Goal: Task Accomplishment & Management: Complete application form

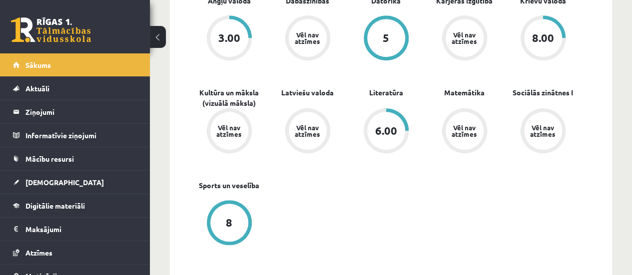
scroll to position [356, 0]
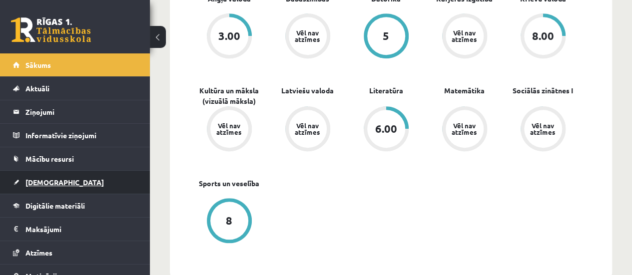
click at [123, 189] on link "[DEMOGRAPHIC_DATA]" at bounding box center [75, 182] width 124 height 23
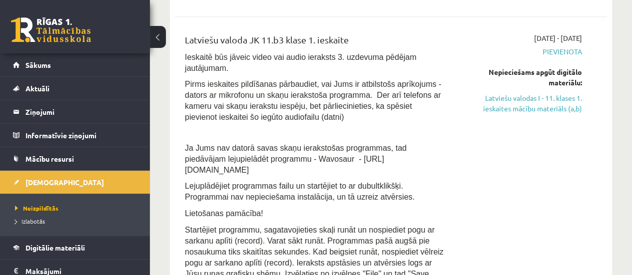
scroll to position [378, 0]
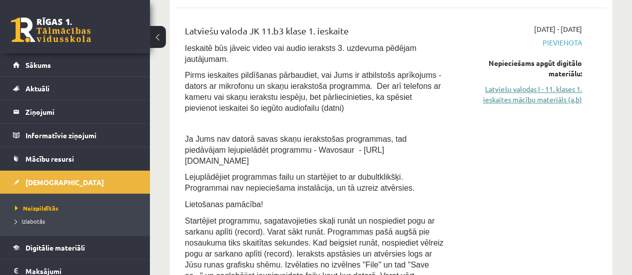
click at [554, 105] on link "Latviešu valodas I - 11. klases 1. ieskaites mācību materiāls (a,b)" at bounding box center [520, 94] width 122 height 21
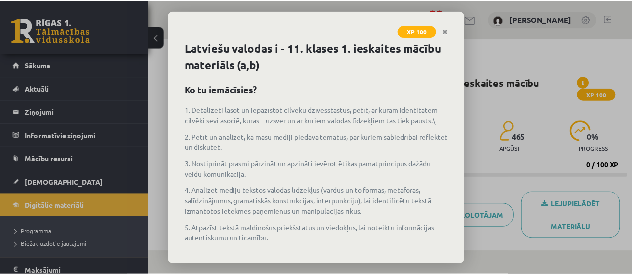
scroll to position [48, 0]
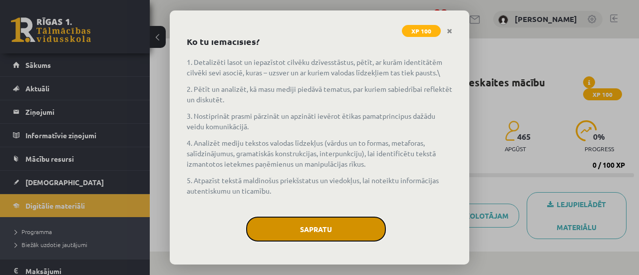
click at [353, 225] on button "Sapratu" at bounding box center [316, 229] width 140 height 25
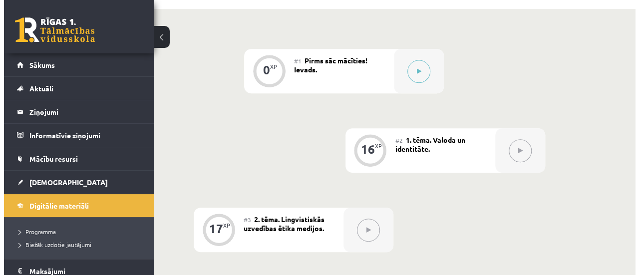
scroll to position [230, 0]
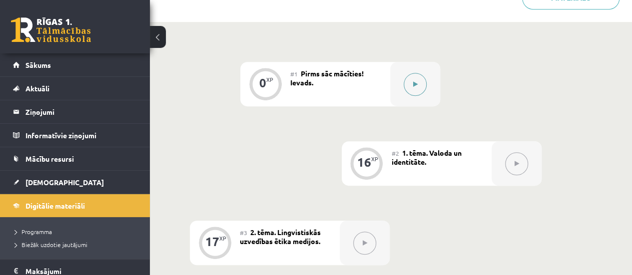
click at [415, 85] on icon at bounding box center [415, 84] width 4 height 6
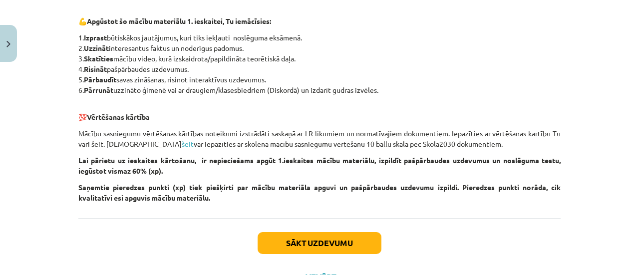
scroll to position [530, 0]
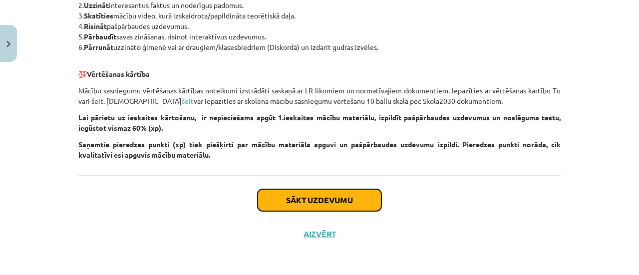
click at [334, 197] on button "Sākt uzdevumu" at bounding box center [320, 200] width 124 height 22
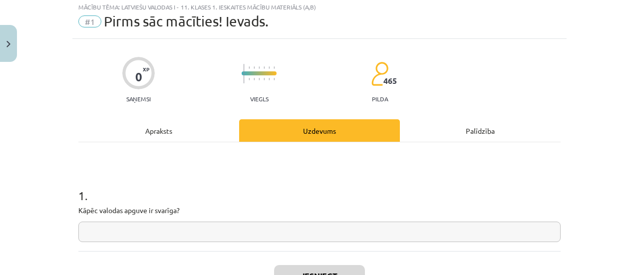
scroll to position [25, 0]
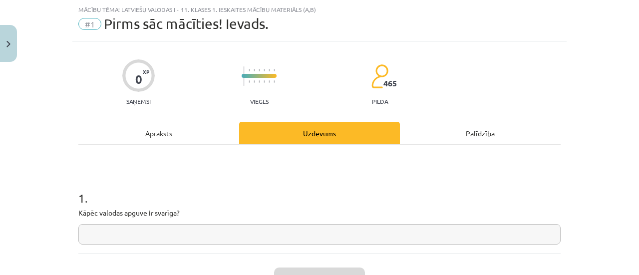
click at [319, 245] on div "1 . Kāpēc valodas apguve ir svarīga?" at bounding box center [319, 199] width 482 height 109
click at [283, 240] on input "text" at bounding box center [319, 234] width 482 height 20
type input "*"
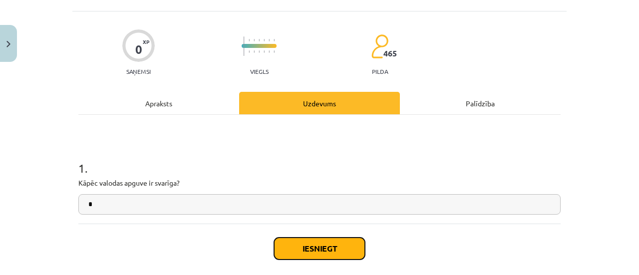
click at [290, 252] on button "Iesniegt" at bounding box center [319, 249] width 91 height 22
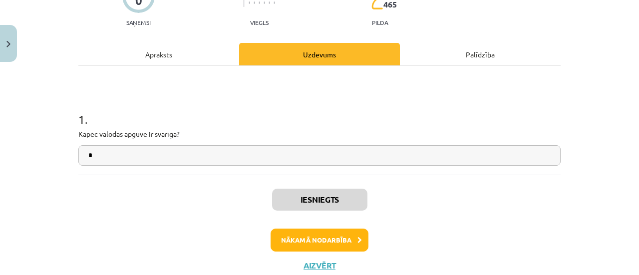
scroll to position [106, 0]
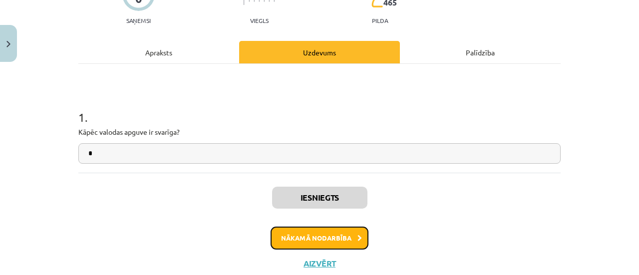
click at [326, 233] on button "Nākamā nodarbība" at bounding box center [320, 238] width 98 height 23
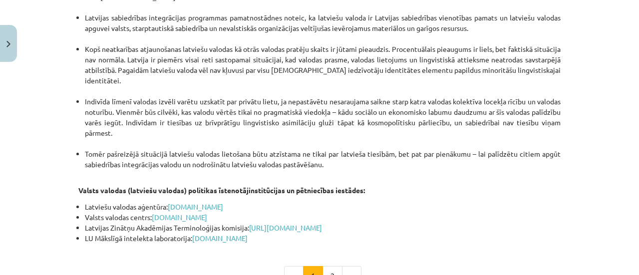
scroll to position [2190, 0]
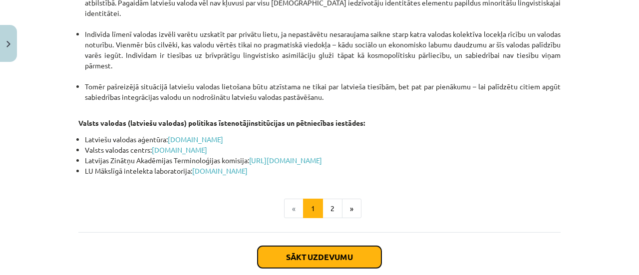
click at [317, 246] on button "Sākt uzdevumu" at bounding box center [320, 257] width 124 height 22
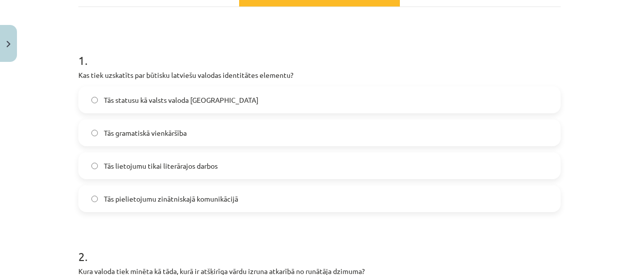
scroll to position [171, 0]
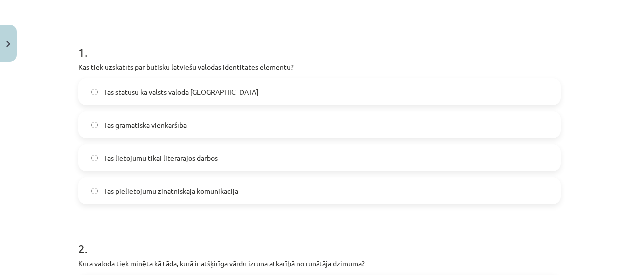
click at [255, 162] on label "Tās lietojumu tikai literārajos darbos" at bounding box center [319, 157] width 480 height 25
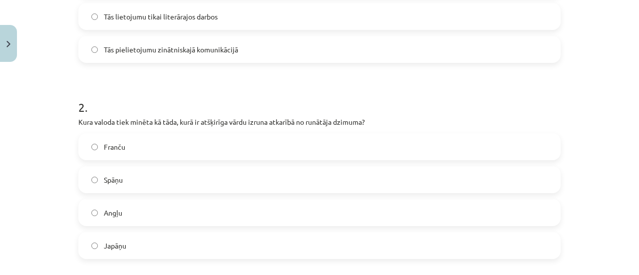
scroll to position [320, 0]
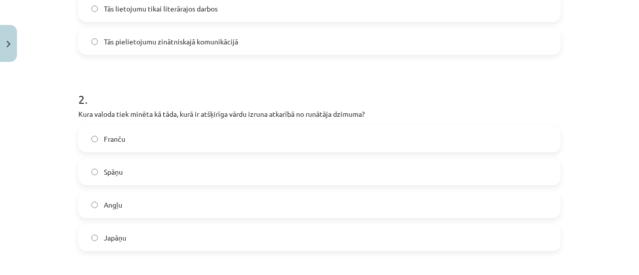
click at [280, 172] on label "Spāņu" at bounding box center [319, 171] width 480 height 25
click at [213, 206] on label "Angļu" at bounding box center [319, 204] width 480 height 25
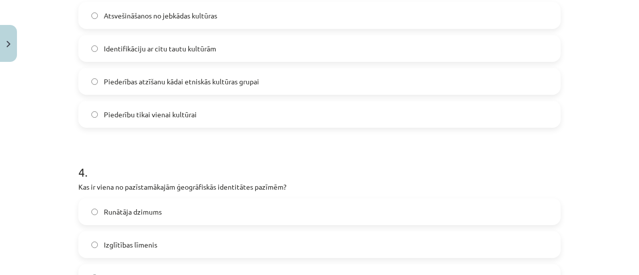
scroll to position [620, 0]
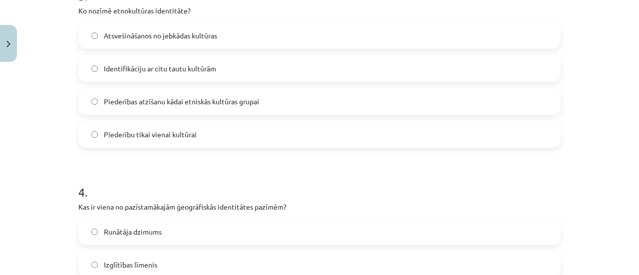
click at [441, 109] on label "Piederības atzīšanu kādai etniskās kultūras grupai" at bounding box center [319, 101] width 480 height 25
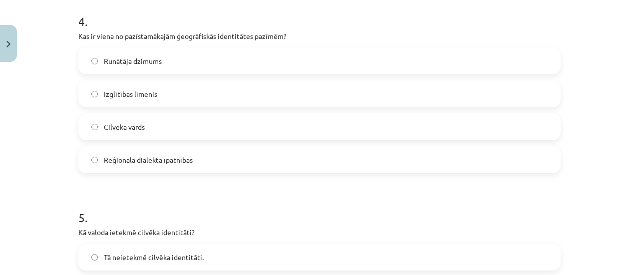
scroll to position [792, 0]
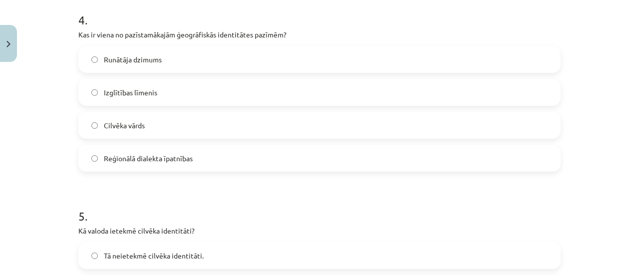
click at [359, 167] on label "Reģionālā dialekta īpatnības" at bounding box center [319, 158] width 480 height 25
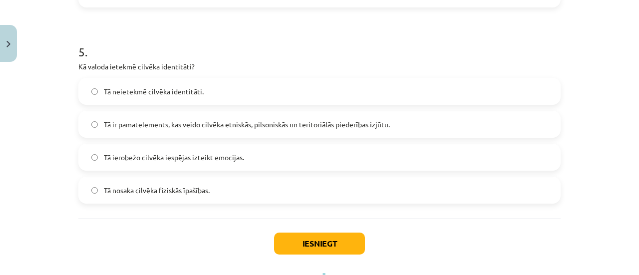
scroll to position [971, 0]
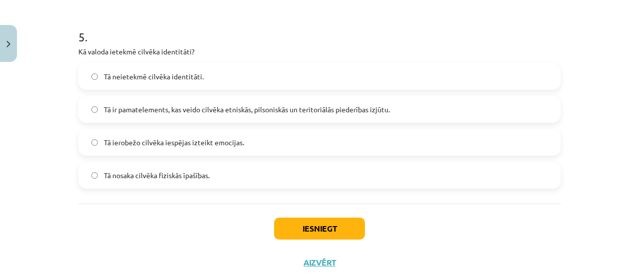
click at [392, 109] on label "Tā ir pamatelements, kas veido cilvēka etniskās, pilsoniskās un teritoriālās pi…" at bounding box center [319, 109] width 480 height 25
click at [334, 226] on button "Iesniegt" at bounding box center [319, 229] width 91 height 22
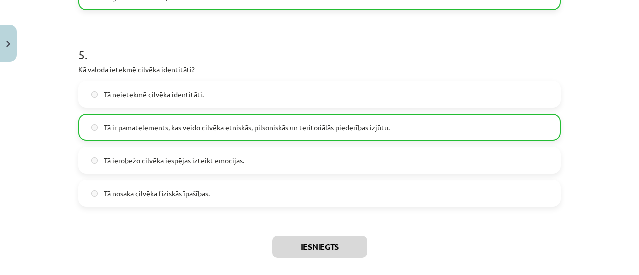
scroll to position [1031, 0]
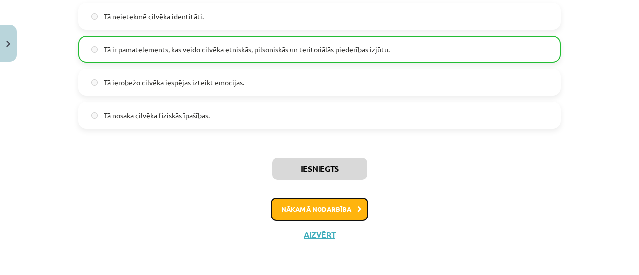
click at [271, 203] on button "Nākamā nodarbība" at bounding box center [320, 209] width 98 height 23
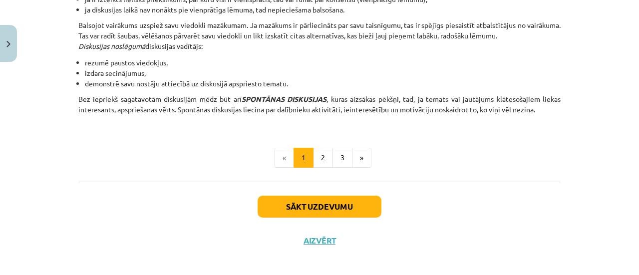
scroll to position [993, 0]
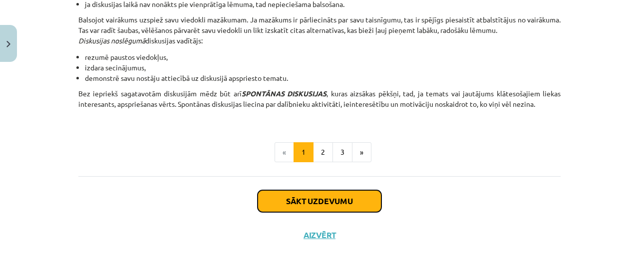
click at [300, 201] on button "Sākt uzdevumu" at bounding box center [320, 201] width 124 height 22
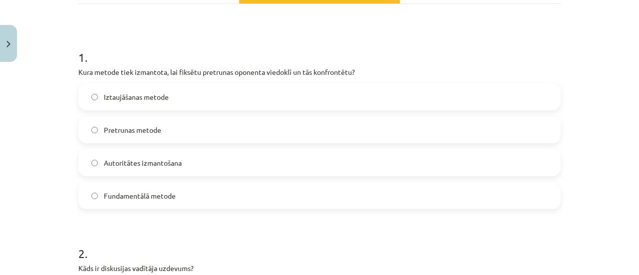
scroll to position [188, 0]
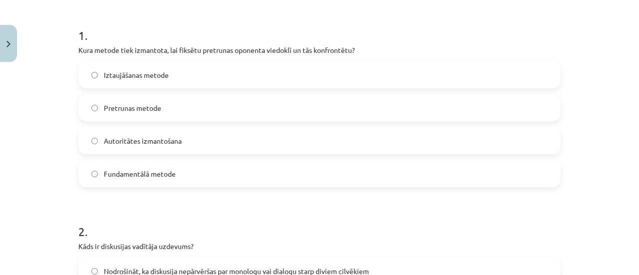
click at [193, 116] on label "Pretrunas metode" at bounding box center [319, 107] width 480 height 25
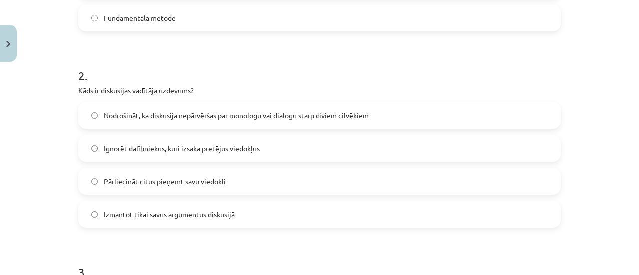
scroll to position [353, 0]
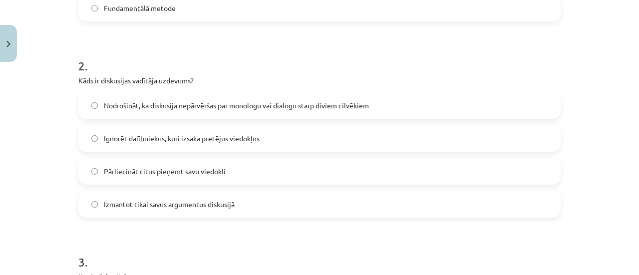
click at [433, 101] on label "Nodrošināt, ka diskusija nepārvēršas par monologu vai dialogu starp diviem cilv…" at bounding box center [319, 105] width 480 height 25
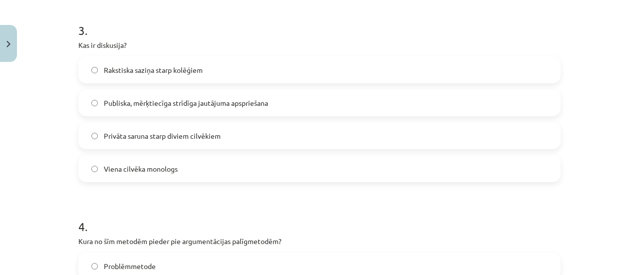
scroll to position [588, 0]
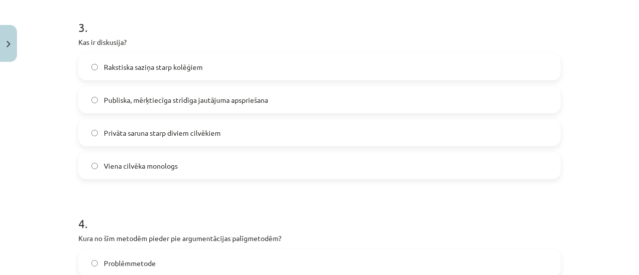
click at [371, 92] on label "Publiska, mērķtiecīga strīdīga jautājuma apspriešana" at bounding box center [319, 99] width 480 height 25
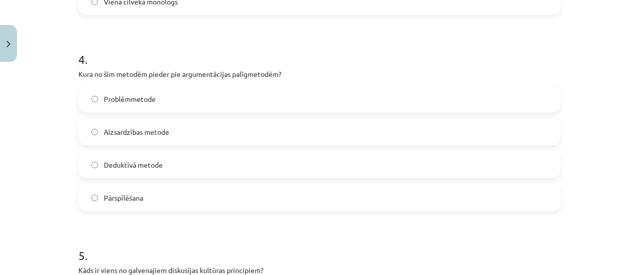
scroll to position [776, 0]
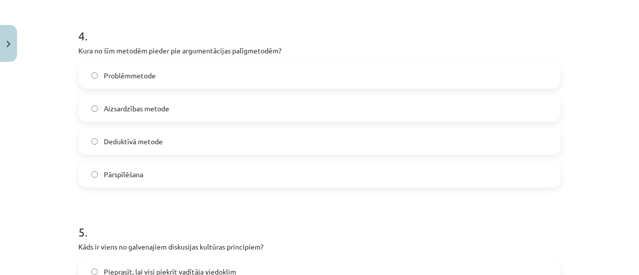
click at [394, 113] on label "Aizsardzības metode" at bounding box center [319, 108] width 480 height 25
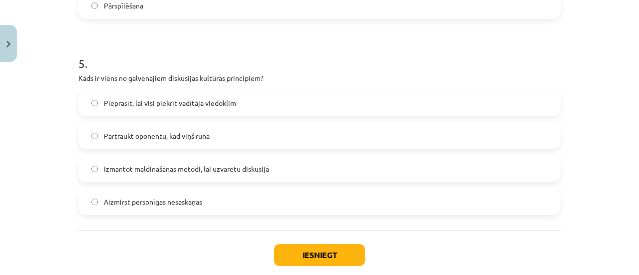
click at [361, 166] on label "Izmantot maldināšanas metodi, lai uzvarētu diskusijā" at bounding box center [319, 168] width 480 height 25
click at [307, 248] on button "Iesniegt" at bounding box center [319, 255] width 91 height 22
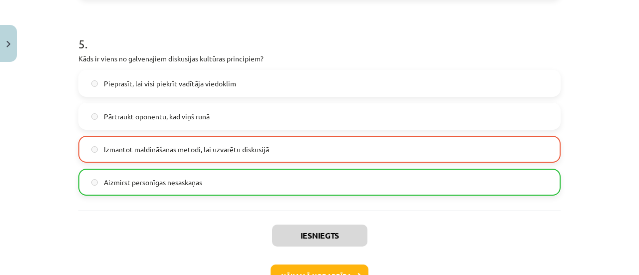
scroll to position [965, 0]
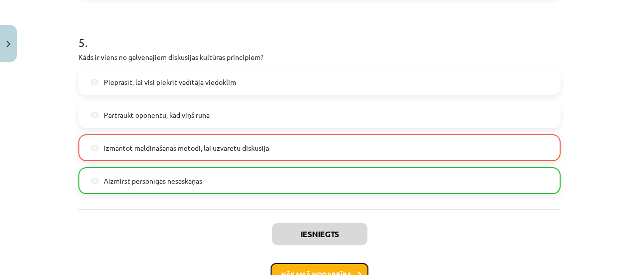
click at [296, 268] on button "Nākamā nodarbība" at bounding box center [320, 274] width 98 height 23
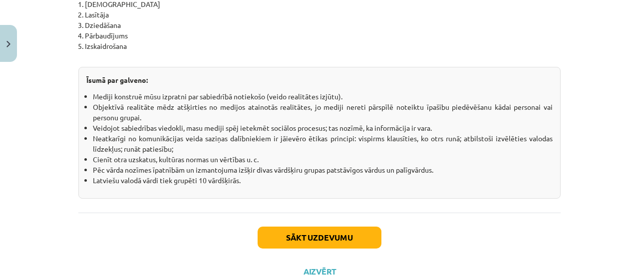
scroll to position [1857, 0]
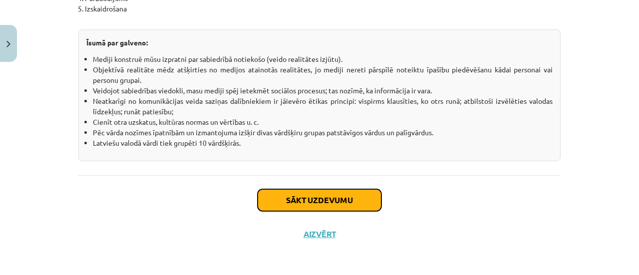
click at [353, 204] on button "Sākt uzdevumu" at bounding box center [320, 200] width 124 height 22
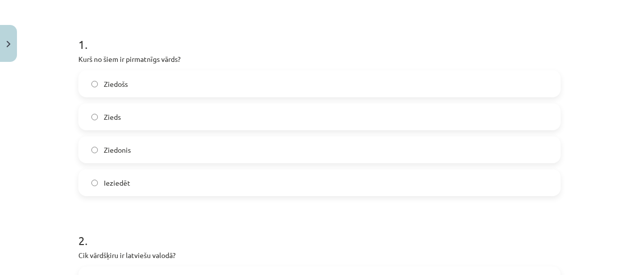
scroll to position [181, 0]
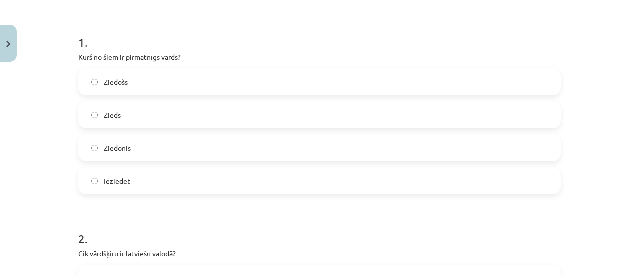
click at [138, 185] on label "Ieziedēt" at bounding box center [319, 180] width 480 height 25
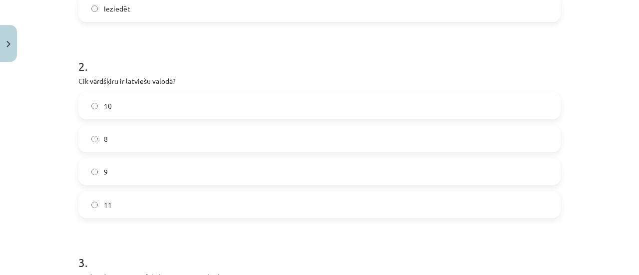
scroll to position [359, 0]
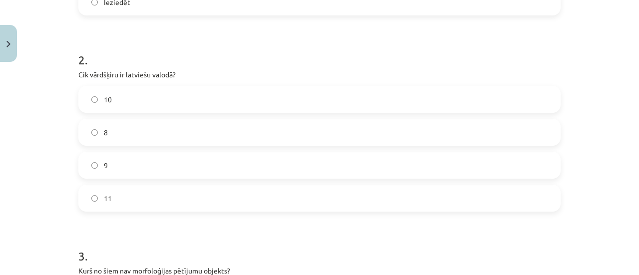
click at [422, 122] on label "8" at bounding box center [319, 132] width 480 height 25
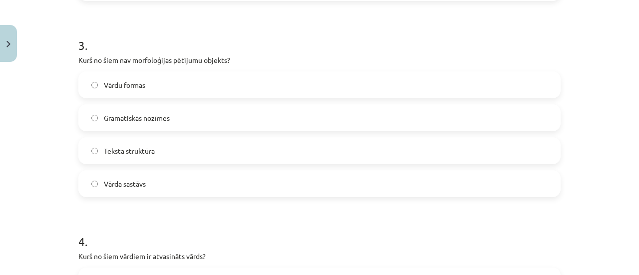
scroll to position [577, 0]
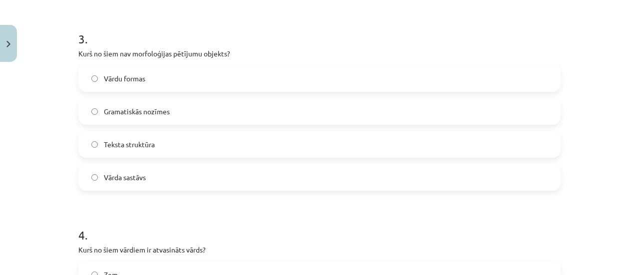
click at [220, 107] on label "Gramatiskās nozīmes" at bounding box center [319, 111] width 480 height 25
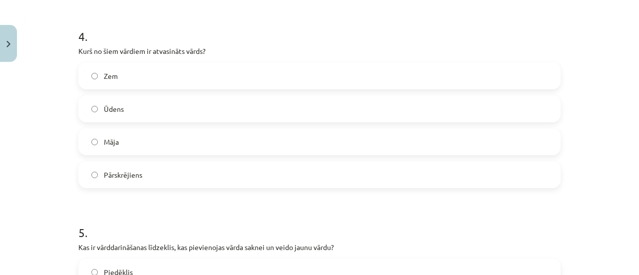
scroll to position [787, 0]
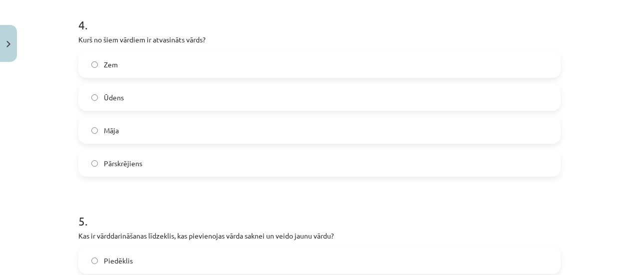
click at [168, 165] on label "Pārskrējiens" at bounding box center [319, 163] width 480 height 25
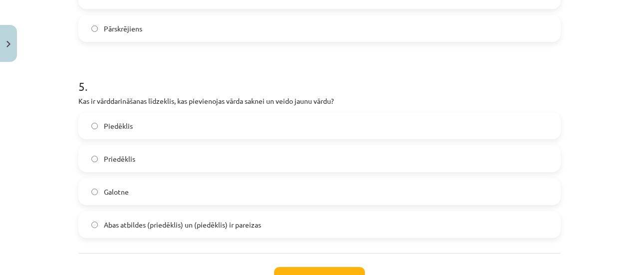
scroll to position [937, 0]
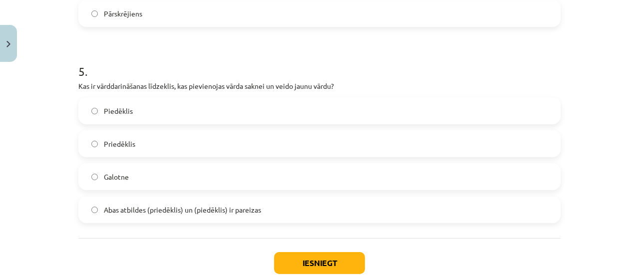
click at [314, 222] on div "Abas atbildes (priedēklis) un (piedēklis) ir pareizas" at bounding box center [319, 209] width 482 height 27
click at [302, 210] on label "Abas atbildes (priedēklis) un (piedēklis) ir pareizas" at bounding box center [319, 209] width 480 height 25
click at [299, 261] on button "Iesniegt" at bounding box center [319, 263] width 91 height 22
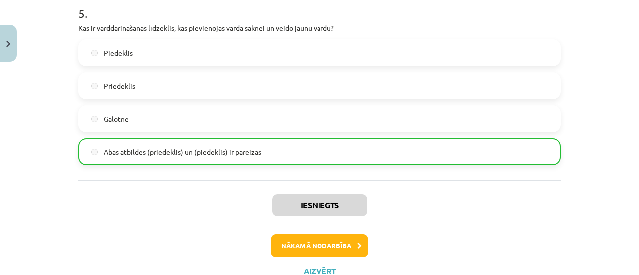
scroll to position [996, 0]
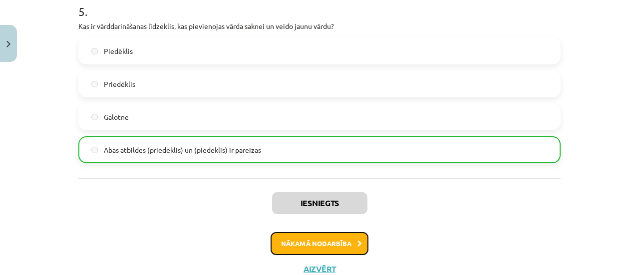
click at [323, 246] on button "Nākamā nodarbība" at bounding box center [320, 243] width 98 height 23
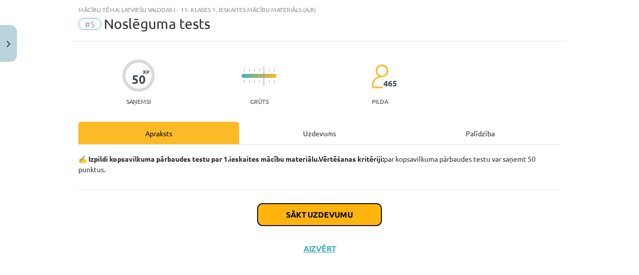
click at [342, 209] on button "Sākt uzdevumu" at bounding box center [320, 215] width 124 height 22
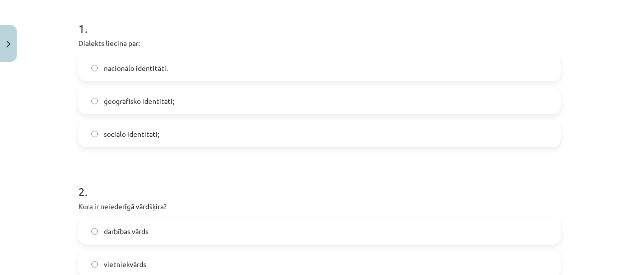
scroll to position [252, 0]
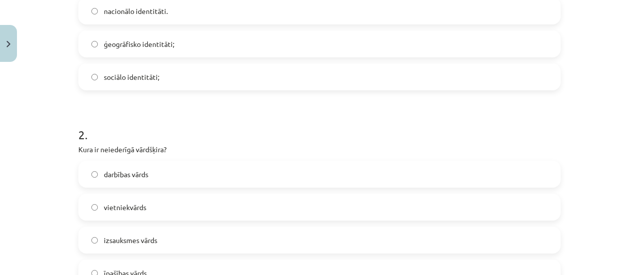
click at [230, 55] on label "ģeogrāfisko identitāti;" at bounding box center [319, 43] width 480 height 25
click at [172, 194] on div "vietniekvārds" at bounding box center [319, 207] width 482 height 27
click at [224, 181] on label "darbības vārds" at bounding box center [319, 174] width 480 height 25
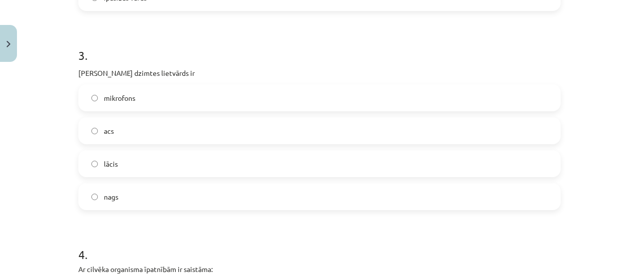
scroll to position [552, 0]
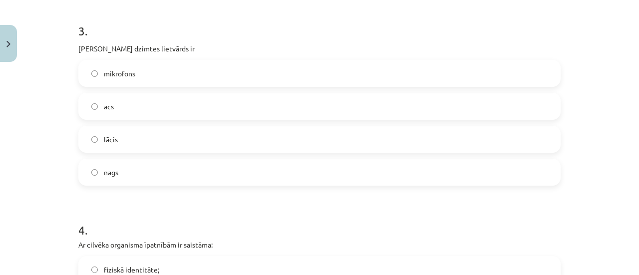
click at [282, 96] on label "acs" at bounding box center [319, 106] width 480 height 25
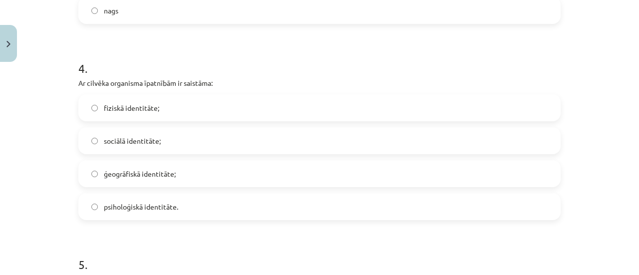
scroll to position [732, 0]
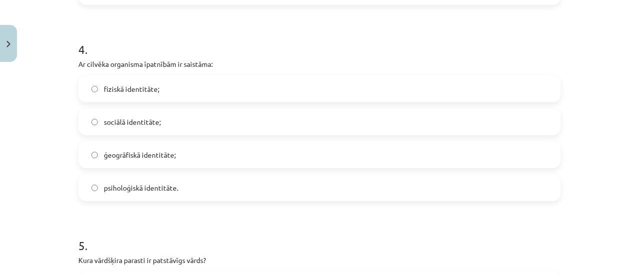
click at [225, 156] on label "ģeogrāfiskā identitāte;" at bounding box center [319, 154] width 480 height 25
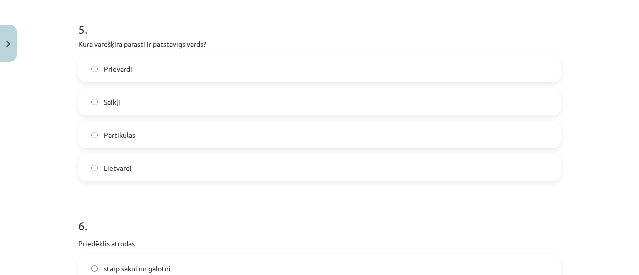
scroll to position [970, 0]
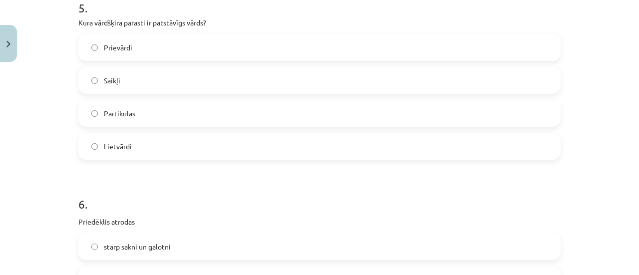
click at [285, 107] on label "Partikulas" at bounding box center [319, 113] width 480 height 25
click at [354, 69] on label "Saikļi" at bounding box center [319, 80] width 480 height 25
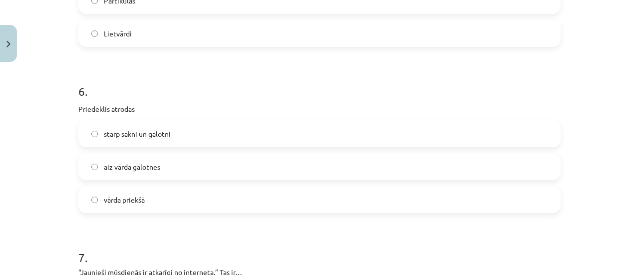
scroll to position [1112, 0]
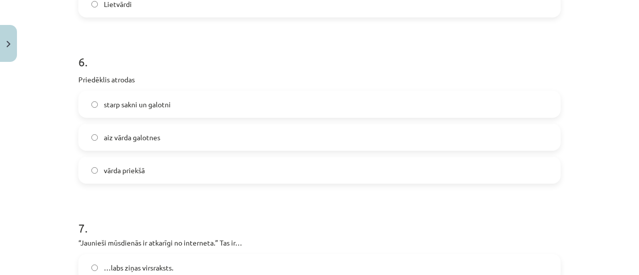
click at [281, 106] on label "starp sakni un galotni" at bounding box center [319, 104] width 480 height 25
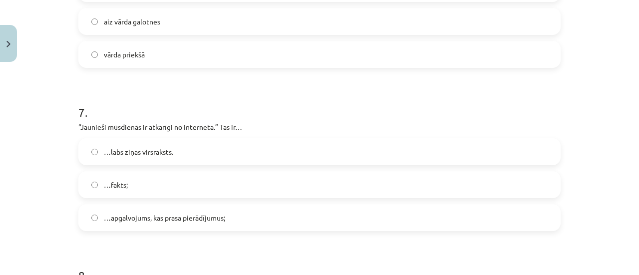
scroll to position [1277, 0]
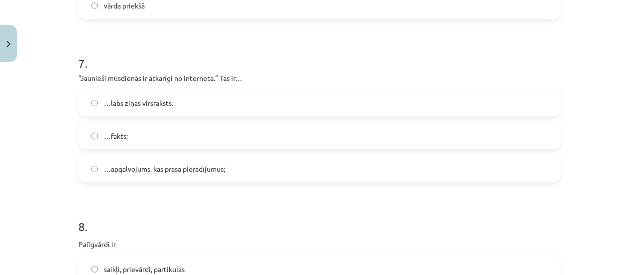
click at [240, 170] on label "…apgalvojums, kas prasa pierādījumus;" at bounding box center [319, 168] width 480 height 25
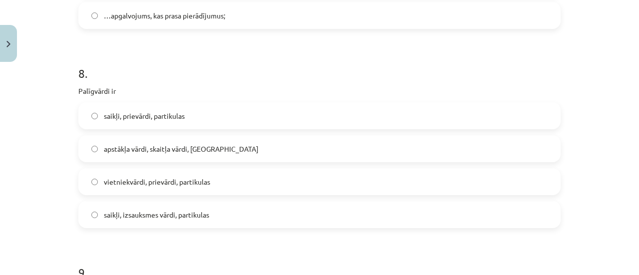
scroll to position [1474, 0]
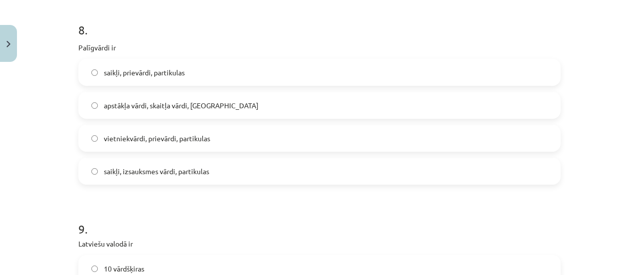
click at [232, 129] on label "vietniekvārdi, prievārdi, partikulas" at bounding box center [319, 138] width 480 height 25
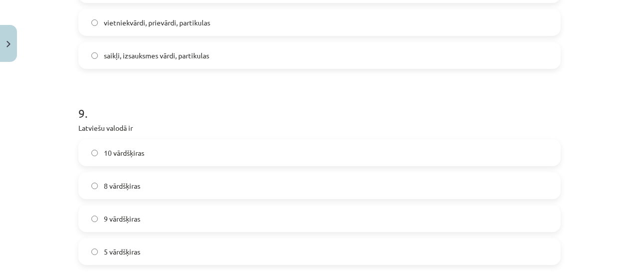
scroll to position [1627, 0]
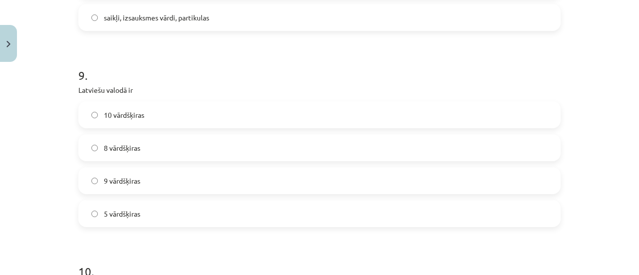
click at [228, 143] on label "8 vārdšķiras" at bounding box center [319, 147] width 480 height 25
click at [253, 124] on label "10 vārdšķiras" at bounding box center [319, 114] width 480 height 25
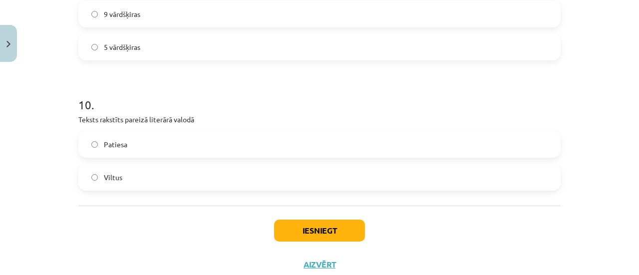
scroll to position [1813, 0]
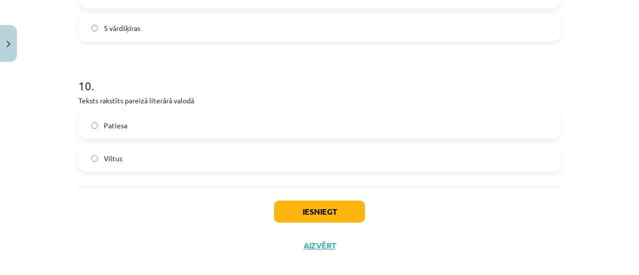
click at [188, 129] on label "Patiesa" at bounding box center [319, 125] width 480 height 25
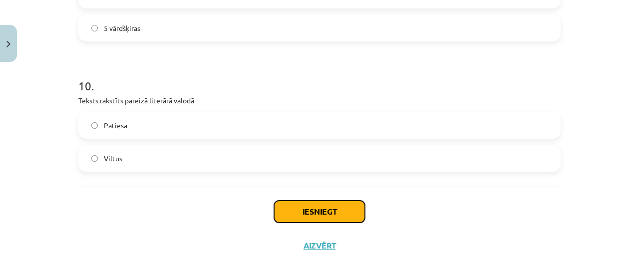
click at [297, 207] on button "Iesniegt" at bounding box center [319, 212] width 91 height 22
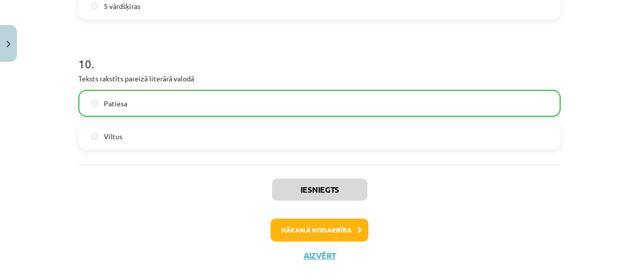
scroll to position [1838, 0]
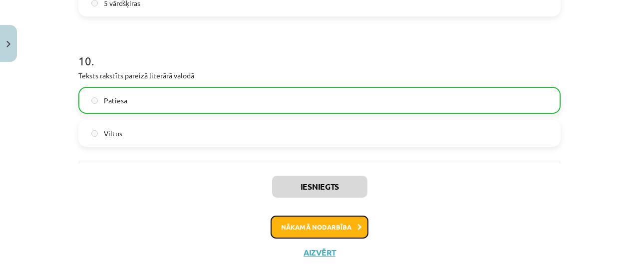
click at [360, 230] on button "Nākamā nodarbība" at bounding box center [320, 227] width 98 height 23
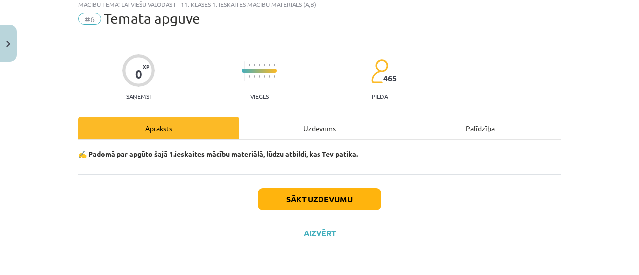
scroll to position [25, 0]
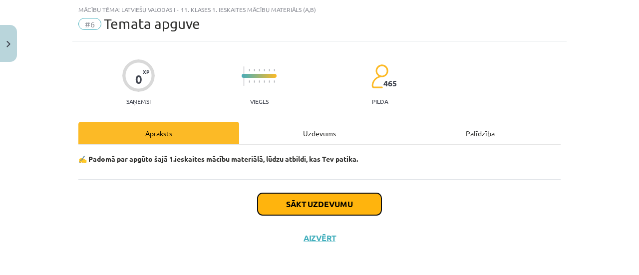
click at [340, 204] on button "Sākt uzdevumu" at bounding box center [320, 204] width 124 height 22
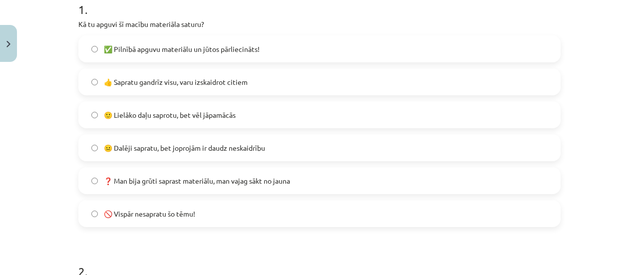
scroll to position [219, 0]
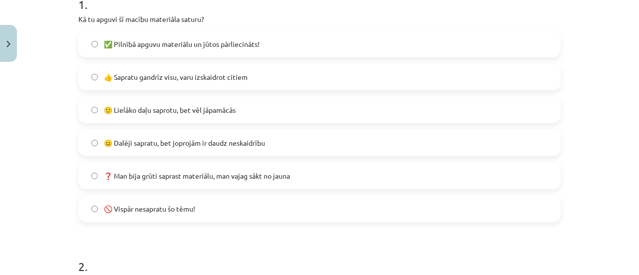
click at [263, 45] on label "✅ Pilnībā apguvu materiālu un jūtos pārliecināts!" at bounding box center [319, 43] width 480 height 25
click at [314, 82] on label "👍 Sapratu gandrīz visu, varu izskaidrot citiem" at bounding box center [319, 76] width 480 height 25
click at [279, 114] on label "🙂 Lielāko daļu saprotu, bet vēl jāpamācās" at bounding box center [319, 109] width 480 height 25
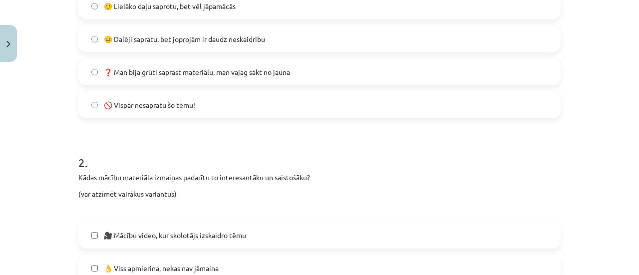
scroll to position [324, 0]
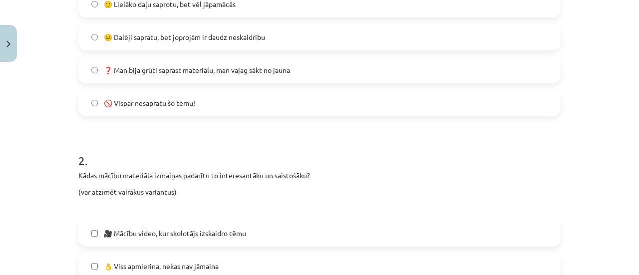
click at [279, 34] on label "😐 Dalēji sapratu, bet joprojām ir daudz neskaidrību" at bounding box center [319, 36] width 480 height 25
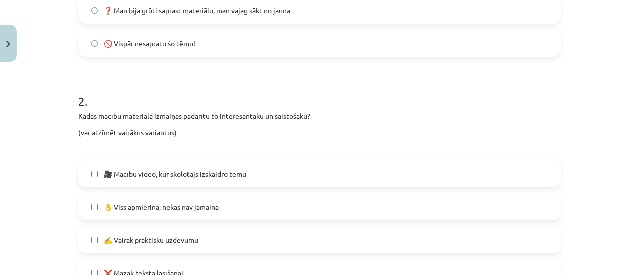
scroll to position [404, 0]
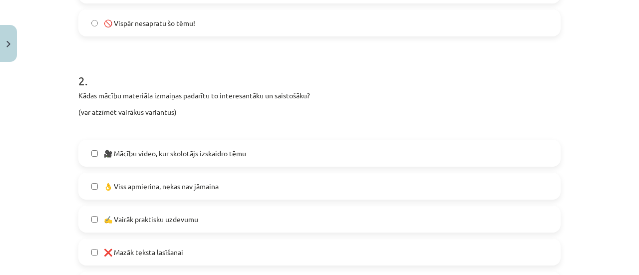
click at [363, 185] on label "👌 Viss apmierina, nekas nav jāmaina" at bounding box center [319, 186] width 480 height 25
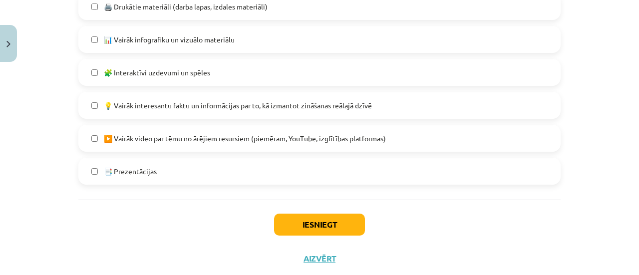
scroll to position [708, 0]
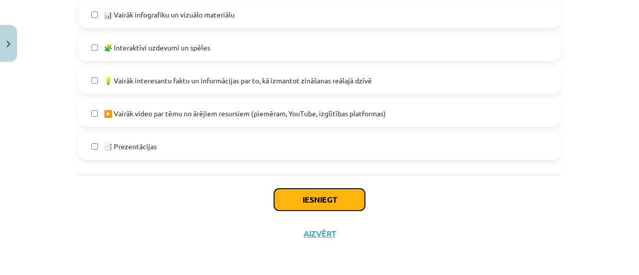
click at [332, 199] on button "Iesniegt" at bounding box center [319, 200] width 91 height 22
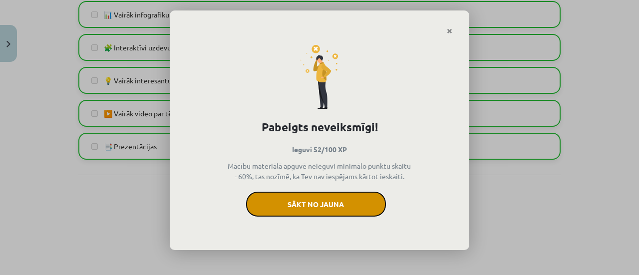
click at [363, 197] on button "Sākt no jauna" at bounding box center [316, 204] width 140 height 25
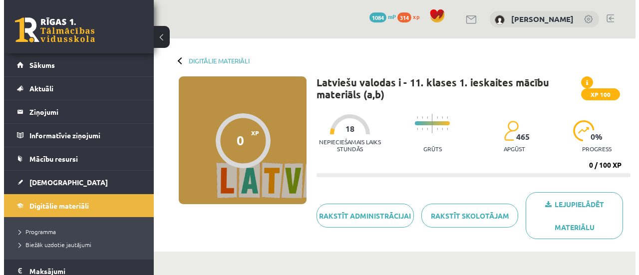
scroll to position [222, 0]
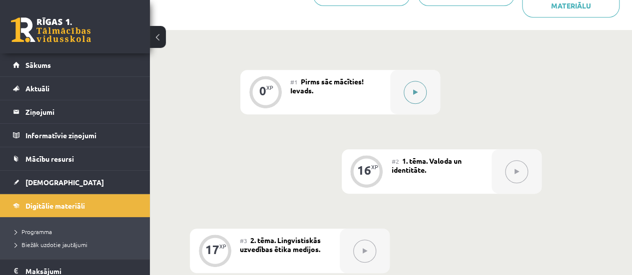
click at [416, 88] on button at bounding box center [414, 92] width 23 height 23
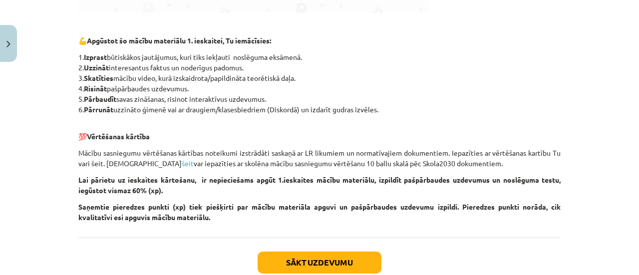
scroll to position [494, 0]
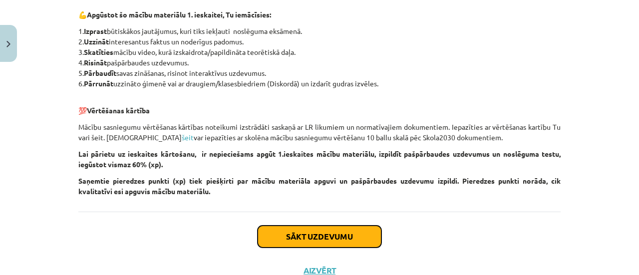
click at [349, 239] on button "Sākt uzdevumu" at bounding box center [320, 237] width 124 height 22
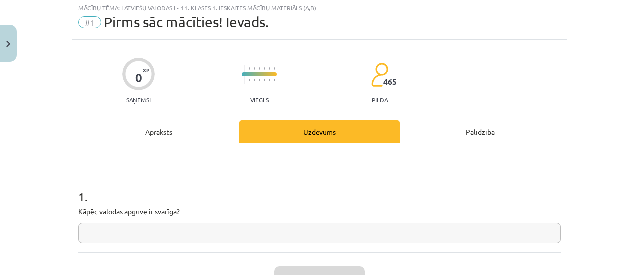
scroll to position [25, 0]
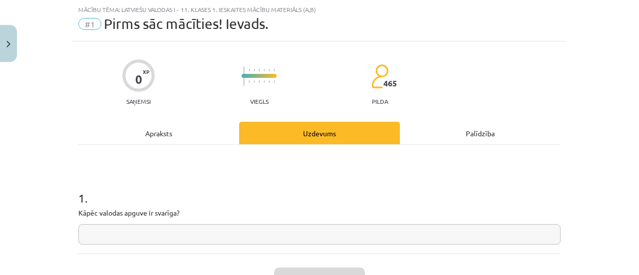
click at [244, 233] on input "text" at bounding box center [319, 234] width 482 height 20
type input "*"
click at [286, 268] on button "Iesniegt" at bounding box center [319, 279] width 91 height 22
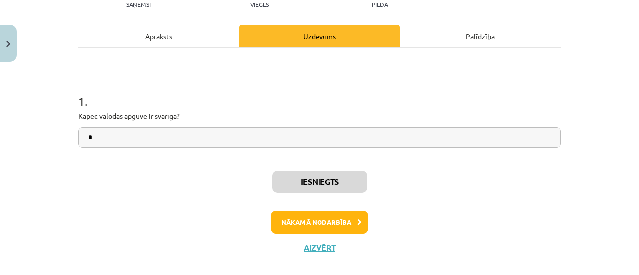
scroll to position [122, 0]
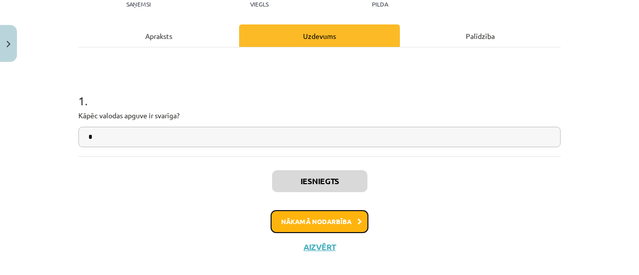
click at [359, 216] on button "Nākamā nodarbība" at bounding box center [320, 221] width 98 height 23
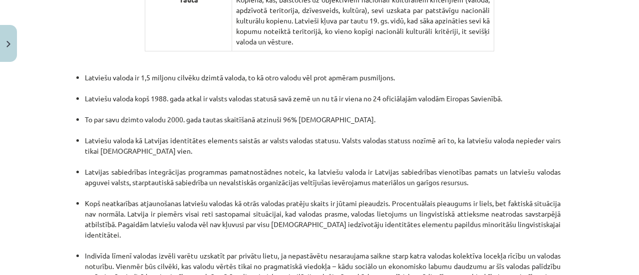
scroll to position [2190, 0]
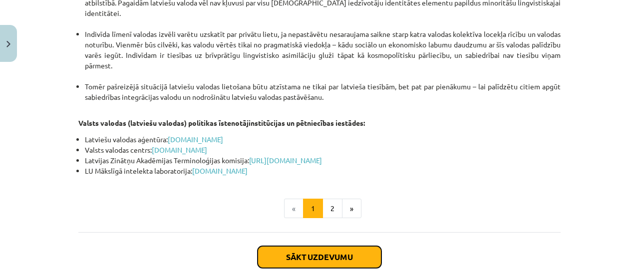
click at [322, 246] on button "Sākt uzdevumu" at bounding box center [320, 257] width 124 height 22
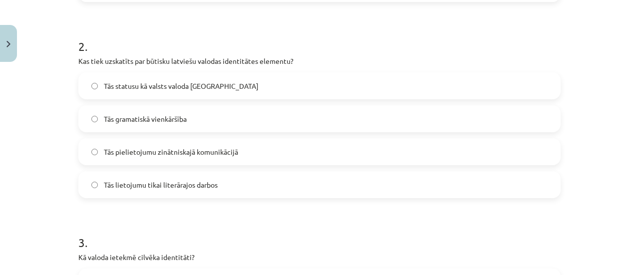
scroll to position [383, 0]
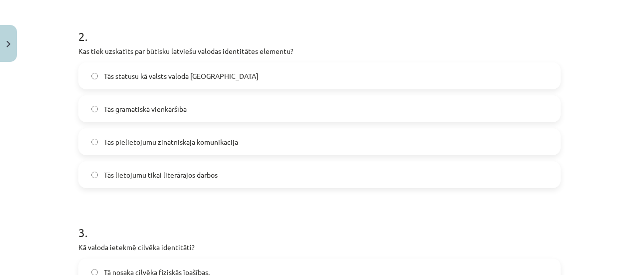
click at [254, 65] on label "Tās statusu kā valsts valoda Latvijā" at bounding box center [319, 75] width 480 height 25
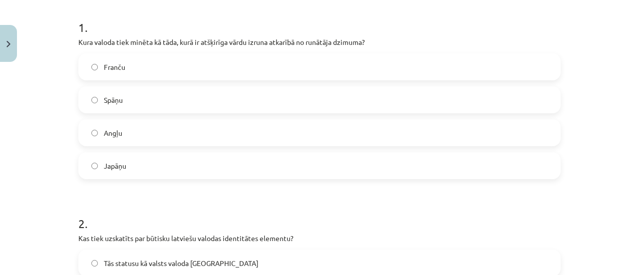
scroll to position [202, 0]
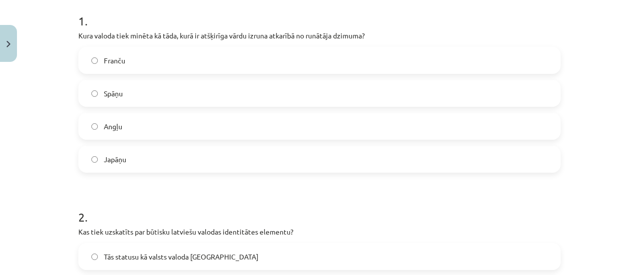
click at [236, 165] on label "Japāņu" at bounding box center [319, 159] width 480 height 25
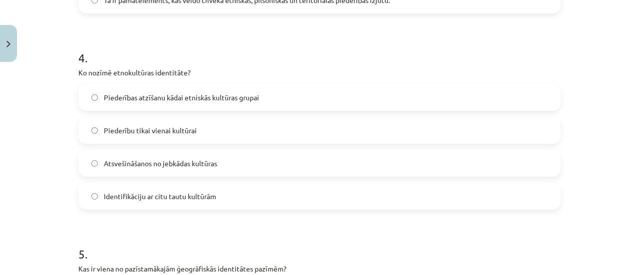
scroll to position [746, 0]
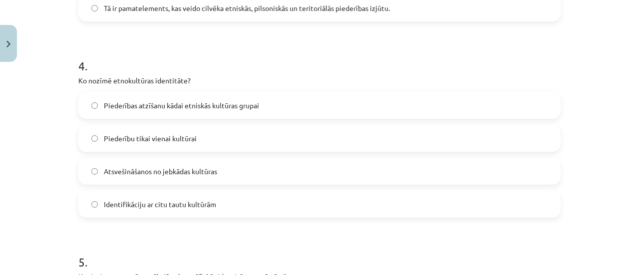
click at [253, 106] on span "Piederības atzīšanu kādai etniskās kultūras grupai" at bounding box center [181, 105] width 155 height 10
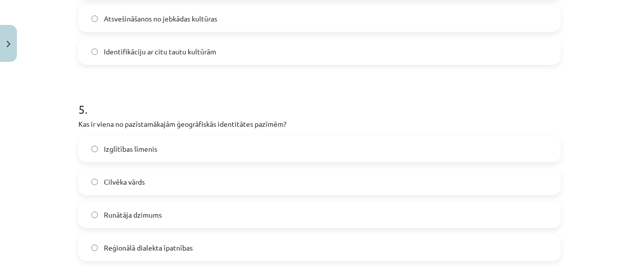
scroll to position [912, 0]
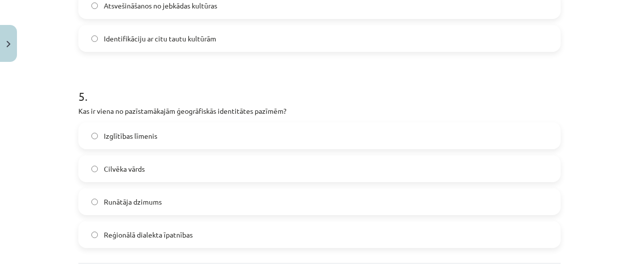
click at [194, 230] on label "Reģionālā dialekta īpatnības" at bounding box center [319, 234] width 480 height 25
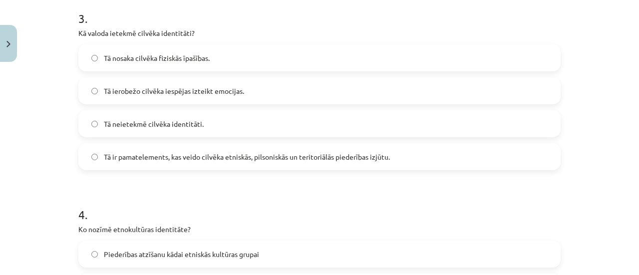
scroll to position [589, 0]
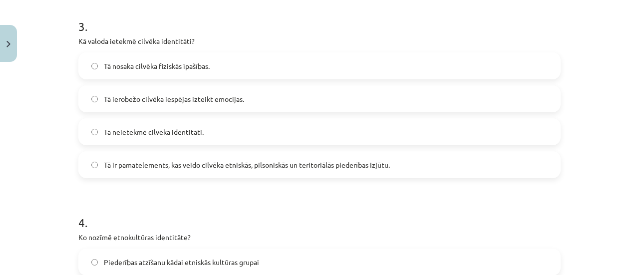
click at [383, 156] on label "Tā ir pamatelements, kas veido cilvēka etniskās, pilsoniskās un teritoriālās pi…" at bounding box center [319, 164] width 480 height 25
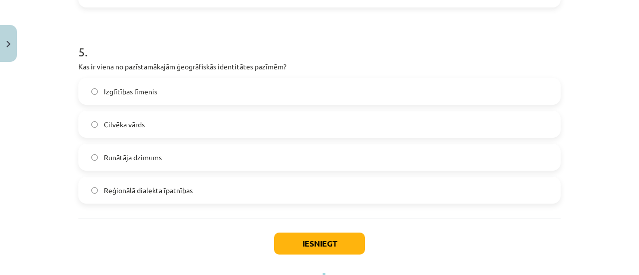
scroll to position [999, 0]
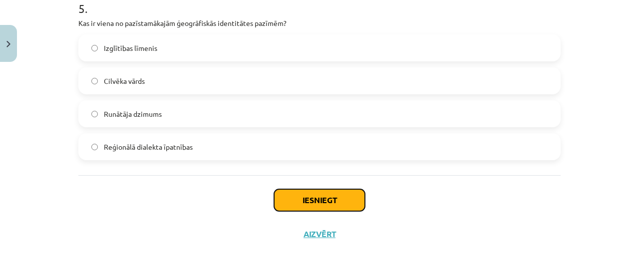
click at [280, 200] on button "Iesniegt" at bounding box center [319, 200] width 91 height 22
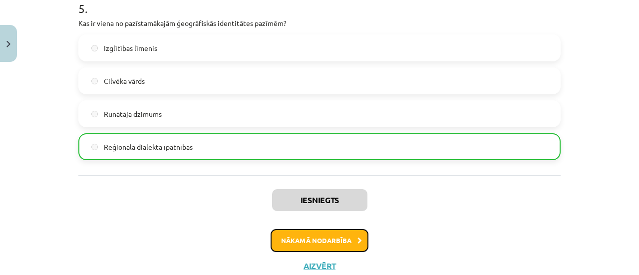
click at [358, 240] on button "Nākamā nodarbība" at bounding box center [320, 240] width 98 height 23
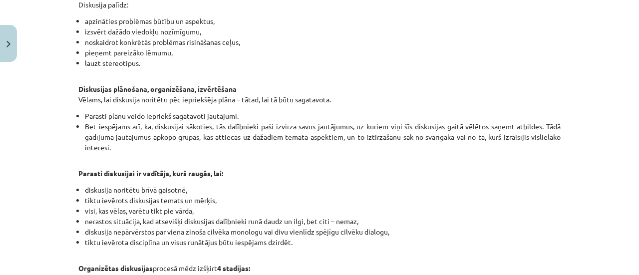
scroll to position [993, 0]
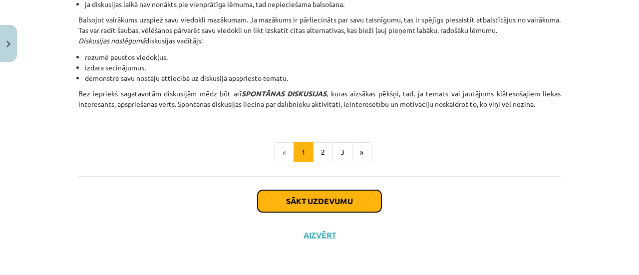
click at [344, 195] on button "Sākt uzdevumu" at bounding box center [320, 201] width 124 height 22
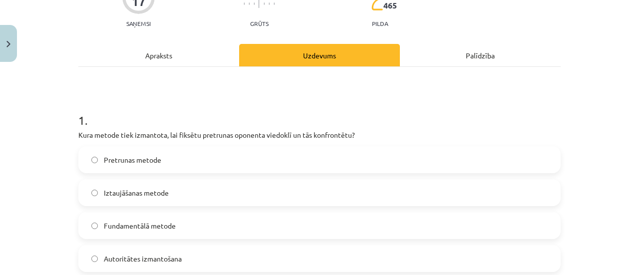
scroll to position [105, 0]
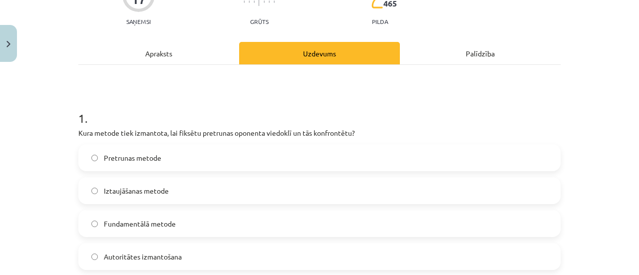
click at [197, 152] on label "Pretrunas metode" at bounding box center [319, 157] width 480 height 25
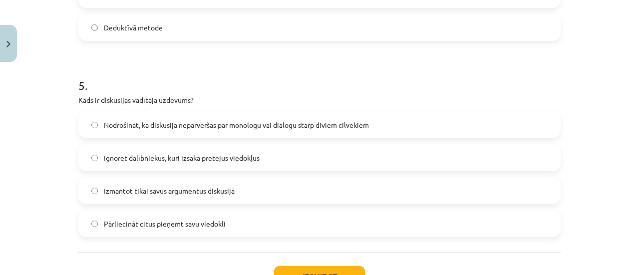
scroll to position [942, 0]
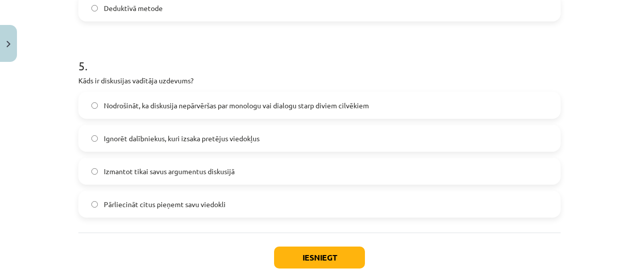
click at [324, 100] on span "Nodrošināt, ka diskusija nepārvēršas par monologu vai dialogu starp diviem cilv…" at bounding box center [236, 105] width 265 height 10
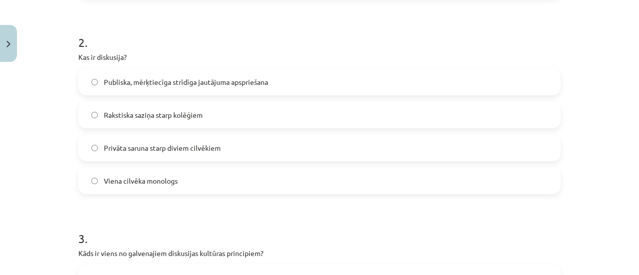
scroll to position [340, 0]
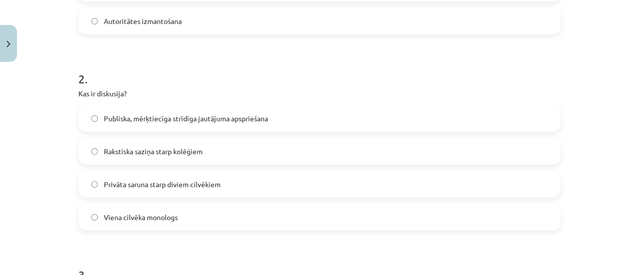
click at [230, 120] on span "Publiska, mērķtiecīga strīdīga jautājuma apspriešana" at bounding box center [186, 118] width 164 height 10
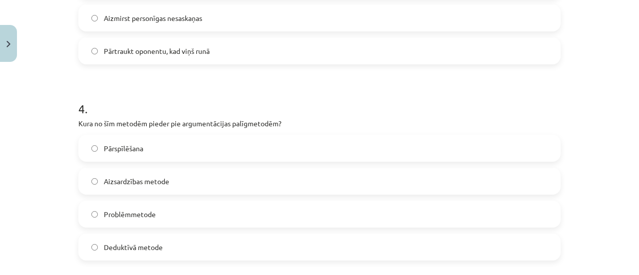
scroll to position [709, 0]
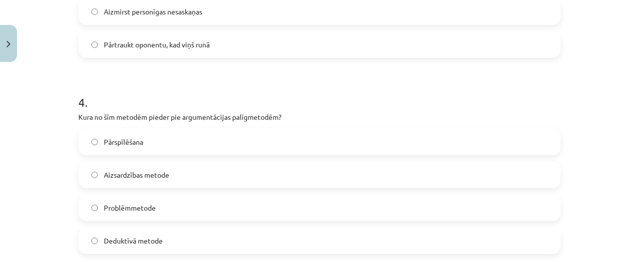
click at [136, 144] on span "Pārspīlēšana" at bounding box center [123, 142] width 39 height 10
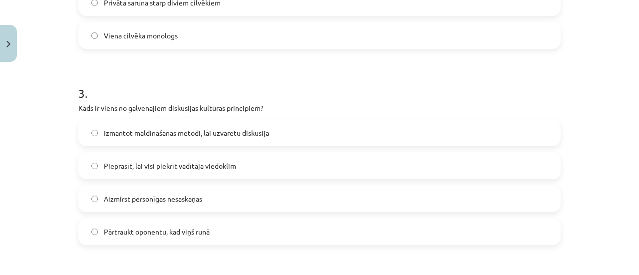
scroll to position [527, 0]
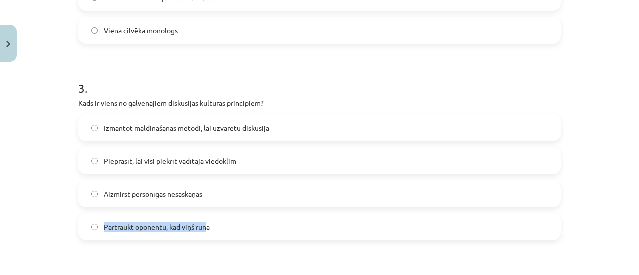
drag, startPoint x: 204, startPoint y: 209, endPoint x: 198, endPoint y: 200, distance: 10.4
click at [198, 200] on div "Izmantot maldināšanas metodi, lai uzvarētu diskusijā Pieprasīt, lai visi piekrī…" at bounding box center [319, 177] width 482 height 126
click at [198, 200] on label "Aizmirst personīgas nesaskaņas" at bounding box center [319, 193] width 480 height 25
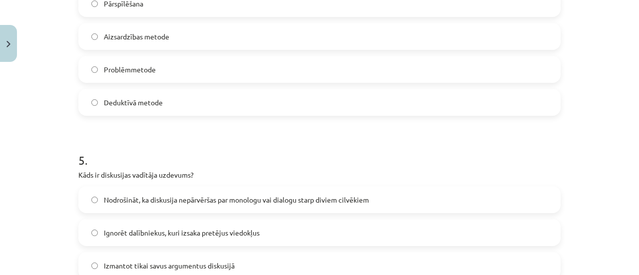
scroll to position [999, 0]
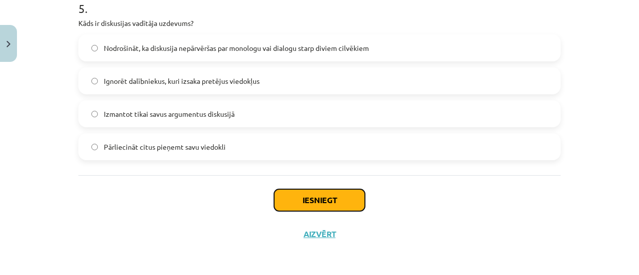
click at [341, 203] on button "Iesniegt" at bounding box center [319, 200] width 91 height 22
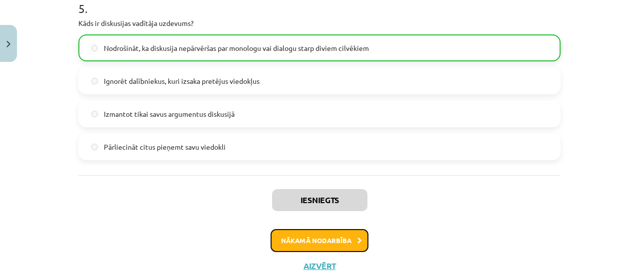
click at [335, 242] on button "Nākamā nodarbība" at bounding box center [320, 240] width 98 height 23
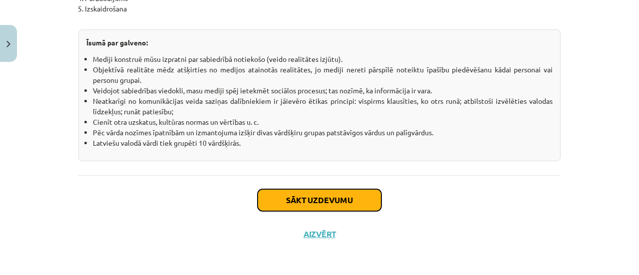
click at [328, 202] on button "Sākt uzdevumu" at bounding box center [320, 200] width 124 height 22
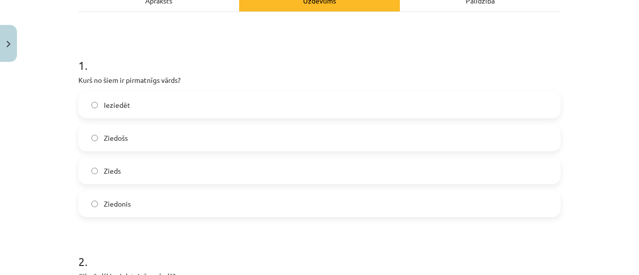
scroll to position [156, 0]
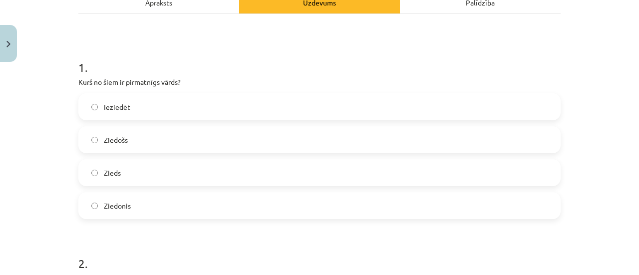
click at [134, 168] on label "Zieds" at bounding box center [319, 172] width 480 height 25
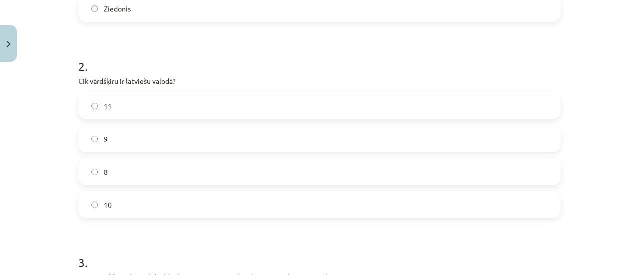
scroll to position [356, 0]
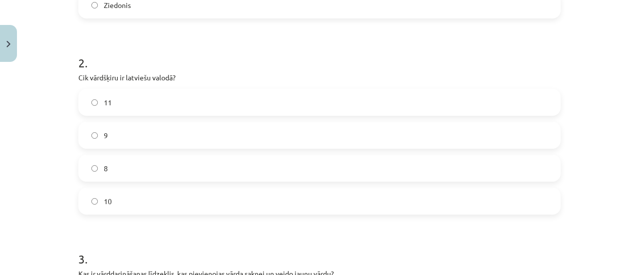
click at [153, 202] on label "10" at bounding box center [319, 201] width 480 height 25
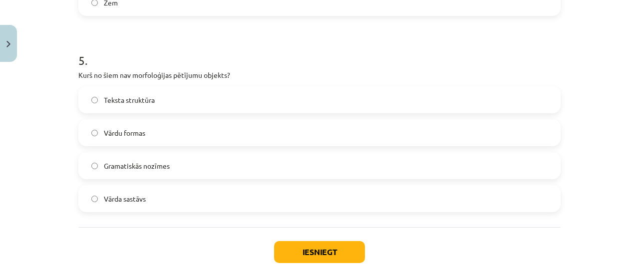
scroll to position [948, 0]
click at [222, 101] on label "Teksta struktūra" at bounding box center [319, 99] width 480 height 25
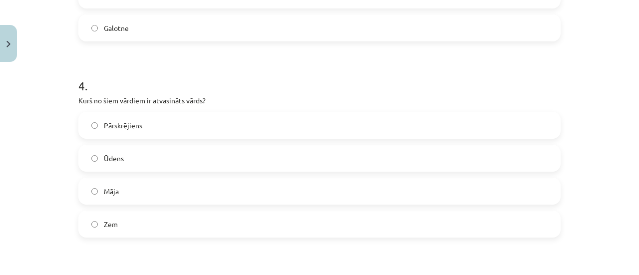
scroll to position [728, 0]
click at [215, 134] on label "Pārskrējiens" at bounding box center [319, 123] width 480 height 25
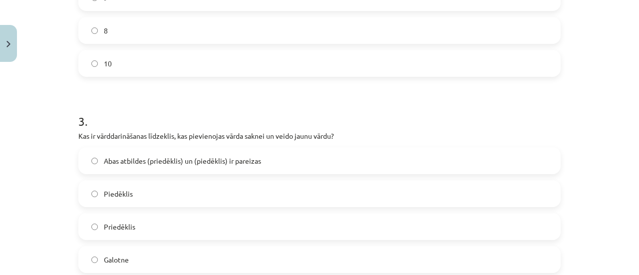
scroll to position [529, 0]
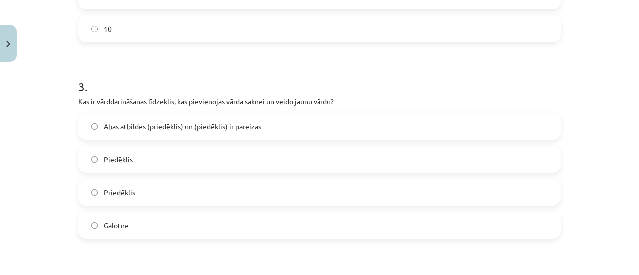
click at [201, 127] on span "Abas atbildes (priedēklis) un (piedēklis) ir pareizas" at bounding box center [182, 126] width 157 height 10
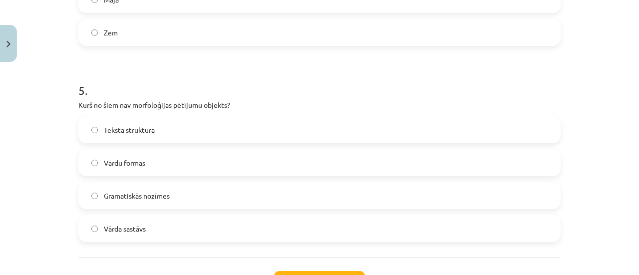
scroll to position [975, 0]
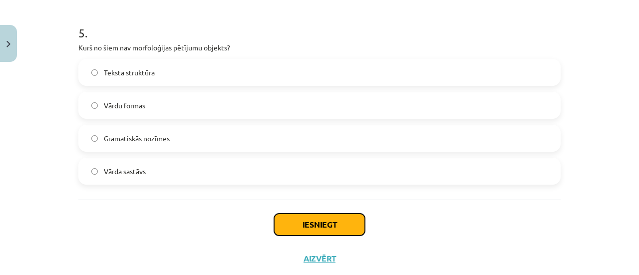
click at [311, 230] on button "Iesniegt" at bounding box center [319, 225] width 91 height 22
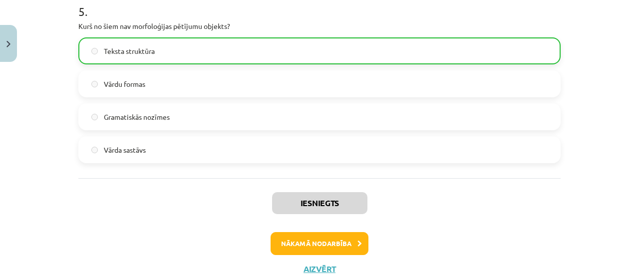
scroll to position [1006, 0]
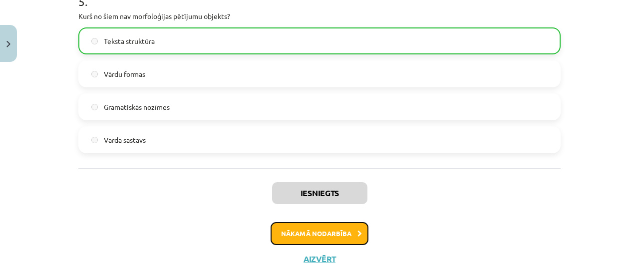
click at [327, 232] on button "Nākamā nodarbība" at bounding box center [320, 233] width 98 height 23
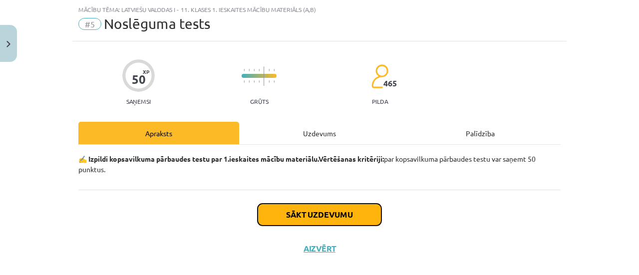
click at [337, 207] on button "Sākt uzdevumu" at bounding box center [320, 215] width 124 height 22
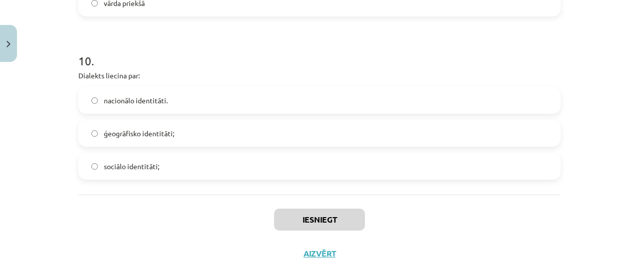
scroll to position [1825, 0]
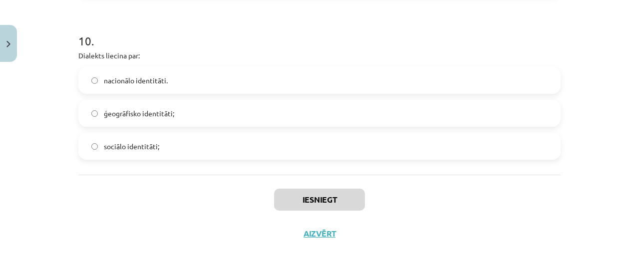
click at [208, 120] on label "ģeogrāfisko identitāti;" at bounding box center [319, 113] width 480 height 25
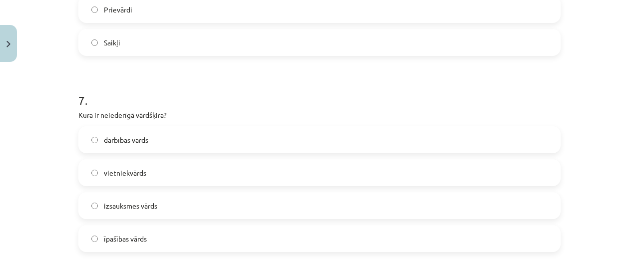
scroll to position [1202, 0]
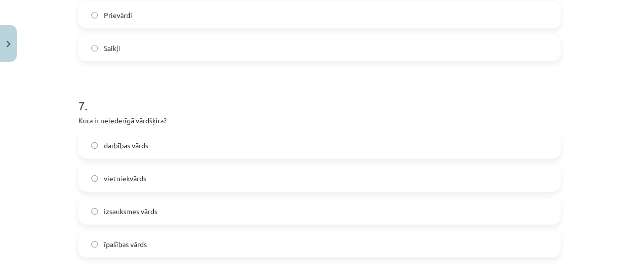
click at [231, 216] on label "izsauksmes vārds" at bounding box center [319, 211] width 480 height 25
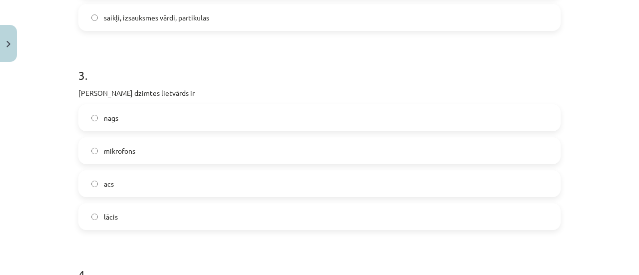
scroll to position [502, 0]
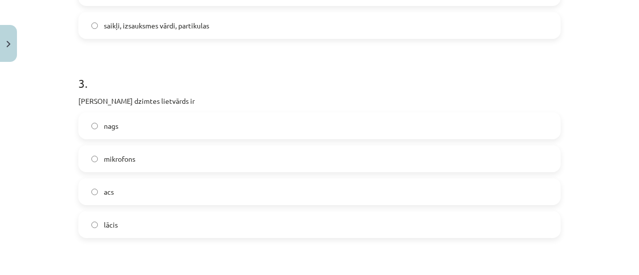
click at [317, 194] on label "acs" at bounding box center [319, 191] width 480 height 25
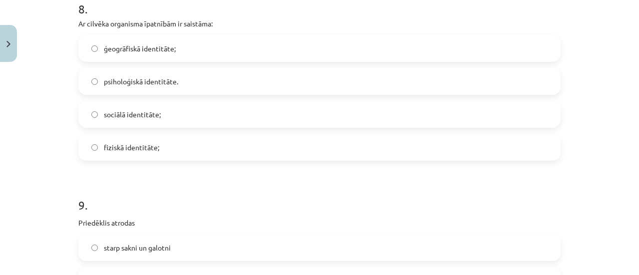
scroll to position [1492, 0]
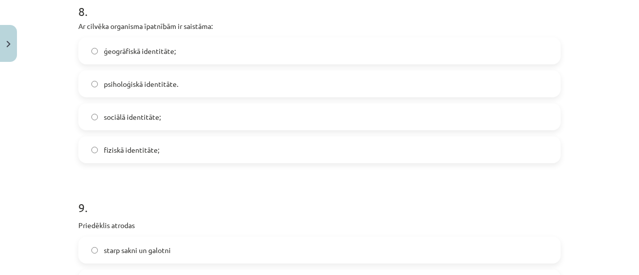
click at [199, 55] on label "ģeogrāfiskā identitāte;" at bounding box center [319, 50] width 480 height 25
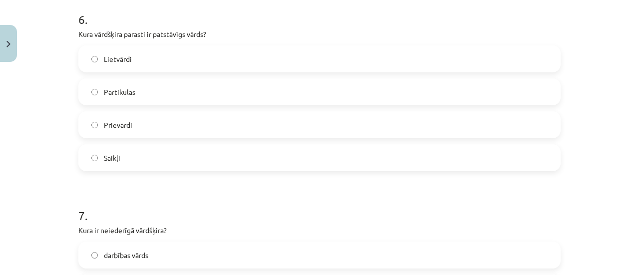
scroll to position [1100, 0]
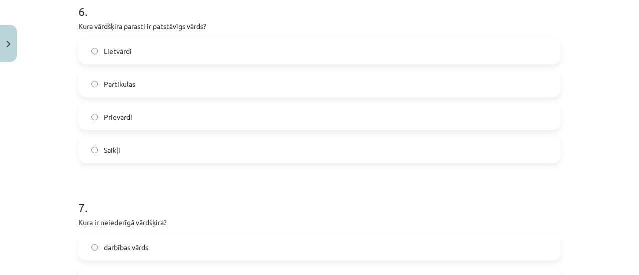
click at [284, 53] on label "Lietvārdi" at bounding box center [319, 50] width 480 height 25
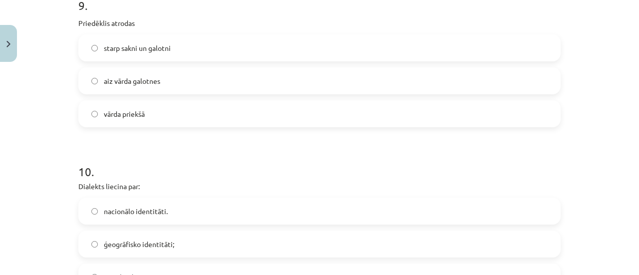
scroll to position [1692, 0]
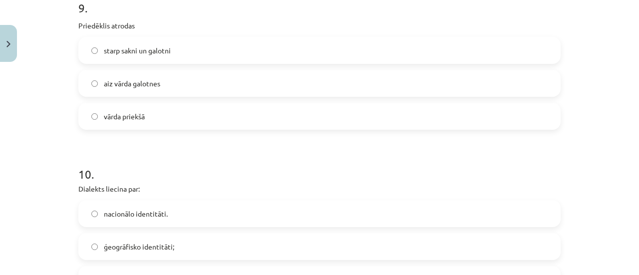
click at [137, 125] on label "vārda priekšā" at bounding box center [319, 116] width 480 height 25
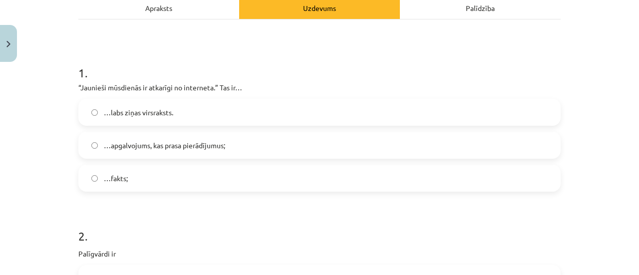
scroll to position [145, 0]
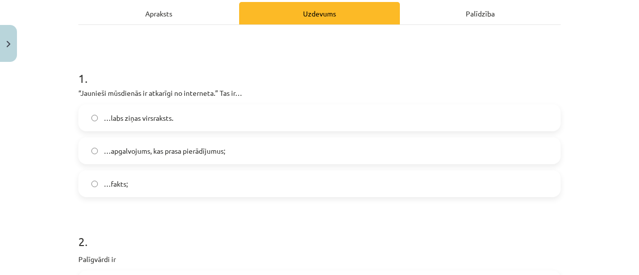
click at [256, 146] on label "…apgalvojums, kas prasa pierādījumus;" at bounding box center [319, 150] width 480 height 25
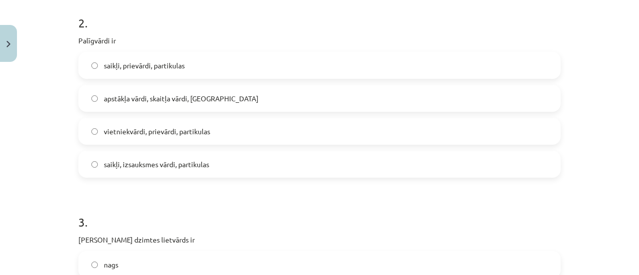
scroll to position [358, 0]
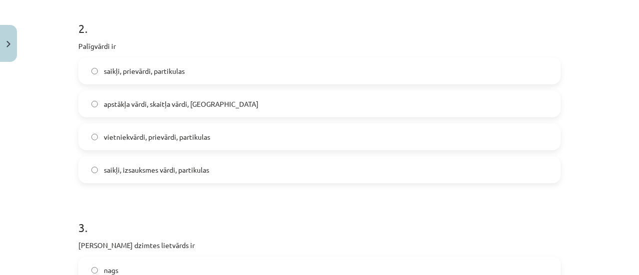
click at [236, 82] on label "saikļi, prievārdi, partikulas" at bounding box center [319, 70] width 480 height 25
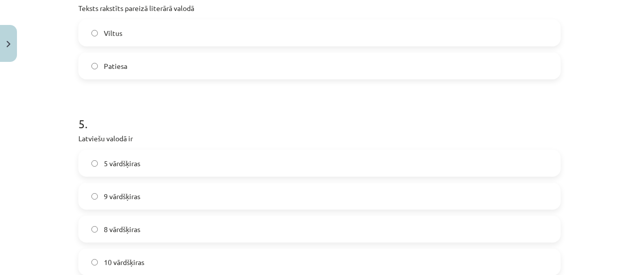
scroll to position [789, 0]
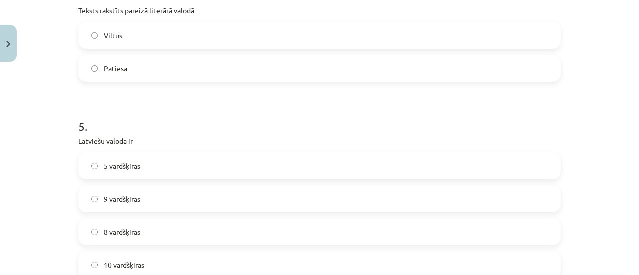
click at [229, 71] on label "Patiesa" at bounding box center [319, 68] width 480 height 25
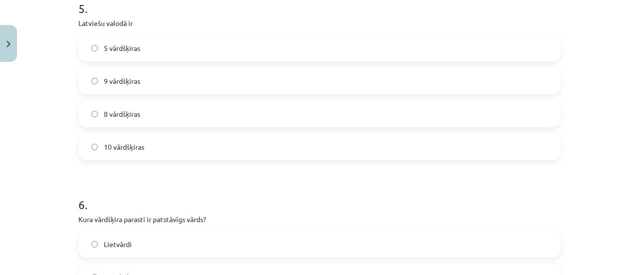
scroll to position [912, 0]
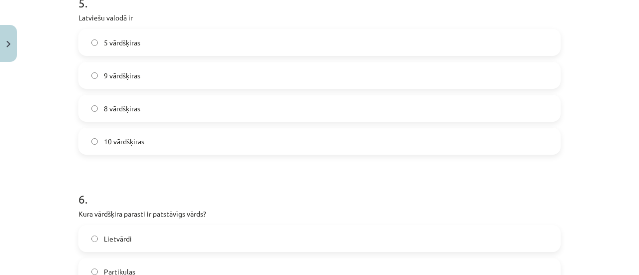
click at [260, 147] on label "10 vārdšķiras" at bounding box center [319, 141] width 480 height 25
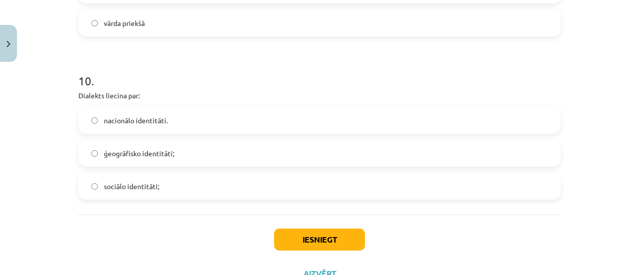
scroll to position [1825, 0]
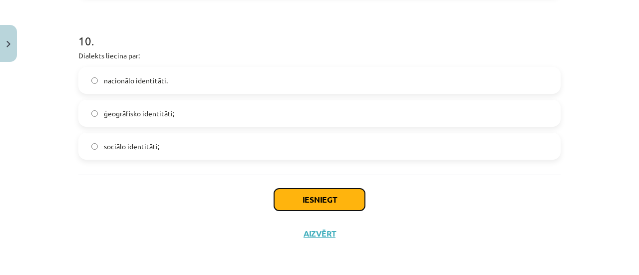
click at [342, 198] on button "Iesniegt" at bounding box center [319, 200] width 91 height 22
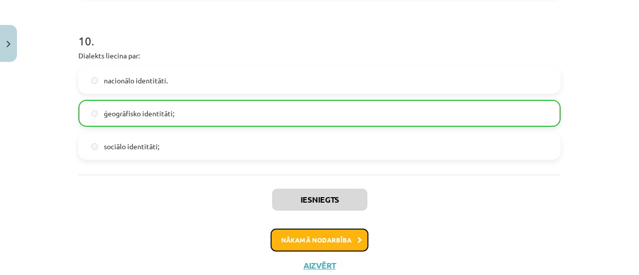
click at [327, 240] on button "Nākamā nodarbība" at bounding box center [320, 240] width 98 height 23
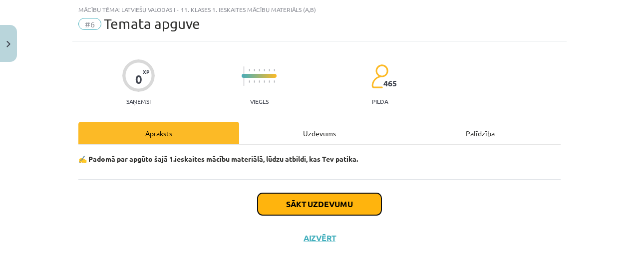
click at [333, 197] on button "Sākt uzdevumu" at bounding box center [320, 204] width 124 height 22
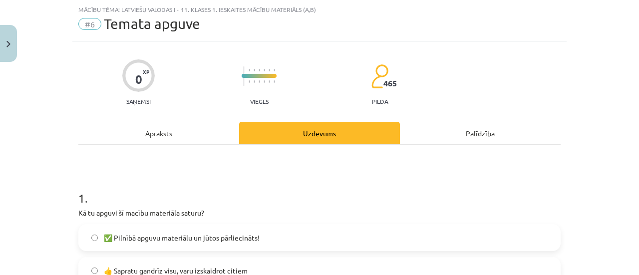
scroll to position [122, 0]
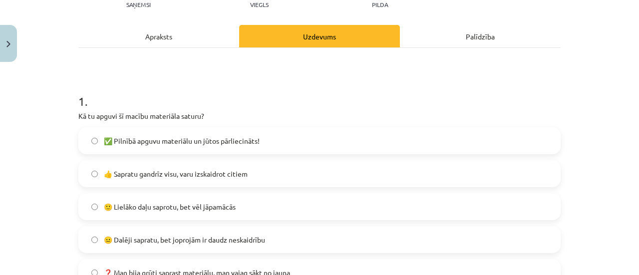
click at [202, 233] on label "😐 Dalēji sapratu, bet joprojām ir daudz neskaidrību" at bounding box center [319, 239] width 480 height 25
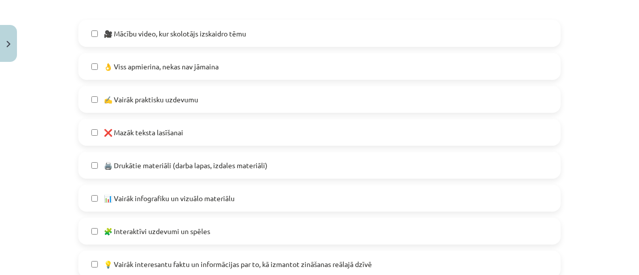
scroll to position [542, 0]
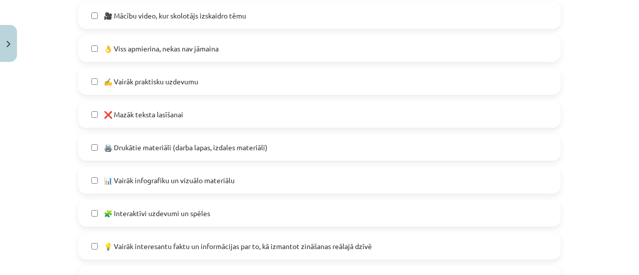
click at [224, 53] on label "👌 Viss apmierina, nekas nav jāmaina" at bounding box center [319, 48] width 480 height 25
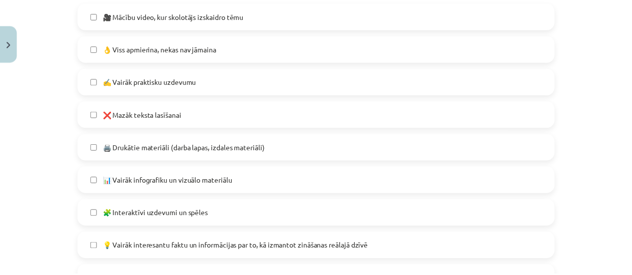
scroll to position [708, 0]
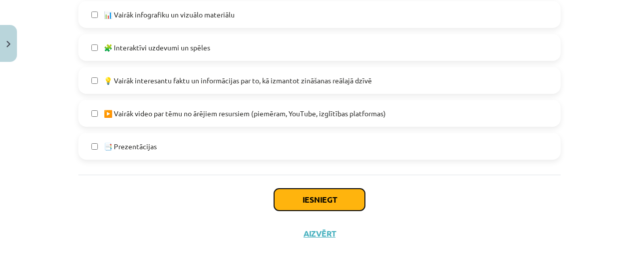
click at [313, 207] on button "Iesniegt" at bounding box center [319, 200] width 91 height 22
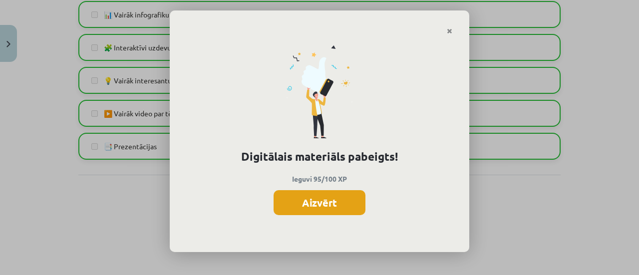
click at [325, 201] on button "Aizvērt" at bounding box center [320, 202] width 92 height 25
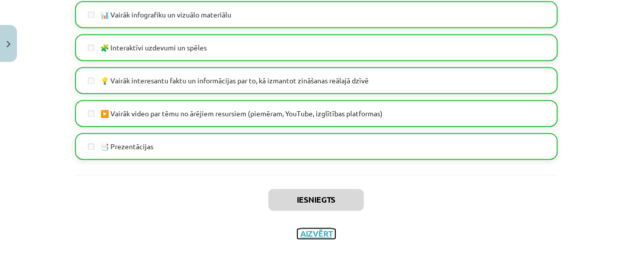
click at [312, 235] on button "Aizvērt" at bounding box center [316, 234] width 38 height 10
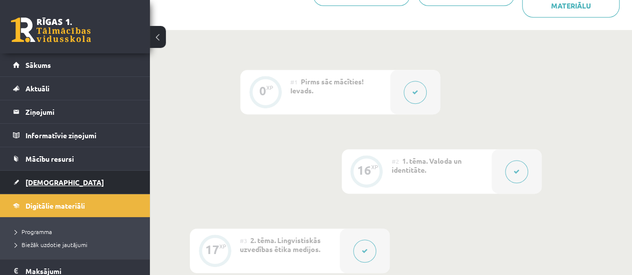
click at [51, 187] on link "[DEMOGRAPHIC_DATA]" at bounding box center [75, 182] width 124 height 23
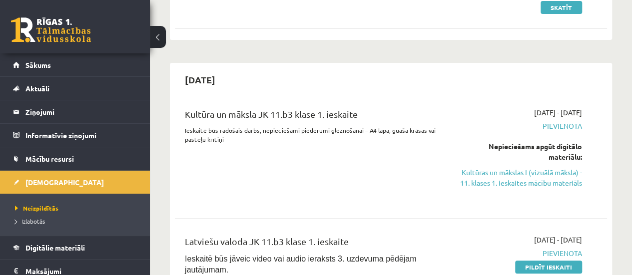
scroll to position [202, 0]
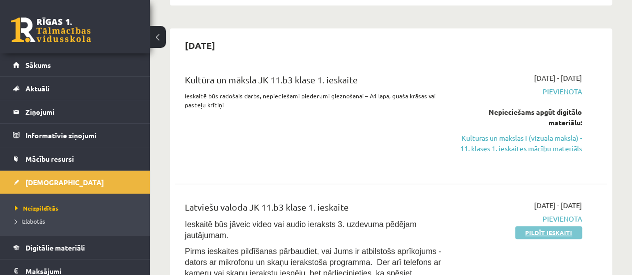
click at [539, 239] on link "Pildīt ieskaiti" at bounding box center [548, 232] width 67 height 13
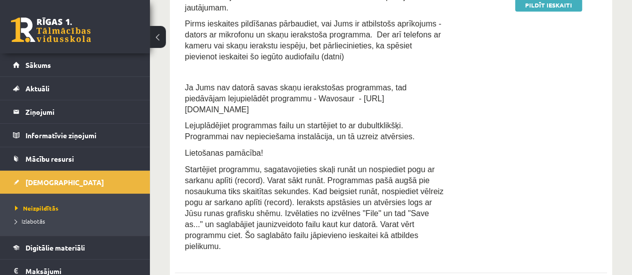
scroll to position [399, 0]
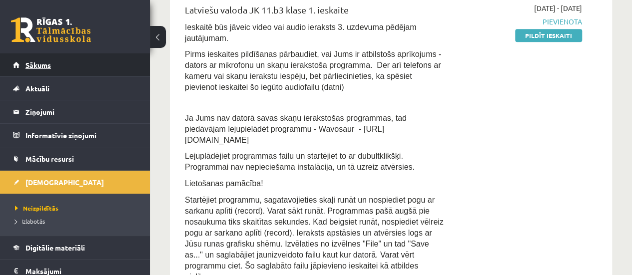
click at [56, 74] on link "Sākums" at bounding box center [75, 64] width 124 height 23
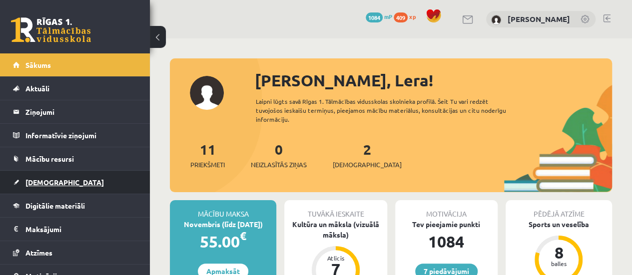
click at [73, 174] on link "[DEMOGRAPHIC_DATA]" at bounding box center [75, 182] width 124 height 23
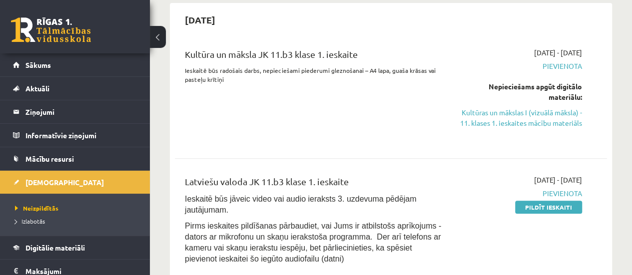
scroll to position [271, 0]
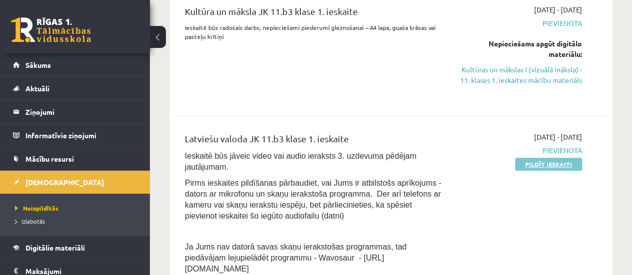
click at [539, 171] on link "Pildīt ieskaiti" at bounding box center [548, 164] width 67 height 13
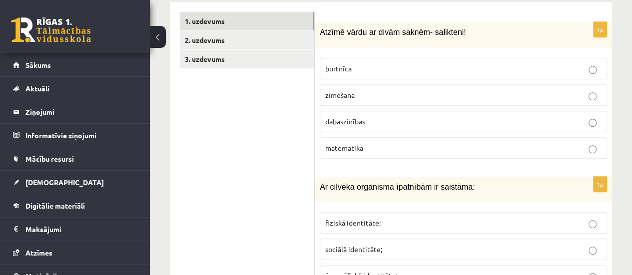
scroll to position [327, 0]
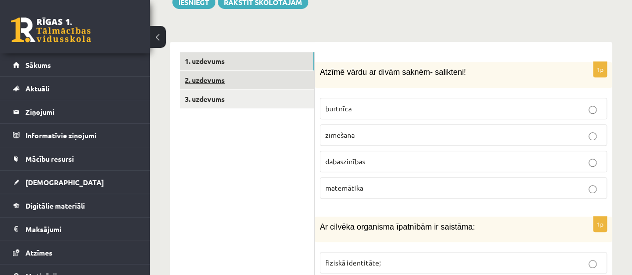
click at [247, 71] on link "2. uzdevums" at bounding box center [247, 80] width 134 height 18
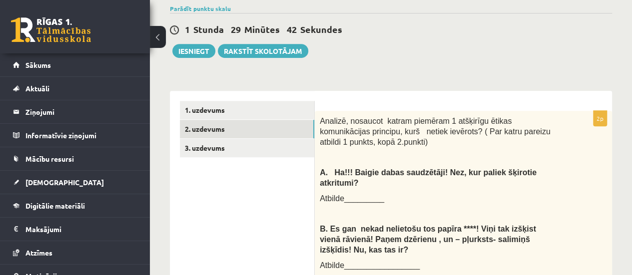
scroll to position [277, 0]
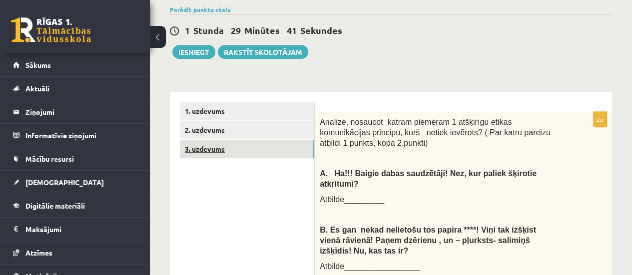
click at [218, 140] on link "3. uzdevums" at bounding box center [247, 149] width 134 height 18
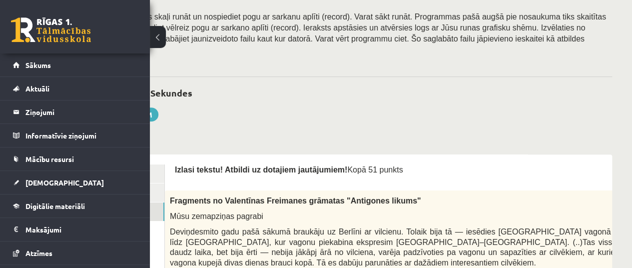
scroll to position [171, 0]
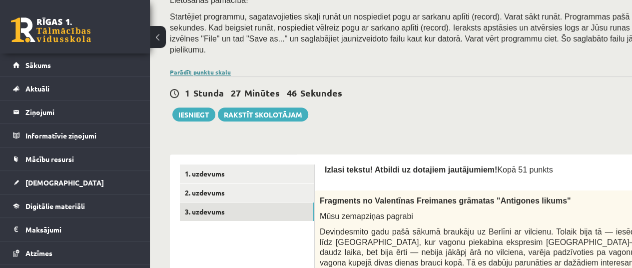
click at [199, 68] on link "Parādīt punktu skalu" at bounding box center [200, 72] width 61 height 8
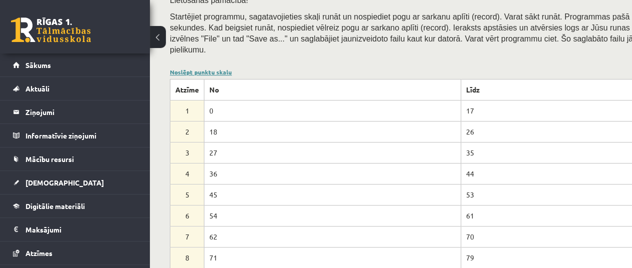
click at [204, 68] on link "Noslēpt punktu skalu" at bounding box center [201, 72] width 62 height 8
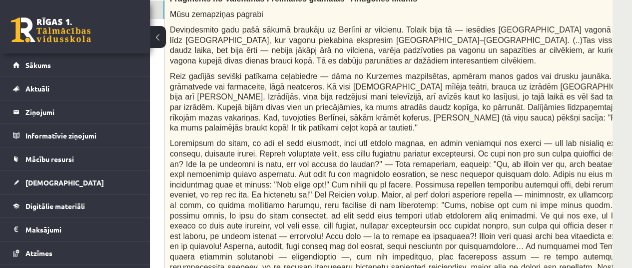
scroll to position [363, 150]
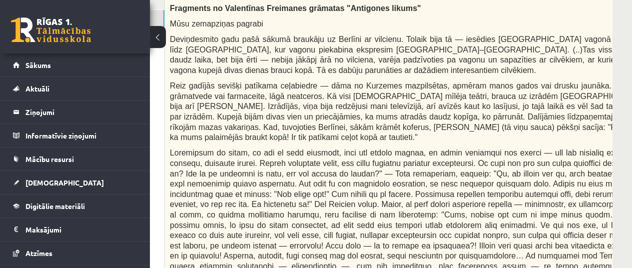
click at [590, 105] on span "Reiz gadījās sevišķi patīkama ceļabiedre — dāma no Kurzemes mazpilsētas, apmēra…" at bounding box center [407, 111] width 475 height 60
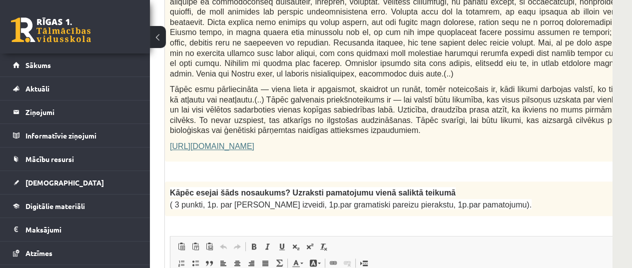
scroll to position [679, 150]
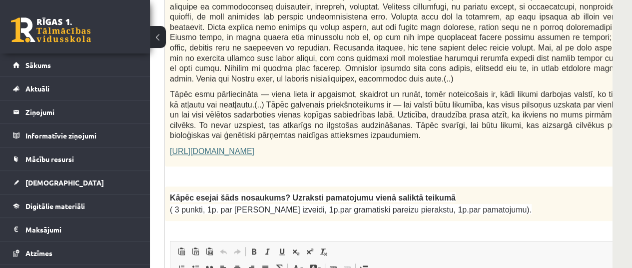
click at [254, 147] on link "https://satori.lv/article/musu-zemapzinas-pagrabi" at bounding box center [212, 151] width 84 height 8
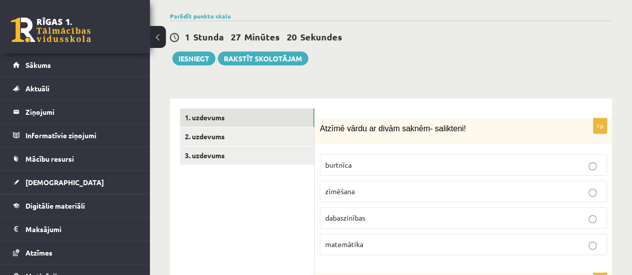
scroll to position [190, 0]
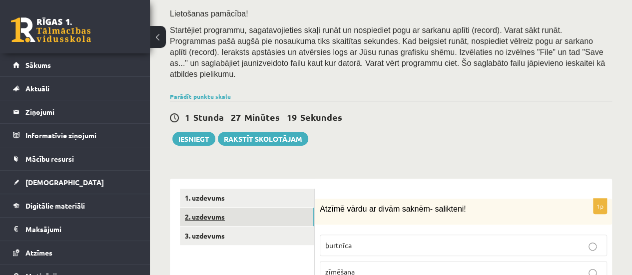
click at [294, 208] on link "2. uzdevums" at bounding box center [247, 217] width 134 height 18
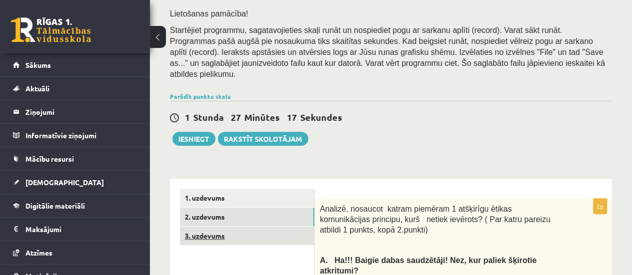
scroll to position [0, 0]
click at [211, 227] on link "3. uzdevums" at bounding box center [247, 236] width 134 height 18
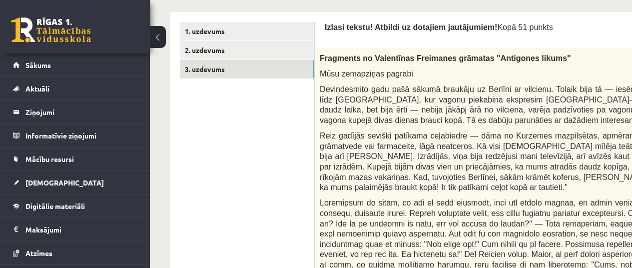
scroll to position [309, 0]
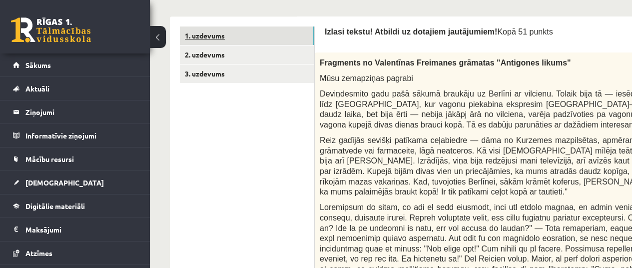
click at [278, 26] on link "1. uzdevums" at bounding box center [247, 35] width 134 height 18
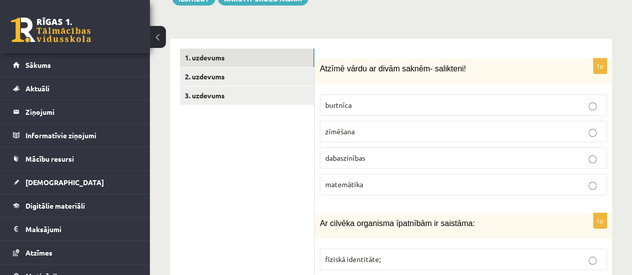
scroll to position [327, 0]
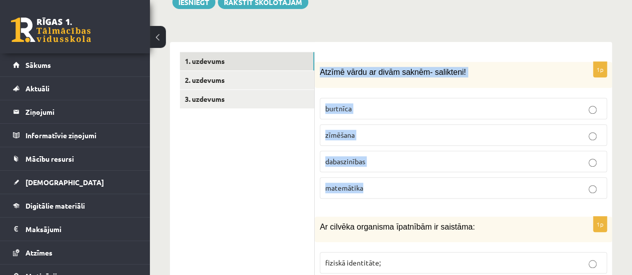
drag, startPoint x: 316, startPoint y: 39, endPoint x: 406, endPoint y: 142, distance: 136.6
click at [406, 142] on div "1p Atzīmē vārdu ar divām saknēm- salikteni! burtnīca zīmēšana dabaszinības mate…" at bounding box center [463, 134] width 297 height 144
copy div "Atzīmē vārdu ar divām saknēm- salikteni! burtnīca zīmēšana dabaszinības matemāt…"
click at [374, 156] on p "dabaszinības" at bounding box center [463, 161] width 276 height 10
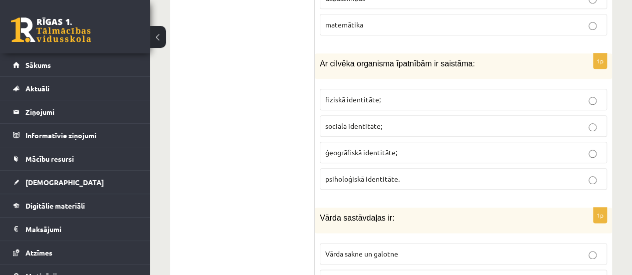
scroll to position [497, 0]
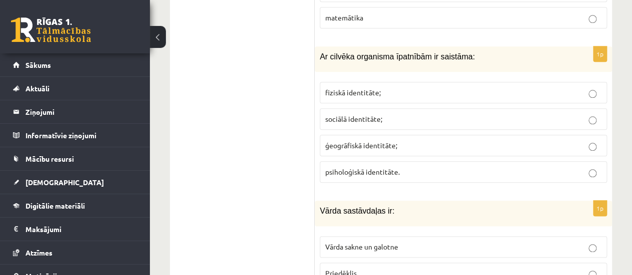
drag, startPoint x: 314, startPoint y: 21, endPoint x: 423, endPoint y: 143, distance: 163.7
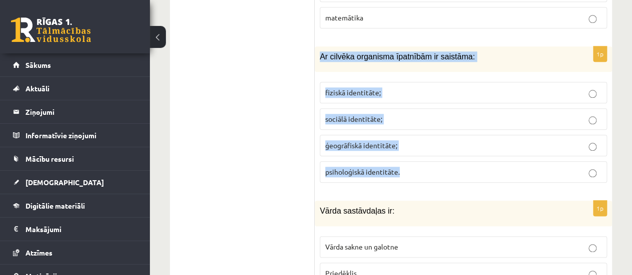
drag, startPoint x: 318, startPoint y: 21, endPoint x: 408, endPoint y: 132, distance: 143.0
click at [408, 132] on div "1p Ar cilvēka organisma īpatnībām ir saistāma: fiziskā identitāte; sociālā iden…" at bounding box center [463, 118] width 297 height 144
copy div "Ar cilvēka organisma īpatnībām ir saistāma: fiziskā identitāte; sociālā identit…"
click at [424, 82] on label "fiziskā identitāte;" at bounding box center [463, 92] width 287 height 21
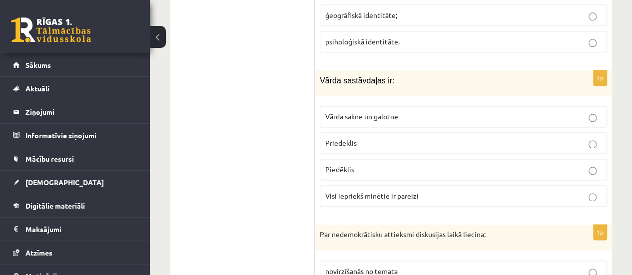
scroll to position [608, 0]
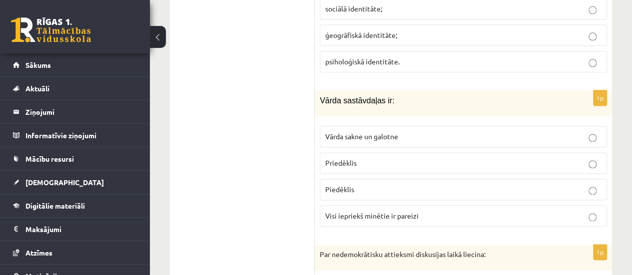
drag, startPoint x: 314, startPoint y: 61, endPoint x: 302, endPoint y: 74, distance: 17.7
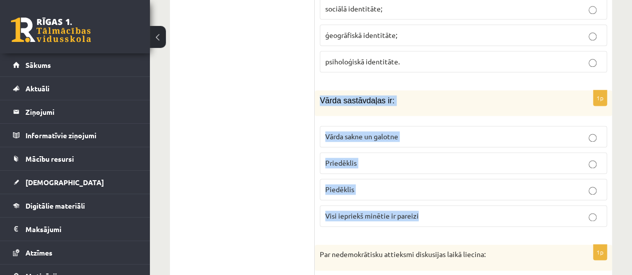
drag, startPoint x: 317, startPoint y: 64, endPoint x: 423, endPoint y: 180, distance: 157.6
click at [423, 180] on div "1p Vārda sastāvdaļas ir: Vārda sakne un galotne Priedēklis Piedēklis Visi iepri…" at bounding box center [463, 162] width 297 height 144
copy div "Vārda sastāvdaļas ir: Vārda sakne un galotne Priedēklis Piedēklis Visi iepriekš…"
click at [426, 211] on p "Visi iepriekš minētie ir pareizi" at bounding box center [463, 216] width 276 height 10
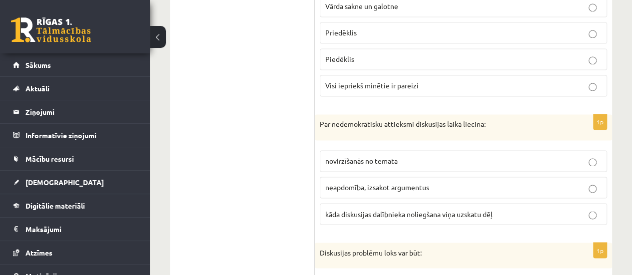
scroll to position [758, 0]
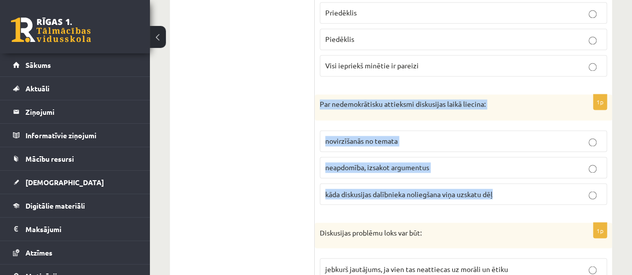
drag, startPoint x: 316, startPoint y: 69, endPoint x: 527, endPoint y: 155, distance: 228.2
click at [527, 155] on div "1p Par nedemokrātisku attieksmi diskusijas laikā liecina: novirzīšanās no temat…" at bounding box center [463, 153] width 297 height 118
copy div "Par nedemokrātisku attieksmi diskusijas laikā liecina: novirzīšanās no temata n…"
click at [472, 189] on span "kāda diskusijas dalībnieka noliegšana viņa uzskatu dēļ" at bounding box center [408, 193] width 167 height 9
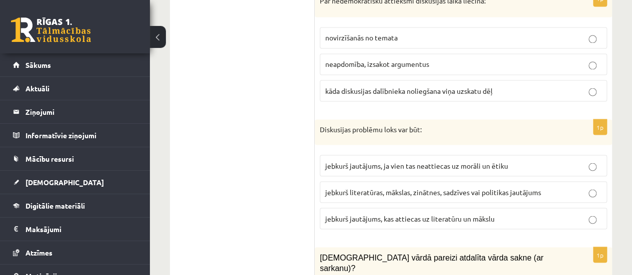
scroll to position [881, 0]
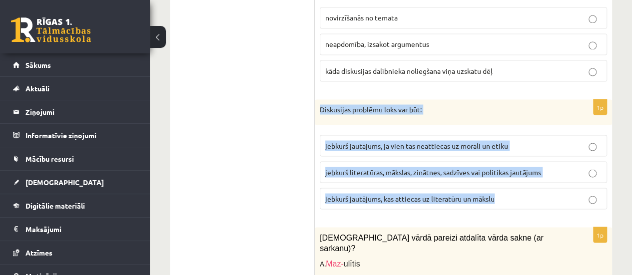
drag, startPoint x: 315, startPoint y: 70, endPoint x: 543, endPoint y: 170, distance: 248.8
click at [543, 170] on div "1p Diskusijas problēmu loks var būt: jebkurš jautājums, ja vien tas neattiecas …" at bounding box center [463, 158] width 297 height 118
copy div "Diskusijas problēmu loks var būt: jebkurš jautājums, ja vien tas neattiecas uz …"
click at [416, 167] on span "jebkurš literatūras, mākslas, zinātnes, sadzīves vai politikas jautājums" at bounding box center [433, 171] width 216 height 9
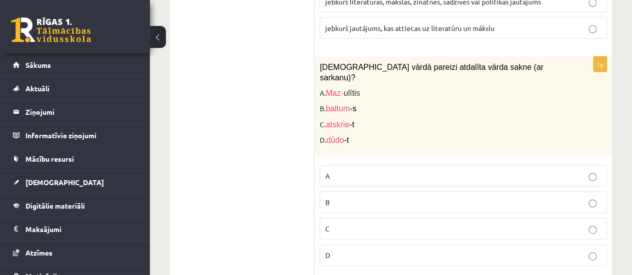
scroll to position [1045, 0]
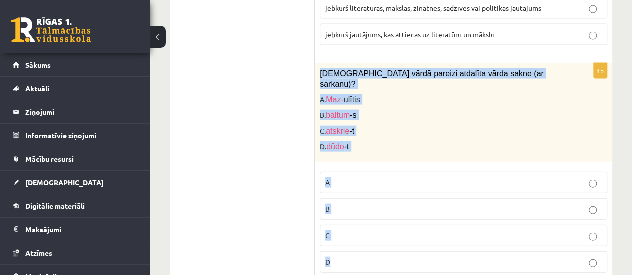
drag, startPoint x: 319, startPoint y: 34, endPoint x: 383, endPoint y: 203, distance: 180.6
click at [383, 203] on div "1p Kurā vārdā pareizi atdalīta vārda sakne (ar sarkanu)? A. Maz- ulītis B. balt…" at bounding box center [463, 171] width 297 height 217
copy div "Kurā vārdā pareizi atdalīta vārda sakne (ar sarkanu)? A. Maz- ulītis B. baltum …"
click at [393, 103] on div "Kurā vārdā pareizi atdalīta vārda sakne (ar sarkanu)? A. Maz- ulītis B. baltum …" at bounding box center [463, 112] width 297 height 98
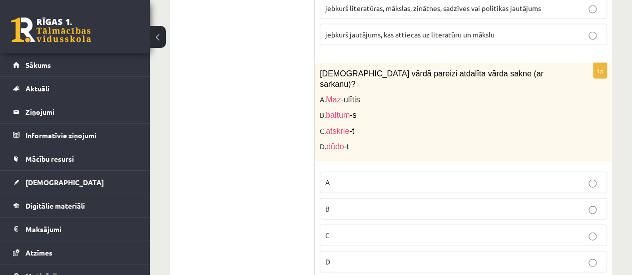
click at [413, 257] on p "D" at bounding box center [463, 262] width 276 height 10
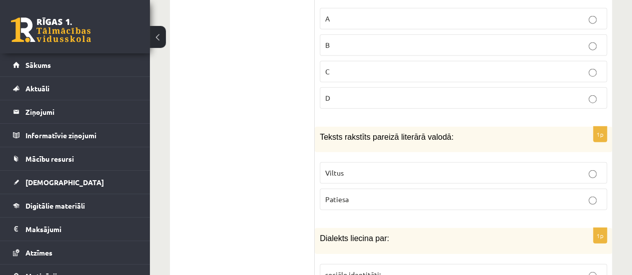
scroll to position [1235, 0]
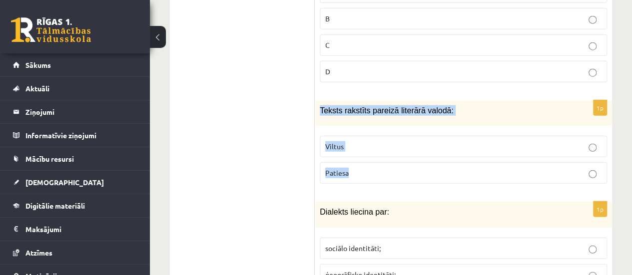
drag, startPoint x: 318, startPoint y: 58, endPoint x: 393, endPoint y: 117, distance: 95.7
click at [393, 117] on div "1p Teksts rakstīts pareizā literārā valodā: Viltus Patiesa" at bounding box center [463, 145] width 297 height 91
copy div "Teksts rakstīts pareizā literārā valodā: Viltus Patiesa"
click at [389, 168] on p "Patiesa" at bounding box center [463, 173] width 276 height 10
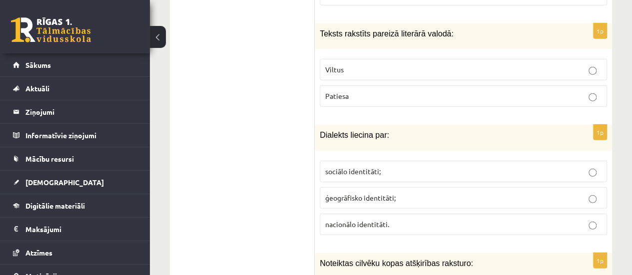
scroll to position [1325, 0]
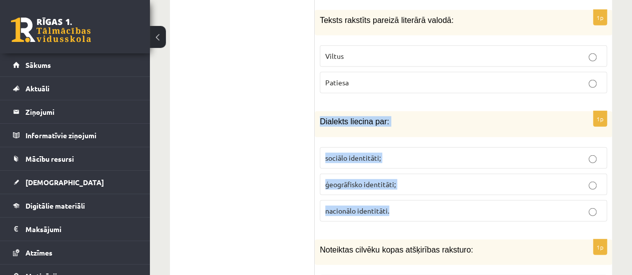
drag, startPoint x: 317, startPoint y: 73, endPoint x: 444, endPoint y: 153, distance: 150.0
click at [444, 153] on div "1p Dialekts liecina par: sociālo identitāti; ģeogrāfisko identitāti; nacionālo …" at bounding box center [463, 170] width 297 height 118
copy div "Dialekts liecina par: sociālo identitāti; ģeogrāfisko identitāti; nacionālo ide…"
click at [415, 179] on p "ģeogrāfisko identitāti;" at bounding box center [463, 184] width 276 height 10
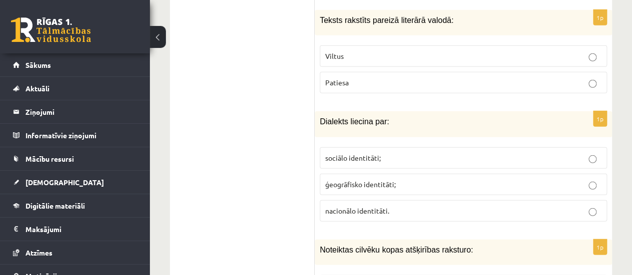
click at [415, 179] on p "ģeogrāfisko identitāti;" at bounding box center [463, 184] width 276 height 10
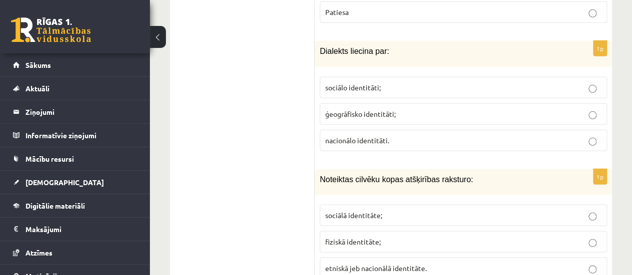
scroll to position [1429, 0]
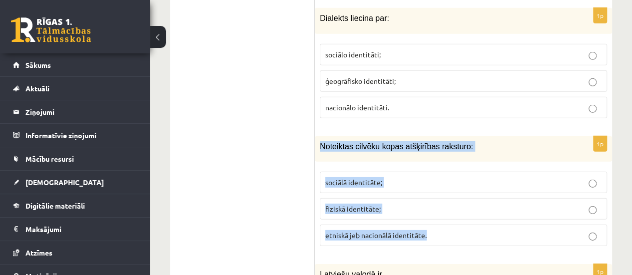
drag, startPoint x: 317, startPoint y: 94, endPoint x: 444, endPoint y: 173, distance: 150.0
click at [444, 173] on div "1p Noteiktas cilvēku kopas atšķirības raksturo: sociālā identitāte; fiziskā ide…" at bounding box center [463, 195] width 297 height 118
copy div "Noteiktas cilvēku kopas atšķirības raksturo: sociālā identitāte; fiziskā identi…"
click at [421, 225] on label "etniskā jeb nacionālā identitāte." at bounding box center [463, 235] width 287 height 21
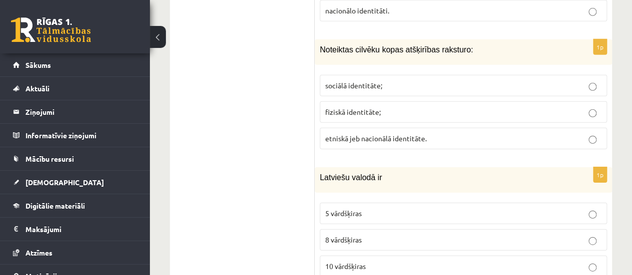
scroll to position [1560, 0]
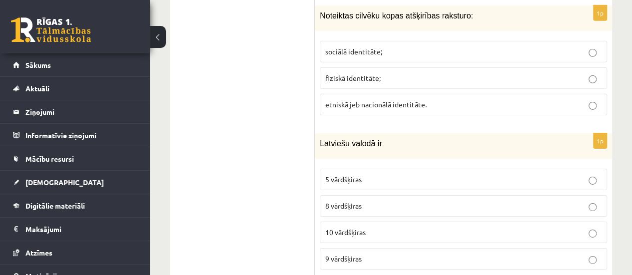
click at [374, 222] on label "10 vārdšķiras" at bounding box center [463, 232] width 287 height 21
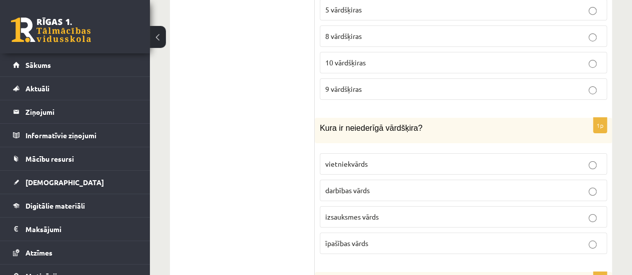
scroll to position [1729, 0]
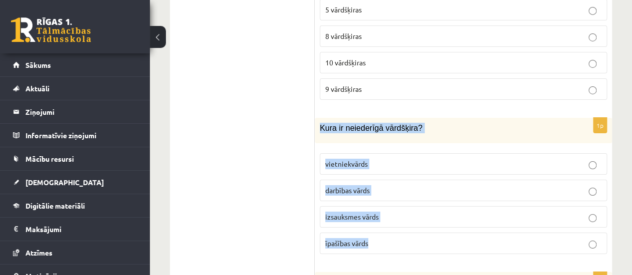
drag, startPoint x: 319, startPoint y: 73, endPoint x: 410, endPoint y: 181, distance: 141.7
click at [410, 181] on div "1p Kura ir neiederīgā vārdšķira? vietniekvārds darbības vārds izsauksmes vārds …" at bounding box center [463, 190] width 297 height 144
copy div "Kura ir neiederīgā vārdšķira? vietniekvārds darbības vārds izsauksmes vārds īpa…"
click at [388, 212] on p "izsauksmes vārds" at bounding box center [463, 217] width 276 height 10
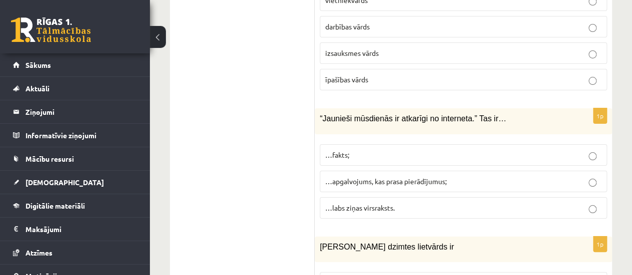
scroll to position [1887, 0]
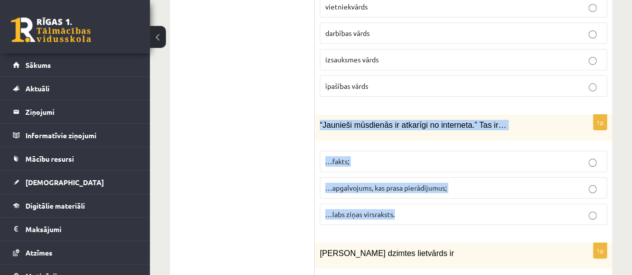
drag, startPoint x: 317, startPoint y: 66, endPoint x: 435, endPoint y: 159, distance: 150.7
click at [435, 159] on div "1p “Jaunieši mūsdienās ir atkarīgi no interneta.” Tas ir… …fakts; …apgalvojums,…" at bounding box center [463, 174] width 297 height 118
click at [405, 183] on span "…apgalvojums, kas prasa pierādījumus;" at bounding box center [385, 187] width 121 height 9
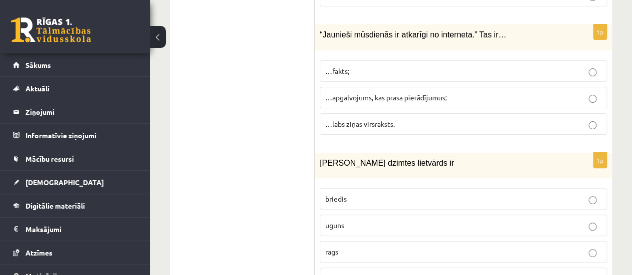
scroll to position [1997, 0]
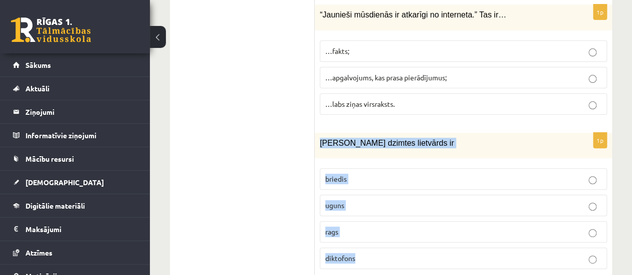
drag, startPoint x: 319, startPoint y: 84, endPoint x: 386, endPoint y: 195, distance: 130.1
click at [386, 195] on div "1p Sieviešu dzimtes lietvārds ir briedis uguns rags diktofons" at bounding box center [463, 205] width 297 height 144
click at [377, 200] on p "uguns" at bounding box center [463, 205] width 276 height 10
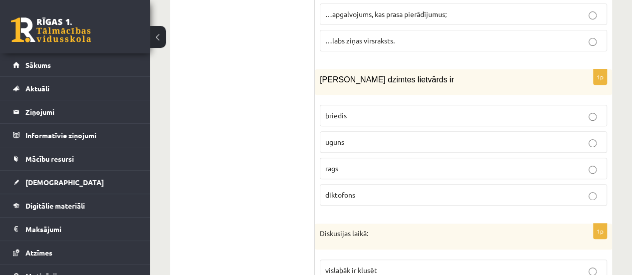
scroll to position [2100, 0]
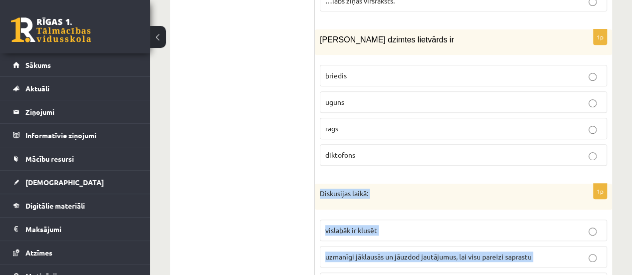
drag, startPoint x: 317, startPoint y: 134, endPoint x: 470, endPoint y: 220, distance: 176.1
click at [470, 220] on div "1p Diskusijas laikā: vislabāk ir klusēt uzmanīgi jāklausās un jāuzdod jautājumu…" at bounding box center [463, 243] width 297 height 118
click at [442, 252] on span "uzmanīgi jāklausās un jāuzdod jautājumus, lai visu pareizi saprastu" at bounding box center [428, 256] width 206 height 9
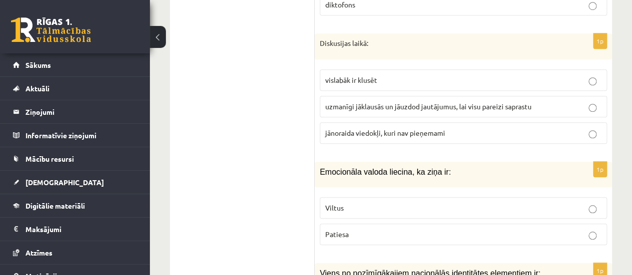
scroll to position [2270, 0]
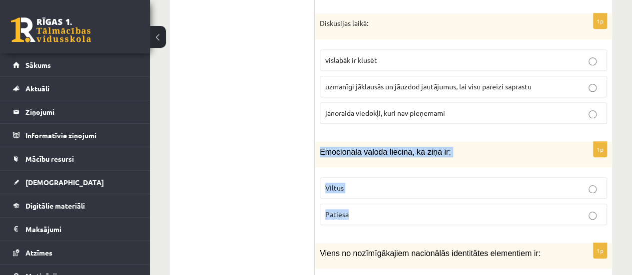
drag, startPoint x: 320, startPoint y: 92, endPoint x: 375, endPoint y: 146, distance: 76.6
click at [375, 146] on div "1p Emocionāla valoda liecina, ka ziņa ir: Viltus Patiesa" at bounding box center [463, 187] width 297 height 91
click at [365, 183] on p "Viltus" at bounding box center [463, 188] width 276 height 10
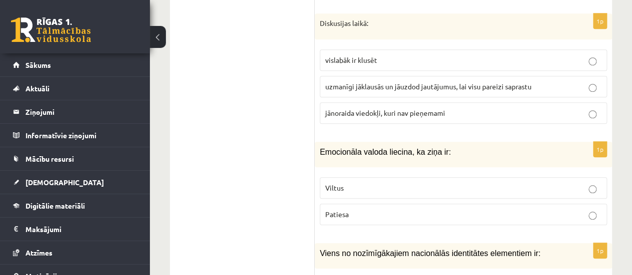
scroll to position [2327, 0]
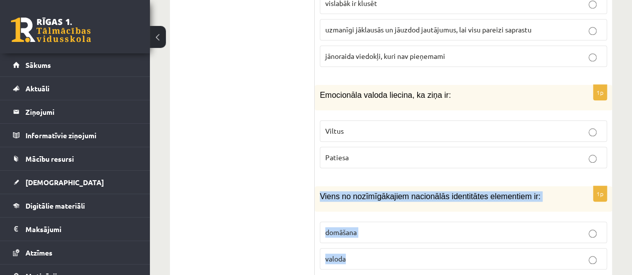
drag, startPoint x: 315, startPoint y: 135, endPoint x: 379, endPoint y: 198, distance: 89.7
click at [379, 198] on div "1p Viens no nozīmīgākajiem nacionālās identitātes elementiem ir: domāšana valoda" at bounding box center [463, 231] width 297 height 91
click at [360, 254] on p "valoda" at bounding box center [463, 259] width 276 height 10
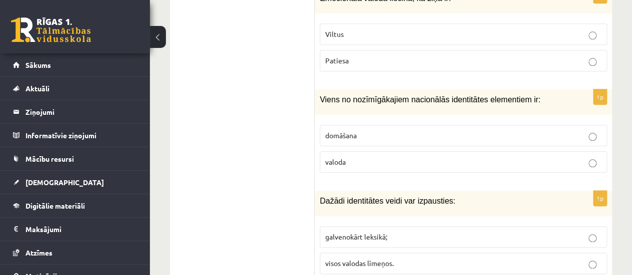
scroll to position [2458, 0]
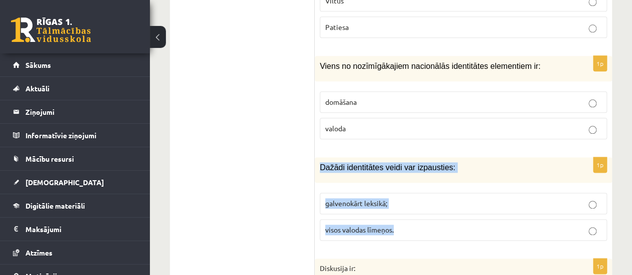
drag, startPoint x: 320, startPoint y: 106, endPoint x: 447, endPoint y: 159, distance: 137.2
click at [447, 159] on div "1p Dažādi identitātes veidi var izpausties: galvenokārt leksikā; visos valodas …" at bounding box center [463, 202] width 297 height 91
click at [414, 225] on p "visos valodas līmeņos." at bounding box center [463, 230] width 276 height 10
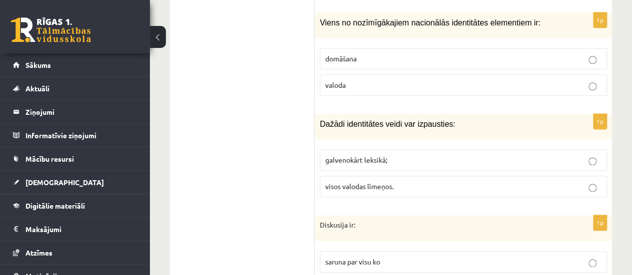
scroll to position [2528, 0]
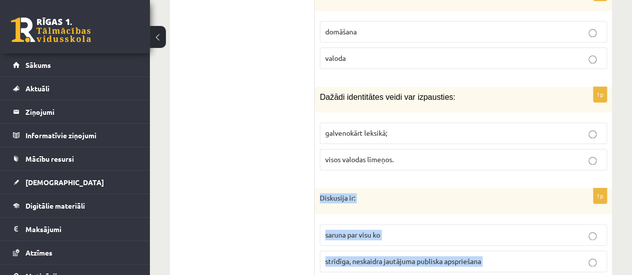
drag, startPoint x: 318, startPoint y: 138, endPoint x: 389, endPoint y: 216, distance: 105.6
click at [389, 216] on div "1p Diskusija ir: saruna par visu ko strīdīga, neskaidra jautājuma publiska apsp…" at bounding box center [463, 247] width 297 height 118
click at [386, 251] on label "strīdīga, neskaidra jautājuma publiska apspriešana" at bounding box center [463, 261] width 287 height 21
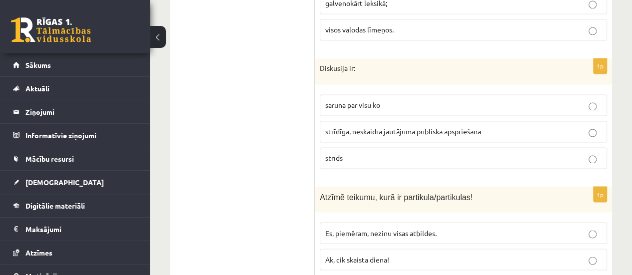
scroll to position [2665, 0]
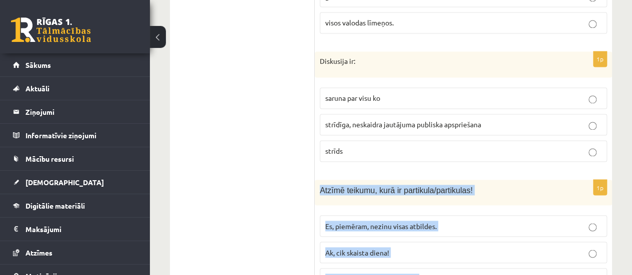
drag, startPoint x: 320, startPoint y: 125, endPoint x: 427, endPoint y: 237, distance: 154.3
click at [427, 237] on div "1p Atzīmē teikumu, kurā ir partikula/partikulas! Es, piemēram, nezinu visas atb…" at bounding box center [463, 252] width 297 height 144
click at [434, 221] on span "Es, piemēram, nezinu visas atbildes." at bounding box center [380, 225] width 111 height 9
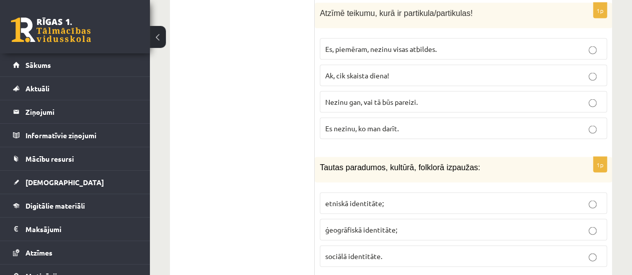
scroll to position [2875, 0]
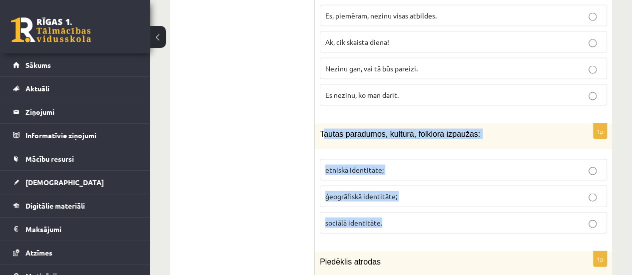
drag, startPoint x: 321, startPoint y: 73, endPoint x: 400, endPoint y: 161, distance: 118.1
click at [400, 161] on div "1p Tautas paradumos, kultūrā, folklorā izpaužas: etniskā identitāte; ģeogrāfisk…" at bounding box center [463, 183] width 297 height 118
drag, startPoint x: 319, startPoint y: 69, endPoint x: 397, endPoint y: 155, distance: 116.6
click at [397, 155] on div "1p Tautas paradumos, kultūrā, folklorā izpaužas: etniskā identitāte; ģeogrāfisk…" at bounding box center [463, 183] width 297 height 118
click at [419, 159] on label "etniskā identitāte;" at bounding box center [463, 169] width 287 height 21
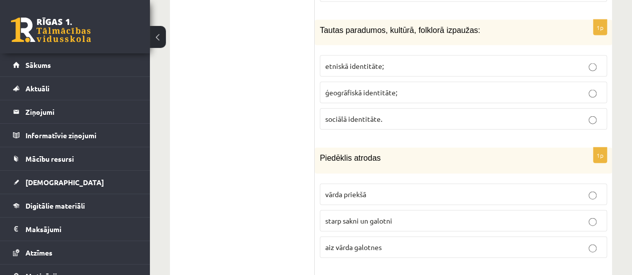
scroll to position [3012, 0]
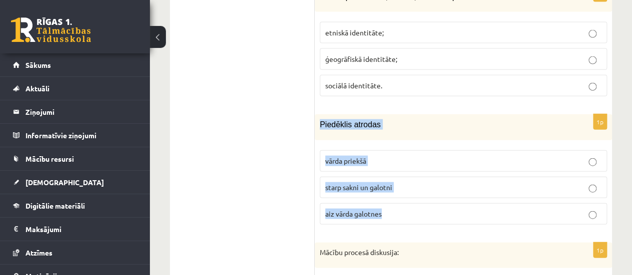
drag, startPoint x: 319, startPoint y: 58, endPoint x: 406, endPoint y: 144, distance: 122.9
click at [406, 144] on div "1p Piedēklis atrodas vārda priekšā starp sakni un galotni aiz vārda galotnes" at bounding box center [463, 173] width 297 height 118
click at [389, 177] on label "starp sakni un galotni" at bounding box center [463, 187] width 287 height 21
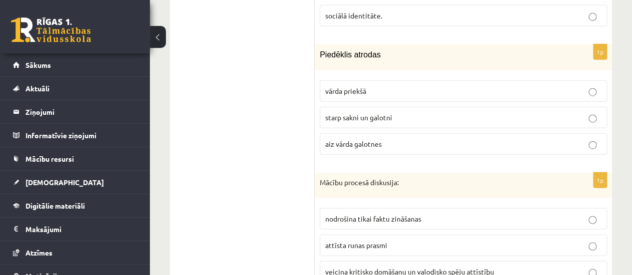
scroll to position [3102, 0]
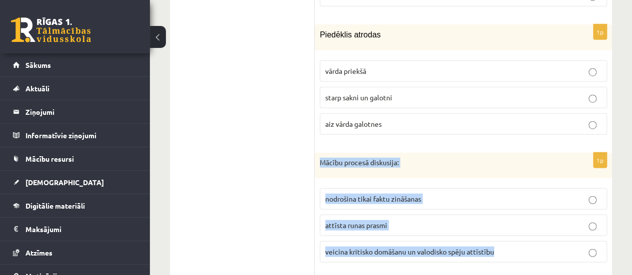
drag, startPoint x: 317, startPoint y: 97, endPoint x: 506, endPoint y: 178, distance: 206.2
click at [506, 178] on div "1p Mācību procesā diskusija: nodrošina tikai faktu zināšanas attīsta runas pras…" at bounding box center [463, 212] width 297 height 118
click at [435, 241] on label "veicina kritisko domāšanu un valodisko spēju attīstību" at bounding box center [463, 251] width 287 height 21
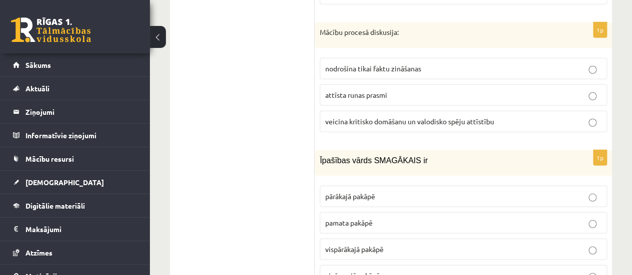
scroll to position [3246, 0]
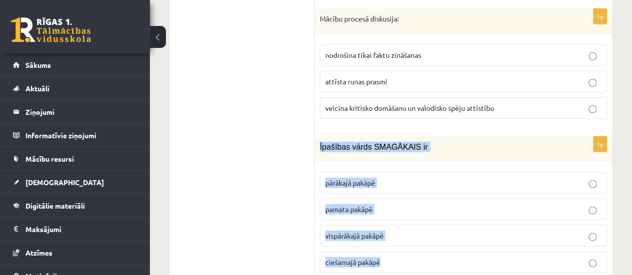
drag, startPoint x: 317, startPoint y: 79, endPoint x: 410, endPoint y: 188, distance: 143.1
click at [410, 188] on div "1p Īpašības vārds SMAGĀKAIS ir pārākajā pakāpē pamata pakāpē vispārākajā pakāpē…" at bounding box center [463, 209] width 297 height 144
click at [431, 178] on p "pārākajā pakāpē" at bounding box center [463, 183] width 276 height 10
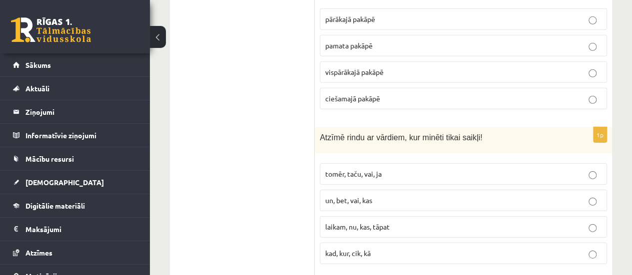
scroll to position [3430, 0]
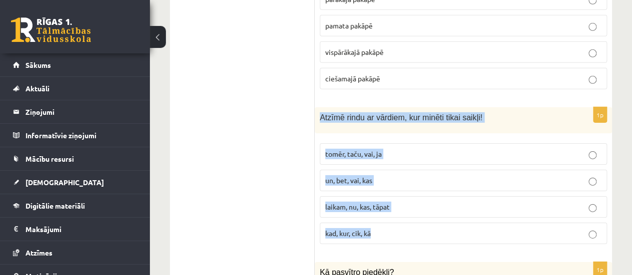
drag, startPoint x: 317, startPoint y: 49, endPoint x: 402, endPoint y: 164, distance: 143.5
click at [402, 164] on div "1p Atzīmē rindu ar vārdiem, kur minēti tikai saikļi! tomēr, taču, vai, ja un, b…" at bounding box center [463, 179] width 297 height 144
click at [419, 149] on p "tomēr, taču, vai, ja" at bounding box center [463, 154] width 276 height 10
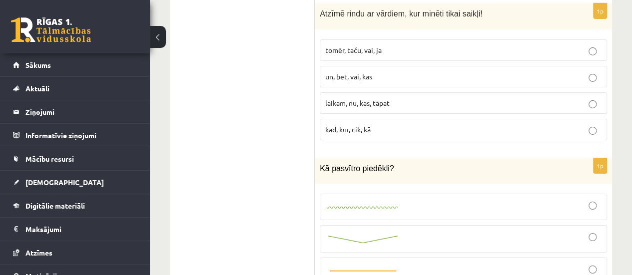
scroll to position [3553, 0]
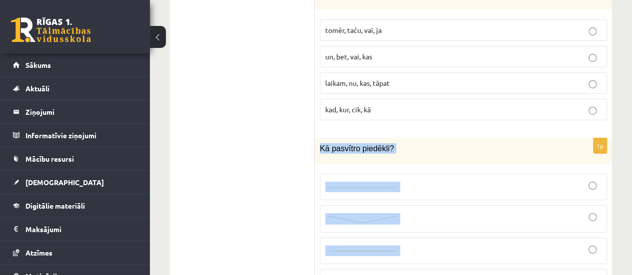
drag, startPoint x: 320, startPoint y: 80, endPoint x: 422, endPoint y: 216, distance: 170.4
click at [422, 216] on div "1p Kā pasvītro piedēkli?" at bounding box center [463, 221] width 297 height 166
click at [481, 143] on p "Kā pasvītro piedēkli?" at bounding box center [438, 148] width 237 height 10
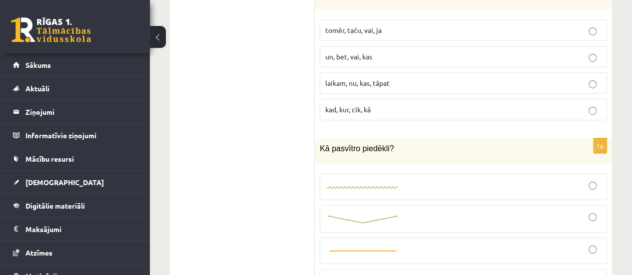
click at [429, 243] on div at bounding box center [463, 250] width 276 height 15
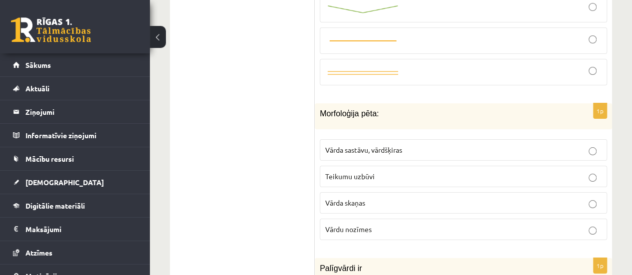
scroll to position [3777, 0]
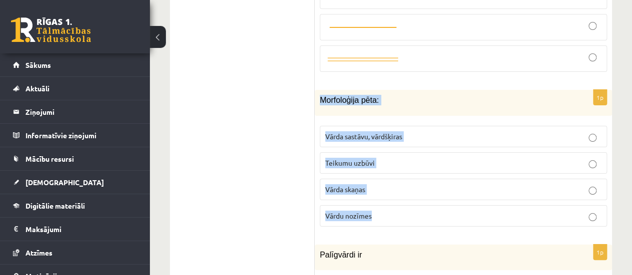
drag, startPoint x: 319, startPoint y: 28, endPoint x: 418, endPoint y: 133, distance: 144.8
click at [418, 133] on div "1p Morfoloģija pēta: Vārda sastāvu, vārdšķiras Teikumu uzbūvi Vārda skaņas Vārd…" at bounding box center [463, 162] width 297 height 144
click at [414, 131] on p "Vārda sastāvu, vārdšķiras" at bounding box center [463, 136] width 276 height 10
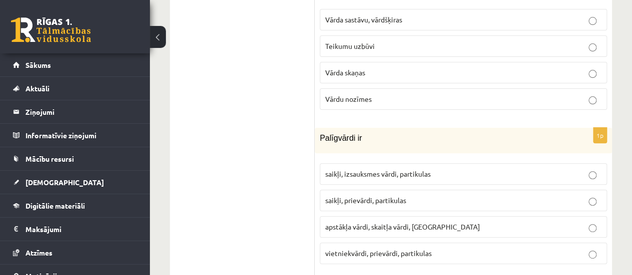
scroll to position [3874, 0]
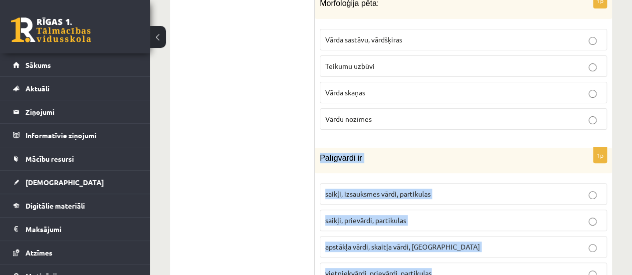
drag, startPoint x: 317, startPoint y: 82, endPoint x: 448, endPoint y: 198, distance: 175.0
click at [448, 198] on div "1p Palīgvārdi ir saikļi, izsauksmes vārdi, partikulas saikļi, prievārdi, partik…" at bounding box center [463, 220] width 297 height 144
click at [443, 210] on label "saikļi, prievārdi, partikulas" at bounding box center [463, 220] width 287 height 21
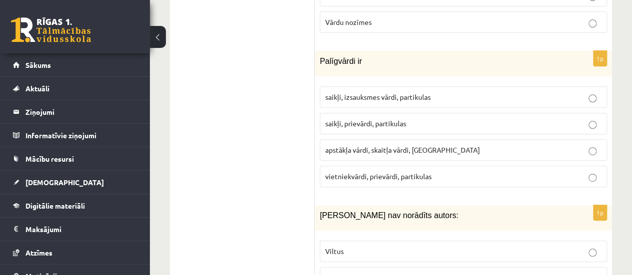
scroll to position [3997, 0]
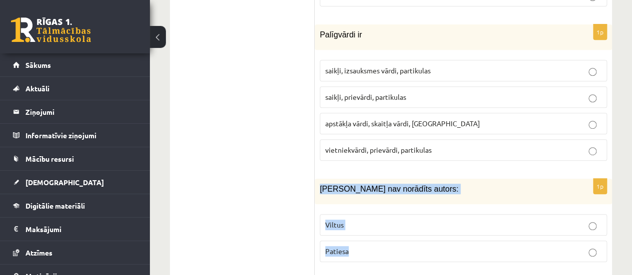
drag, startPoint x: 318, startPoint y: 115, endPoint x: 363, endPoint y: 170, distance: 71.6
click at [363, 179] on div "1p Ziņai nav norādīts autors: Viltus Patiesa" at bounding box center [463, 224] width 297 height 91
click at [395, 220] on p "Viltus" at bounding box center [463, 225] width 276 height 10
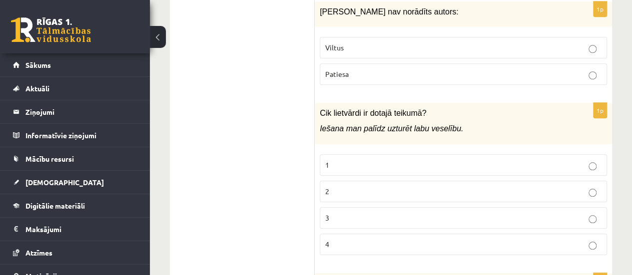
scroll to position [4181, 0]
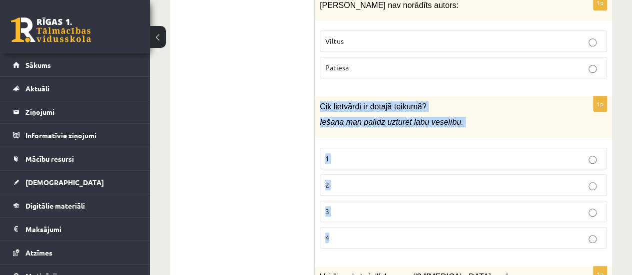
drag, startPoint x: 317, startPoint y: 29, endPoint x: 384, endPoint y: 152, distance: 139.6
click at [384, 152] on div "1p Cik lietvārdi ir dotajā teikumā? Iešana man palīdz uzturēt labu veselību. 1 …" at bounding box center [463, 176] width 297 height 160
click at [386, 201] on label "3" at bounding box center [463, 211] width 287 height 21
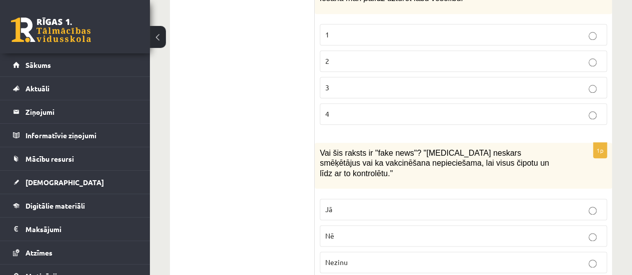
scroll to position [4331, 0]
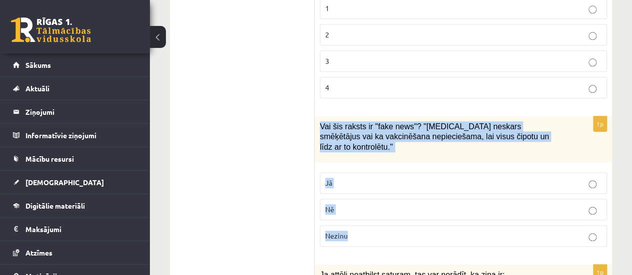
drag, startPoint x: 318, startPoint y: 51, endPoint x: 384, endPoint y: 143, distance: 113.3
click at [384, 143] on div "1p Vai šis raksts ir "fake news"? "Covid-19 neskars smēķētājus vai ka vakcinēša…" at bounding box center [463, 185] width 297 height 138
click at [358, 178] on p "Jā" at bounding box center [463, 183] width 276 height 10
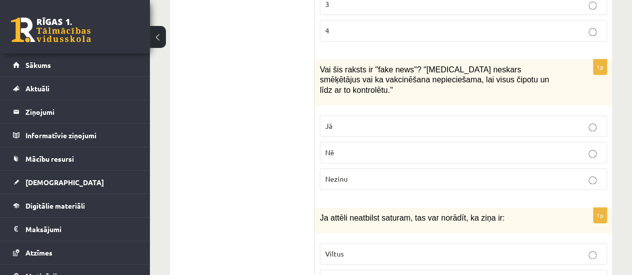
scroll to position [4428, 0]
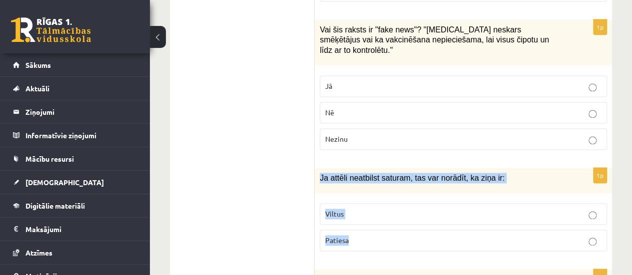
drag, startPoint x: 318, startPoint y: 91, endPoint x: 366, endPoint y: 143, distance: 71.4
click at [366, 168] on div "1p Ja attēli neatbilst saturam, tas var norādīt, ka ziņa ir: Viltus Patiesa" at bounding box center [463, 213] width 297 height 91
click at [370, 209] on p "Viltus" at bounding box center [463, 214] width 276 height 10
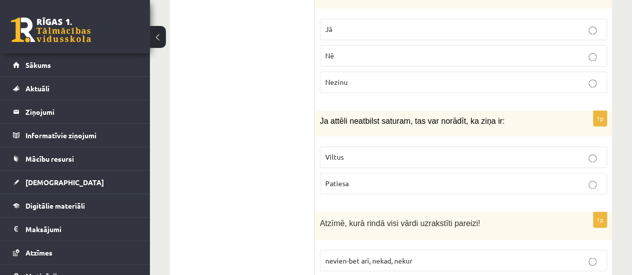
scroll to position [4525, 0]
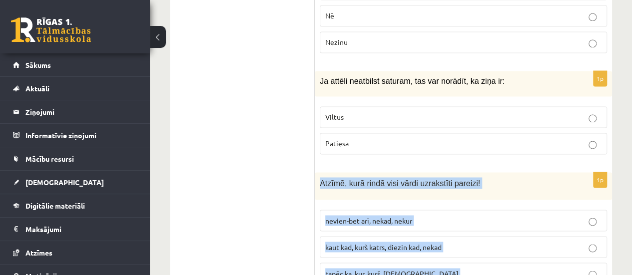
drag, startPoint x: 321, startPoint y: 91, endPoint x: 452, endPoint y: 200, distance: 170.2
click at [452, 200] on div "1p Atzīmē, kurā rindā visi vārdi uzrakstīti pareizi! nevien-bet arī, nekad, nek…" at bounding box center [463, 245] width 297 height 146
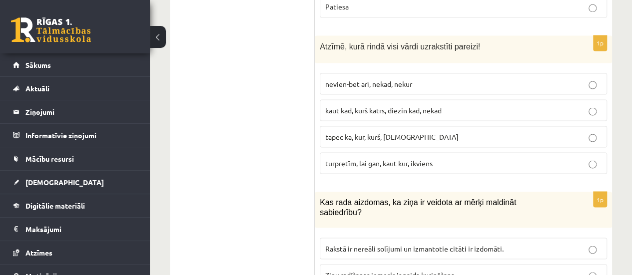
scroll to position [4689, 0]
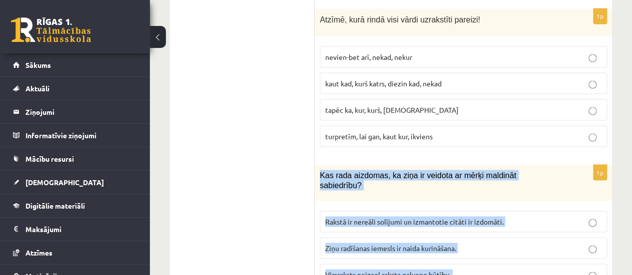
drag, startPoint x: 319, startPoint y: 87, endPoint x: 448, endPoint y: 187, distance: 164.1
click at [448, 187] on div "1p Kas rada aizdomas, ka ziņa ir veidota ar mērķi maldināt sabiedrību? Rakstā i…" at bounding box center [463, 242] width 297 height 155
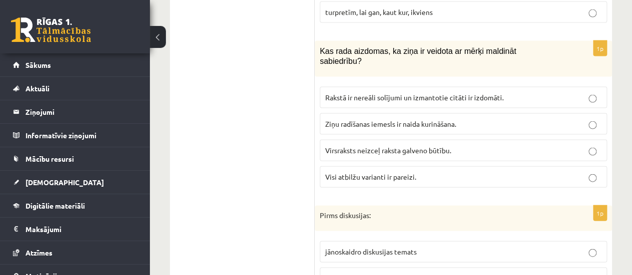
scroll to position [4832, 0]
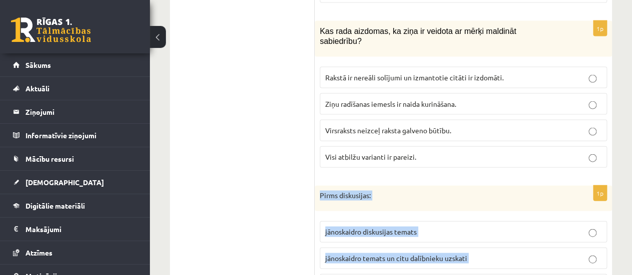
drag, startPoint x: 318, startPoint y: 93, endPoint x: 506, endPoint y: 182, distance: 208.1
click at [506, 186] on div "1p Pirms diskusijas: jānoskaidro diskusijas temats jānoskaidro temats un citu d…" at bounding box center [463, 245] width 297 height 118
click at [480, 253] on p "jānoskaidro temats un citu dalībnieku uzskati" at bounding box center [463, 258] width 276 height 10
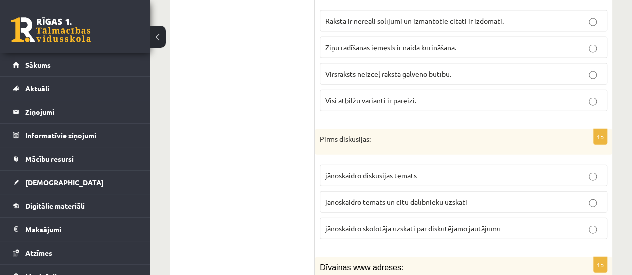
scroll to position [4889, 0]
drag, startPoint x: 319, startPoint y: 162, endPoint x: 381, endPoint y: 228, distance: 90.8
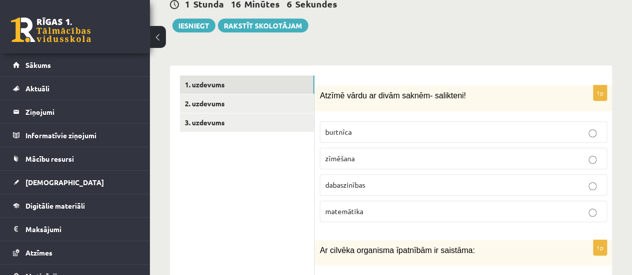
scroll to position [0, 0]
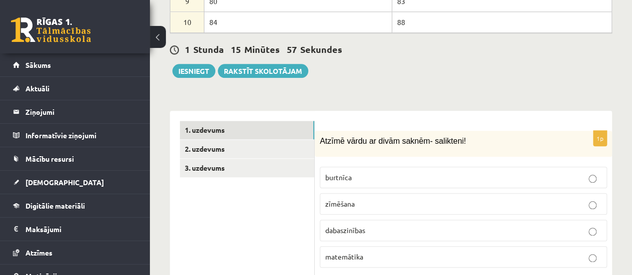
scroll to position [485, 0]
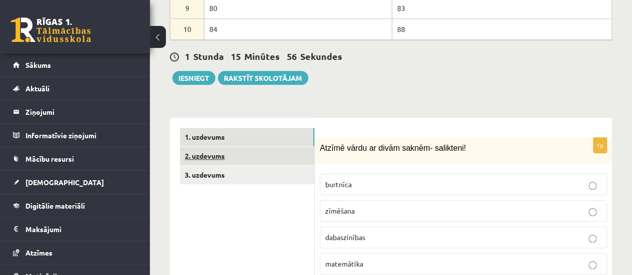
click at [297, 147] on link "2. uzdevums" at bounding box center [247, 156] width 134 height 18
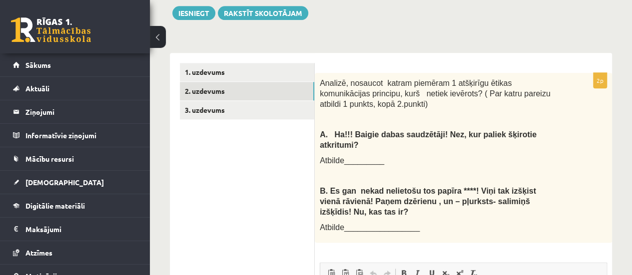
scroll to position [552, 0]
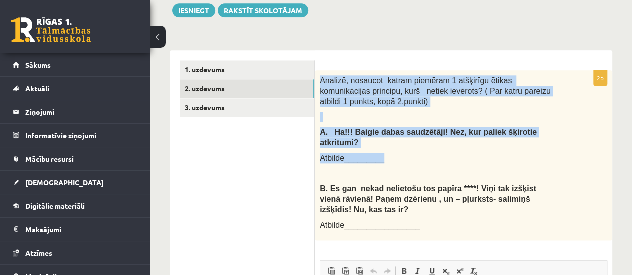
drag, startPoint x: 320, startPoint y: 45, endPoint x: 446, endPoint y: 116, distance: 144.8
click at [446, 116] on div "Analizē, nosaucot katram piemēram 1 atšķirīgu ētikas komunikācijas principu, ku…" at bounding box center [463, 155] width 297 height 170
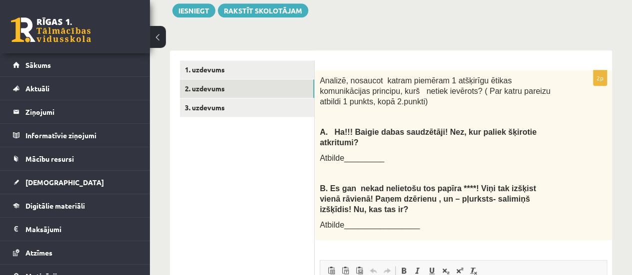
click at [602, 183] on div "Analizē, nosaucot katram piemēram 1 atšķirīgu ētikas komunikācijas principu, ku…" at bounding box center [463, 155] width 297 height 170
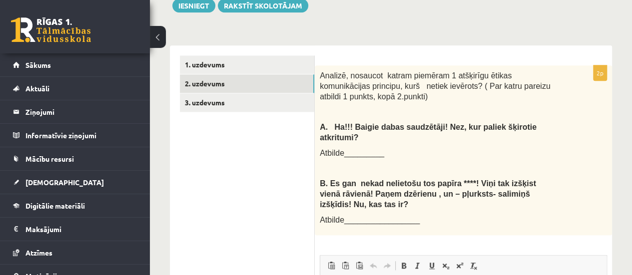
scroll to position [599, 0]
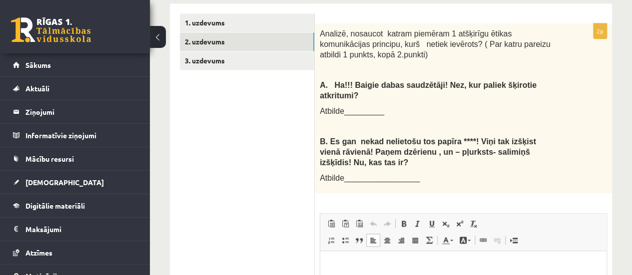
click at [429, 275] on html at bounding box center [463, 266] width 286 height 30
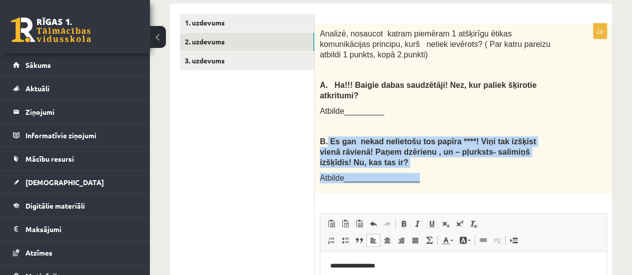
drag, startPoint x: 329, startPoint y: 93, endPoint x: 412, endPoint y: 134, distance: 92.7
click at [412, 134] on div "Analizē, nosaucot katram piemēram 1 atšķirīgu ētikas komunikācijas principu, ku…" at bounding box center [463, 108] width 297 height 170
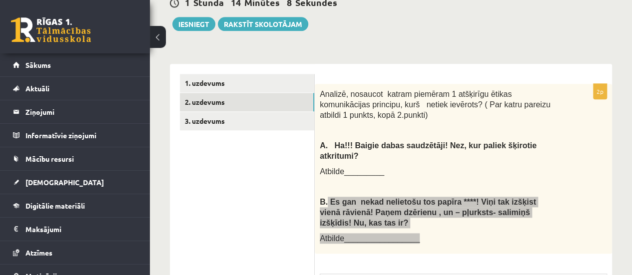
scroll to position [497, 0]
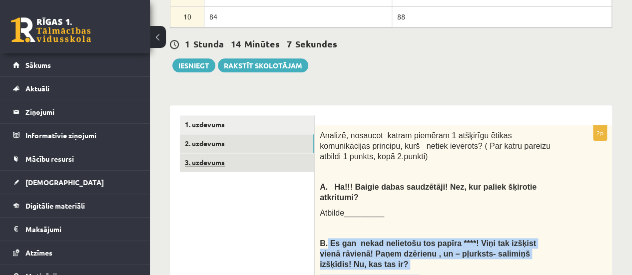
click at [241, 153] on link "3. uzdevums" at bounding box center [247, 162] width 134 height 18
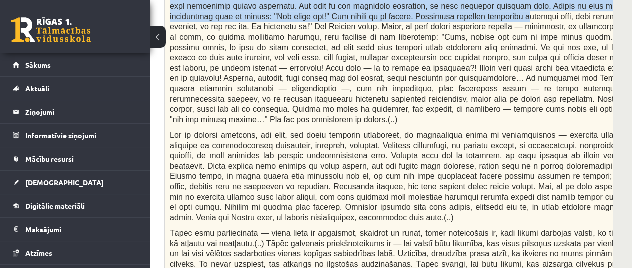
scroll to position [767, 150]
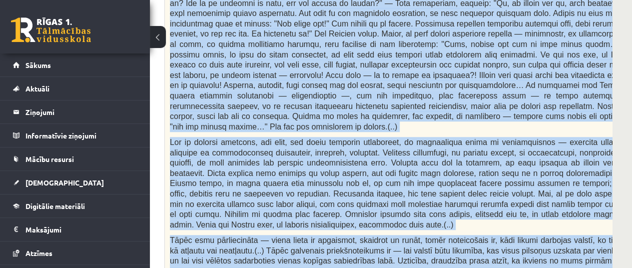
drag, startPoint x: 171, startPoint y: 64, endPoint x: 417, endPoint y: 236, distance: 300.8
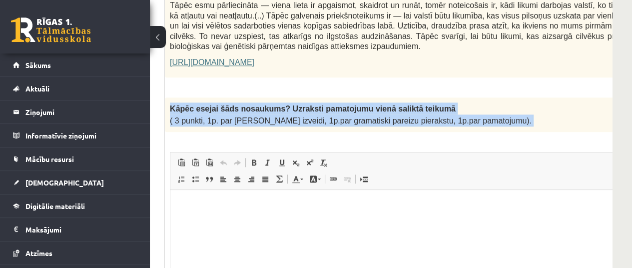
drag, startPoint x: 168, startPoint y: 61, endPoint x: 503, endPoint y: 92, distance: 336.9
click at [503, 98] on div "3p Kāpēc esejai šāds nosaukums? Uzraksti pamatojumu vienā saliktā teikumā ( 3 p…" at bounding box center [432, 229] width 535 height 262
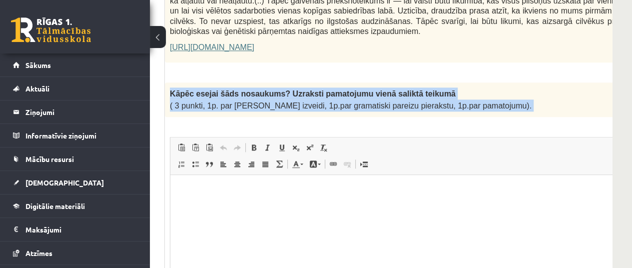
scroll to position [1021, 150]
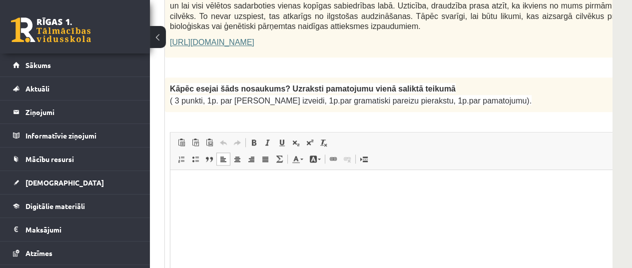
click at [395, 200] on html at bounding box center [432, 185] width 524 height 30
click at [302, 185] on p "Визуальный текстовый редактор, wiswyg-editor-user-answer-47433911119740" at bounding box center [432, 185] width 504 height 10
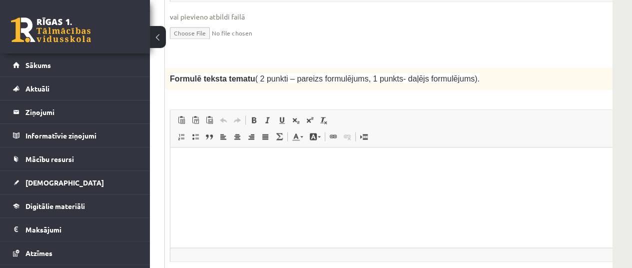
scroll to position [1308, 150]
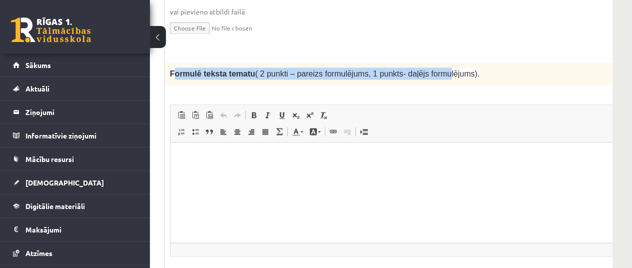
drag, startPoint x: 172, startPoint y: 29, endPoint x: 353, endPoint y: 21, distance: 181.9
click at [353, 70] on span "Formulē teksta tematu ( 2 punkti – pareizs formulējums, 1 punkts- daļējs formul…" at bounding box center [325, 74] width 310 height 8
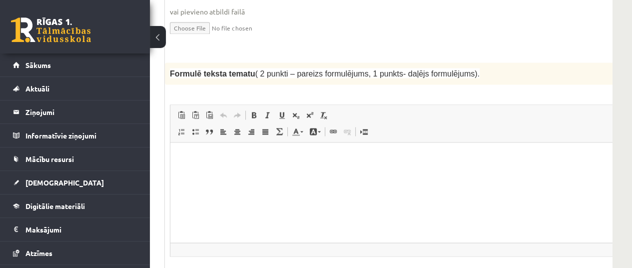
scroll to position [1306, 150]
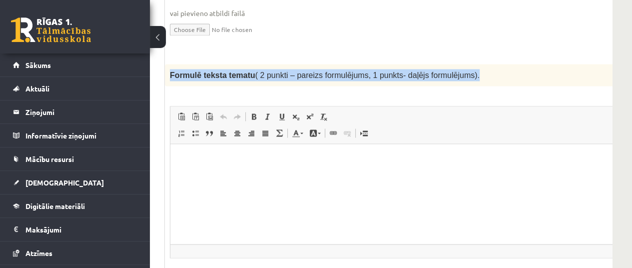
drag, startPoint x: 168, startPoint y: 25, endPoint x: 461, endPoint y: 29, distance: 293.1
click at [461, 64] on div "Formulē teksta tematu ( 2 punkti – pareizs formulējums, 1 punkts- daļējs formul…" at bounding box center [432, 75] width 535 height 22
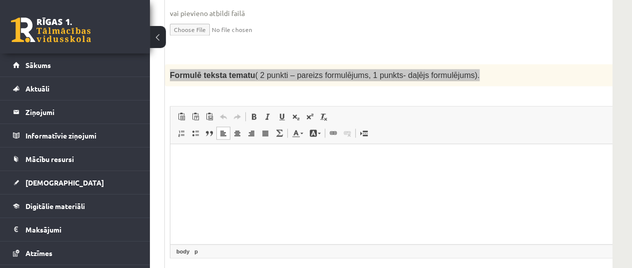
click at [501, 165] on html at bounding box center [432, 159] width 524 height 30
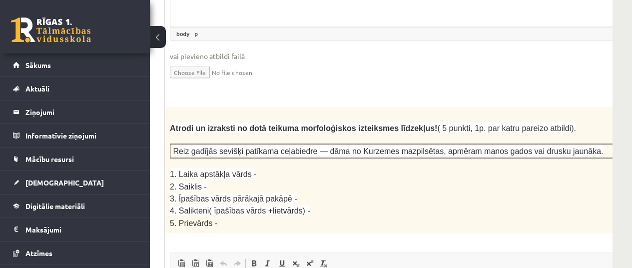
scroll to position [1534, 150]
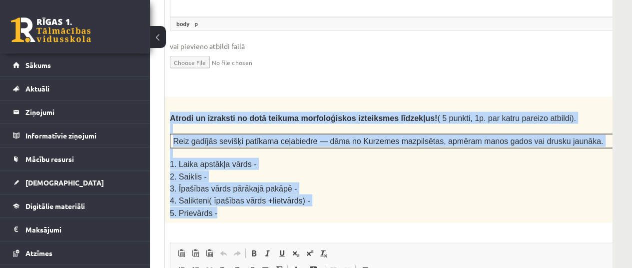
drag, startPoint x: 169, startPoint y: 69, endPoint x: 271, endPoint y: 161, distance: 137.2
click at [271, 161] on div "Atrodi un izraksti no dotā teikuma morfoloģiskos izteiksmes līdzekļus! ( 5 punk…" at bounding box center [432, 160] width 535 height 126
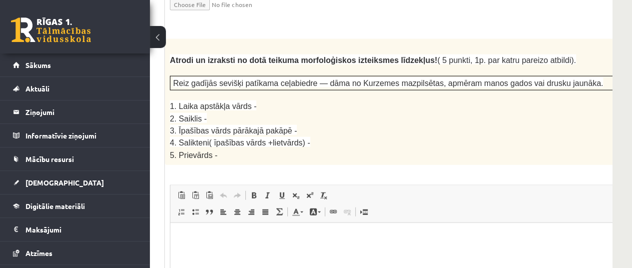
scroll to position [1611, 150]
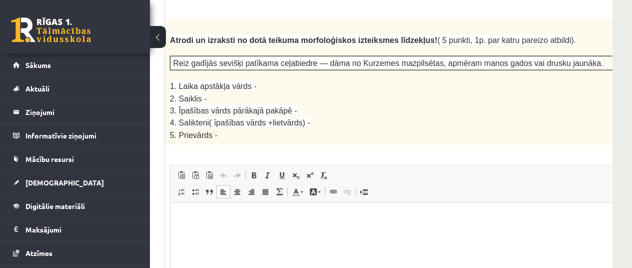
click at [353, 233] on html at bounding box center [432, 218] width 524 height 30
click at [440, 92] on p "2. Saiklis -" at bounding box center [407, 98] width 475 height 12
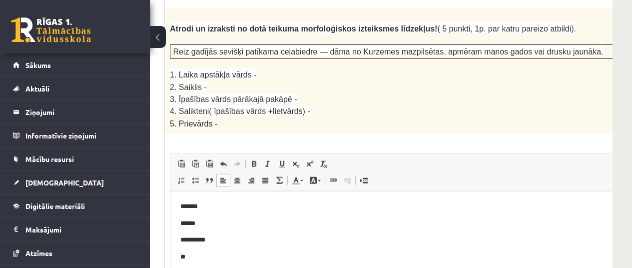
scroll to position [1628, 150]
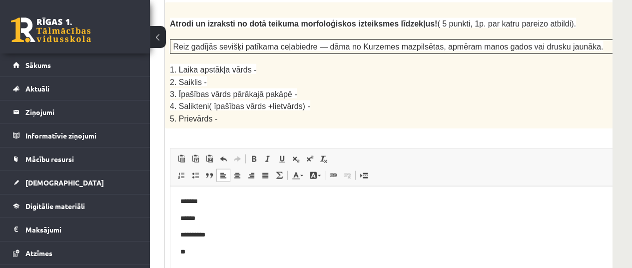
click at [312, 248] on p "**" at bounding box center [419, 252] width 479 height 10
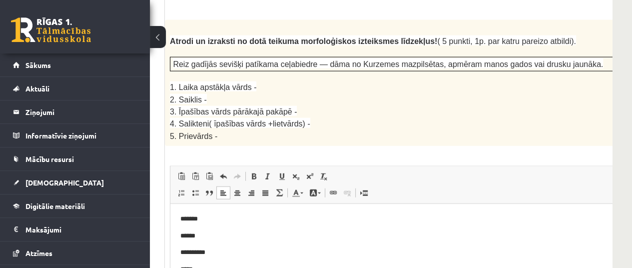
scroll to position [1586, 150]
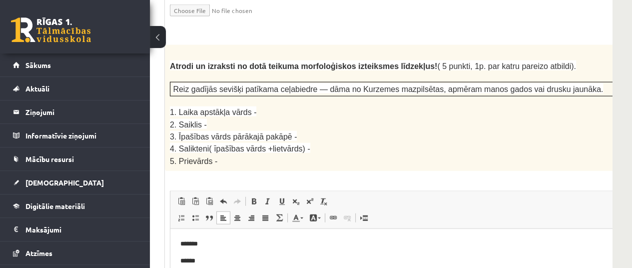
click at [308, 275] on body "**********" at bounding box center [432, 269] width 504 height 61
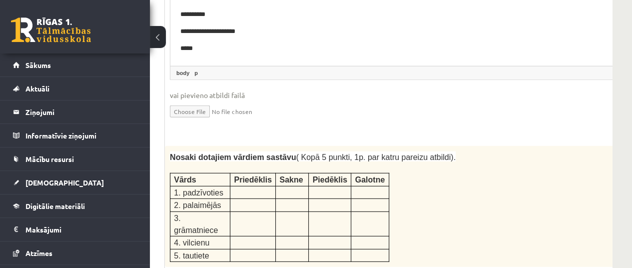
scroll to position [1853, 150]
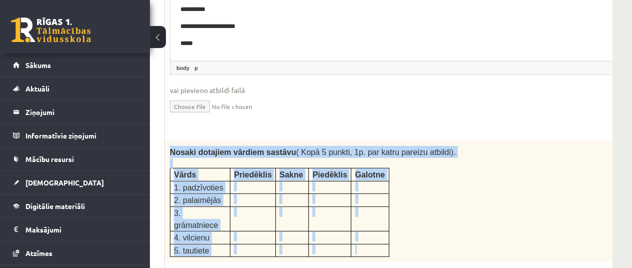
drag, startPoint x: 168, startPoint y: 100, endPoint x: 378, endPoint y: 184, distance: 226.8
click at [378, 184] on div "Nosaki dotajiem vārdiem sastāvu ( Kopā 5 punkti, 1p. par katru pareizu atbildi)…" at bounding box center [432, 201] width 535 height 121
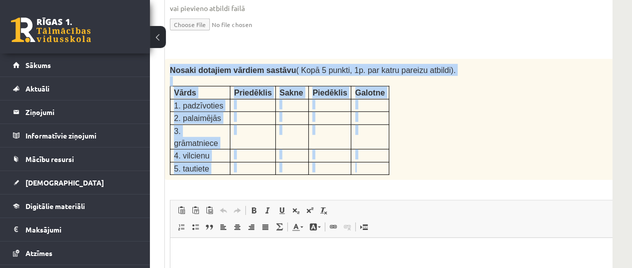
scroll to position [1945, 150]
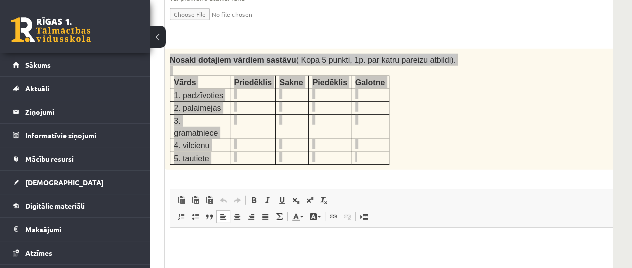
click at [343, 238] on p "Визуальный текстовый редактор, wiswyg-editor-user-answer-47433996732660" at bounding box center [432, 243] width 504 height 10
click at [262, 245] on p "**" at bounding box center [419, 243] width 479 height 10
click at [198, 242] on p "**********" at bounding box center [419, 243] width 479 height 10
click at [210, 249] on body "**********" at bounding box center [432, 251] width 504 height 27
click at [210, 243] on p "**********" at bounding box center [419, 243] width 479 height 10
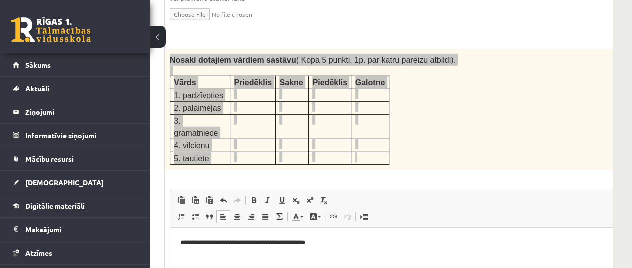
click at [177, 258] on html "**********" at bounding box center [432, 251] width 524 height 47
click at [185, 244] on p "**********" at bounding box center [419, 243] width 479 height 10
click at [181, 250] on body "**********" at bounding box center [432, 251] width 504 height 27
click at [189, 262] on p "******" at bounding box center [419, 260] width 479 height 10
click at [219, 262] on p "********" at bounding box center [419, 260] width 479 height 10
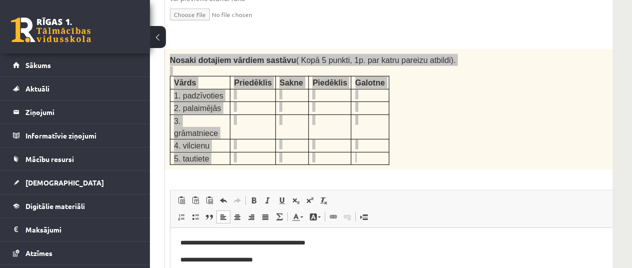
click at [229, 263] on p "**********" at bounding box center [419, 260] width 479 height 10
click at [253, 261] on p "**********" at bounding box center [419, 260] width 479 height 10
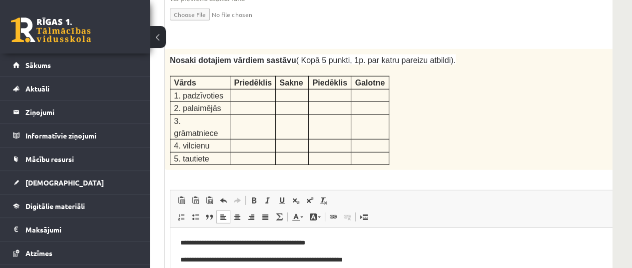
click at [505, 88] on div "Nosaki dotajiem vārdiem sastāvu ( Kopā 5 punkti, 1p. par katru pareizu atbildi)…" at bounding box center [432, 109] width 535 height 121
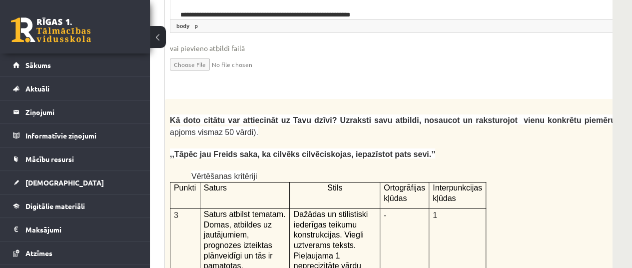
scroll to position [2258, 150]
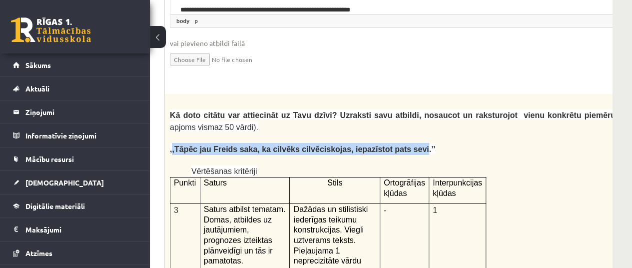
drag, startPoint x: 172, startPoint y: 81, endPoint x: 387, endPoint y: 78, distance: 215.2
click at [387, 145] on span ",,Tāpēc jau Freids saka, ka cilvēks cilvēciskojas, iepazīstot pats sevi.’’" at bounding box center [302, 149] width 265 height 8
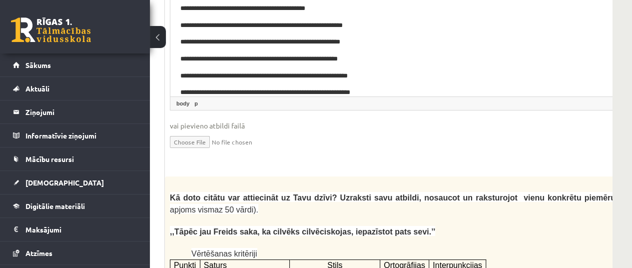
scroll to position [2201, 150]
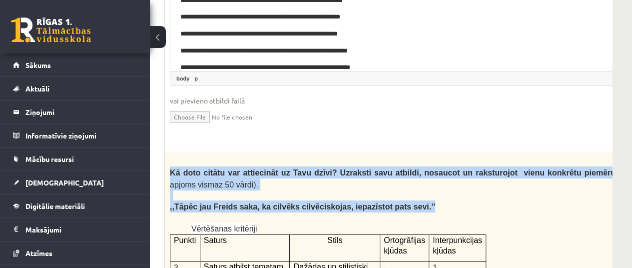
drag, startPoint x: 167, startPoint y: 103, endPoint x: 399, endPoint y: 135, distance: 234.9
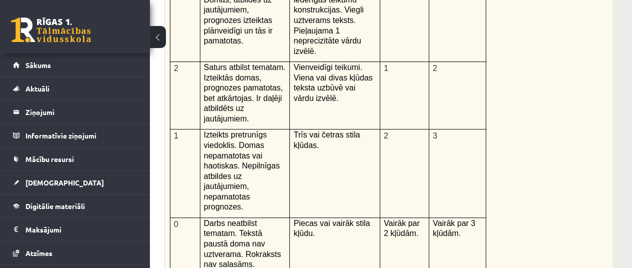
scroll to position [2494, 150]
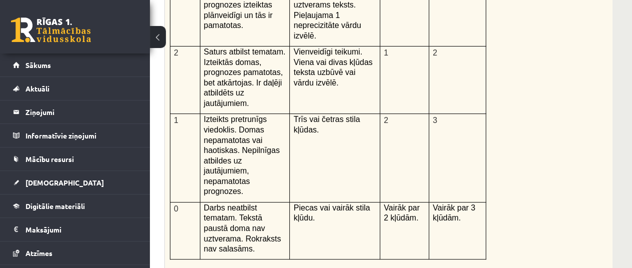
drag, startPoint x: 169, startPoint y: 152, endPoint x: 389, endPoint y: 237, distance: 235.9
click at [389, 237] on div "Kā doto citātu var attiecināt uz Tavu dzīvi? Uzraksti savu atbildi, nosaucot un…" at bounding box center [432, 118] width 535 height 519
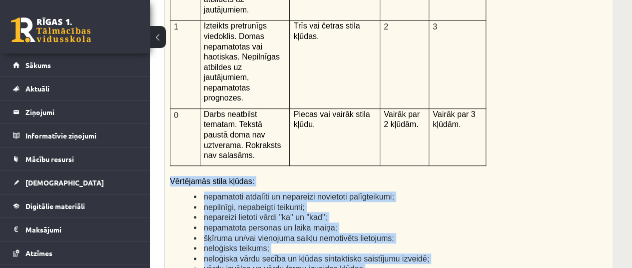
scroll to position [2722, 150]
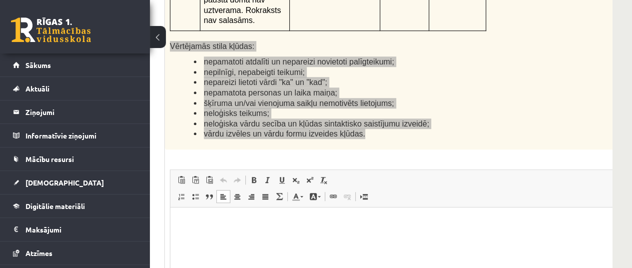
click at [399, 226] on p "Визуальный текстовый редактор, wiswyg-editor-user-answer-47434063949180" at bounding box center [432, 222] width 504 height 10
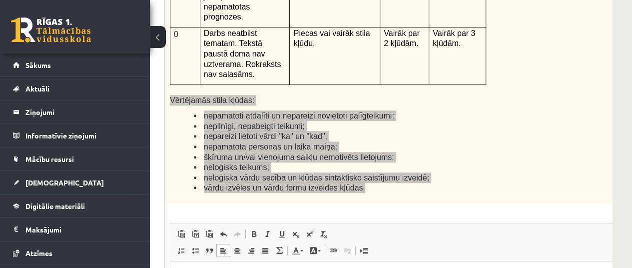
scroll to position [2683, 150]
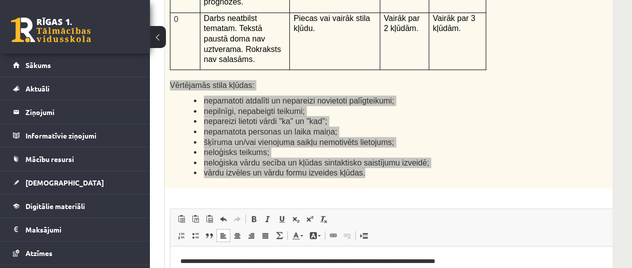
click at [445, 261] on p "**********" at bounding box center [419, 261] width 479 height 10
click at [501, 258] on p "**********" at bounding box center [419, 261] width 479 height 10
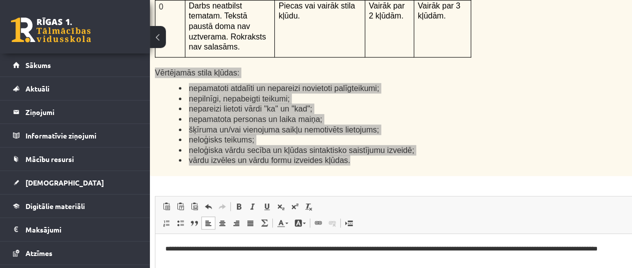
scroll to position [2695, 114]
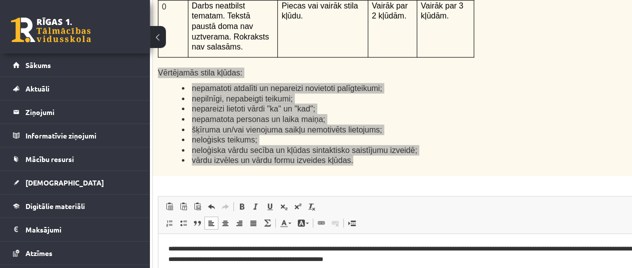
click at [371, 257] on p "**********" at bounding box center [407, 253] width 479 height 21
click at [372, 260] on p "**********" at bounding box center [407, 253] width 479 height 21
click at [375, 258] on p "**********" at bounding box center [407, 253] width 479 height 21
click at [442, 258] on p "**********" at bounding box center [407, 253] width 479 height 21
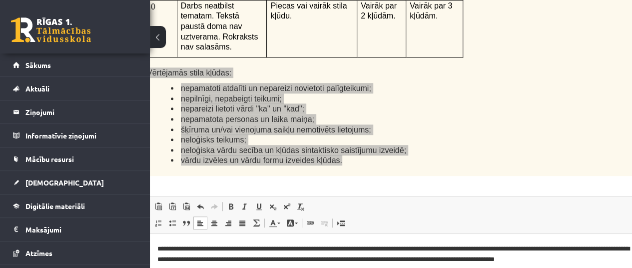
scroll to position [2695, 127]
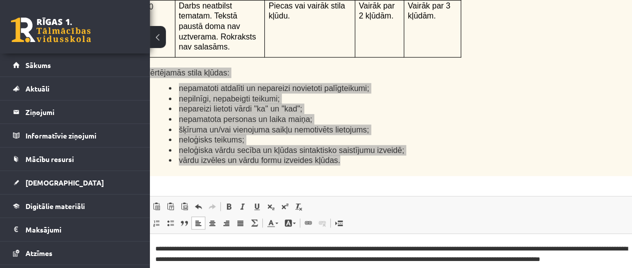
click at [198, 270] on p "**********" at bounding box center [394, 258] width 479 height 31
click at [219, 274] on p "**********" at bounding box center [394, 258] width 479 height 31
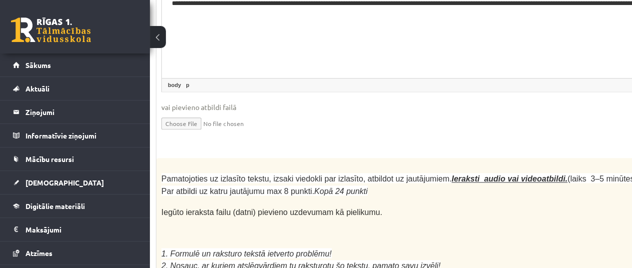
scroll to position [2945, 110]
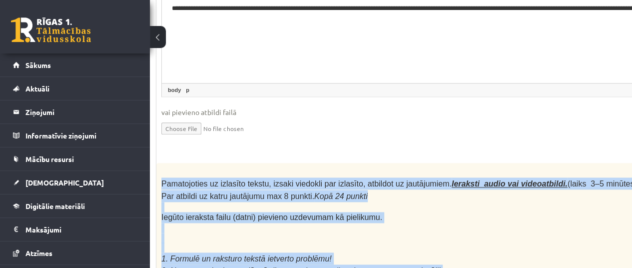
drag, startPoint x: 162, startPoint y: 58, endPoint x: 307, endPoint y: 155, distance: 174.6
click at [486, 253] on p "1. Formulē un raksturo tekstā ietverto problēmu!" at bounding box center [398, 259] width 475 height 12
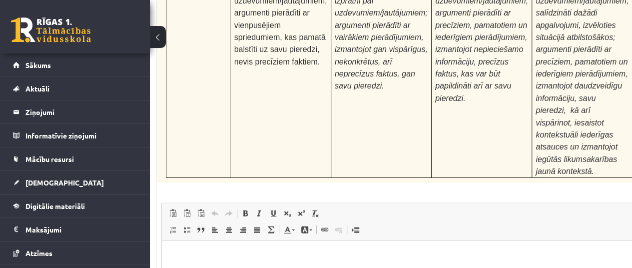
scroll to position [3479, 110]
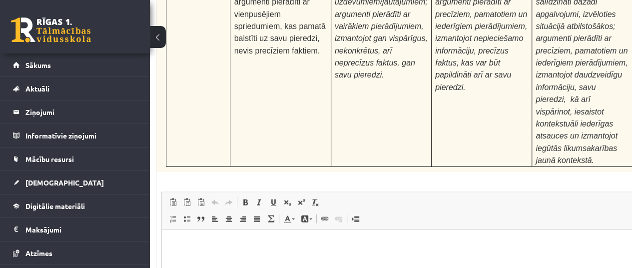
type input "**********"
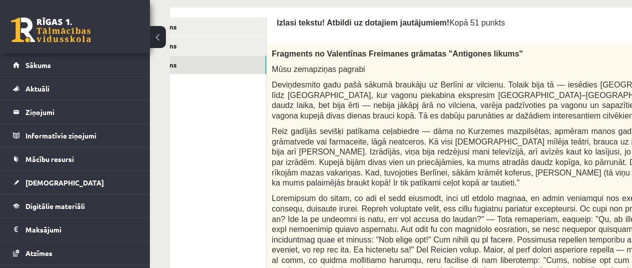
scroll to position [506, 0]
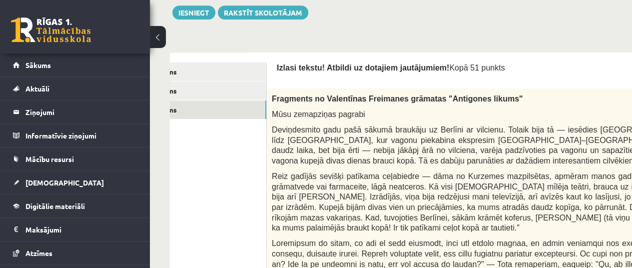
click at [156, 38] on button at bounding box center [158, 37] width 16 height 22
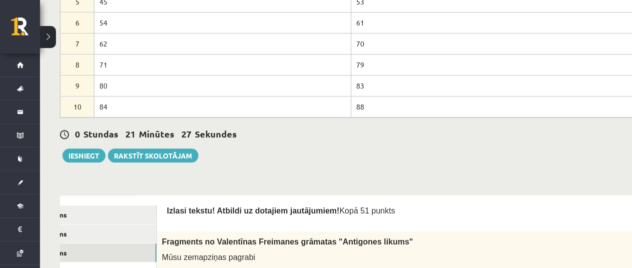
scroll to position [358, 0]
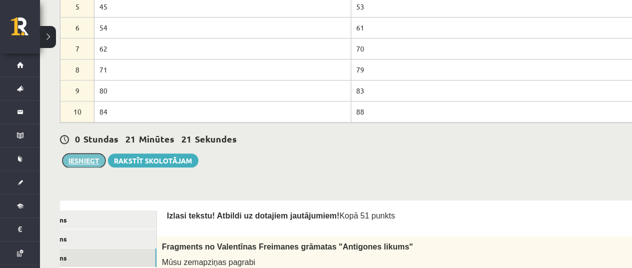
click at [88, 153] on button "Iesniegt" at bounding box center [83, 160] width 43 height 14
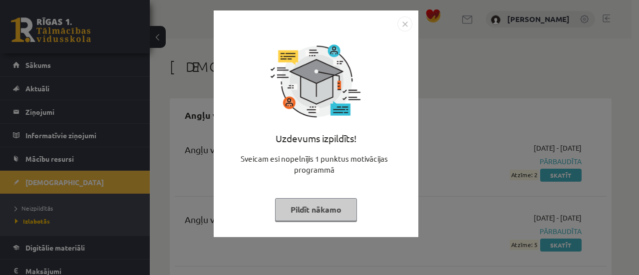
click at [338, 213] on button "Pildīt nākamo" at bounding box center [316, 209] width 82 height 23
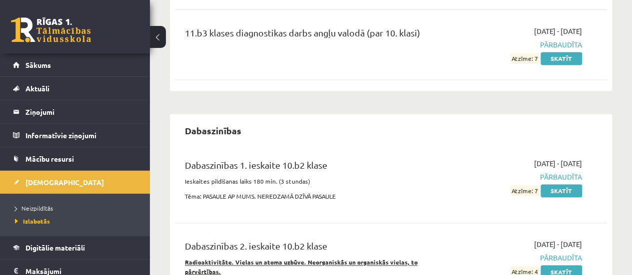
scroll to position [685, 0]
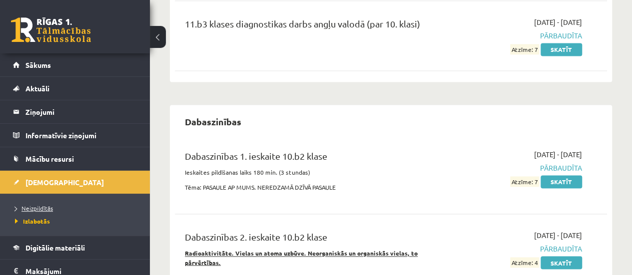
click at [44, 208] on span "Neizpildītās" at bounding box center [34, 208] width 38 height 8
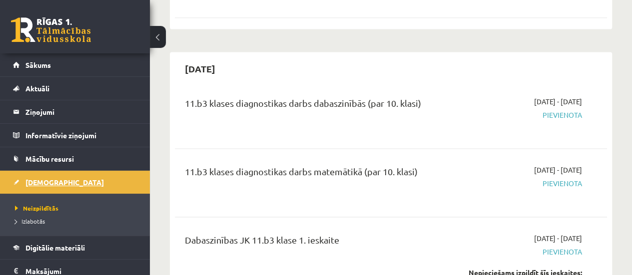
click at [41, 178] on span "[DEMOGRAPHIC_DATA]" at bounding box center [64, 182] width 78 height 9
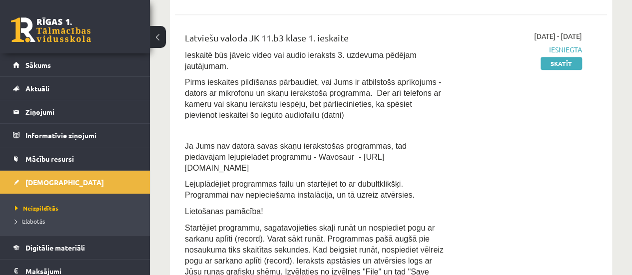
scroll to position [345, 0]
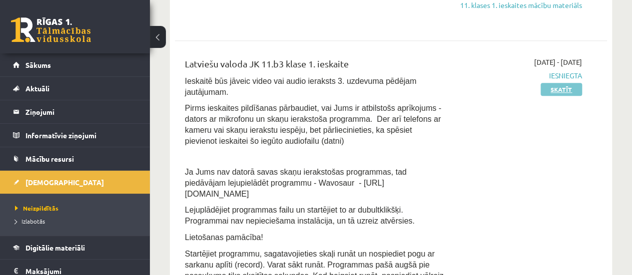
click at [545, 96] on link "Skatīt" at bounding box center [560, 89] width 41 height 13
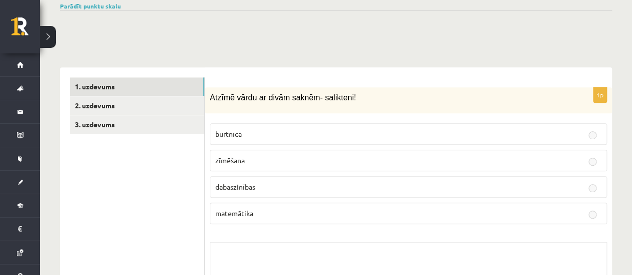
scroll to position [225, 0]
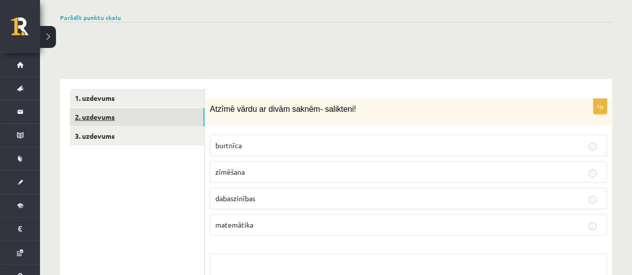
click at [126, 113] on link "2. uzdevums" at bounding box center [137, 117] width 134 height 18
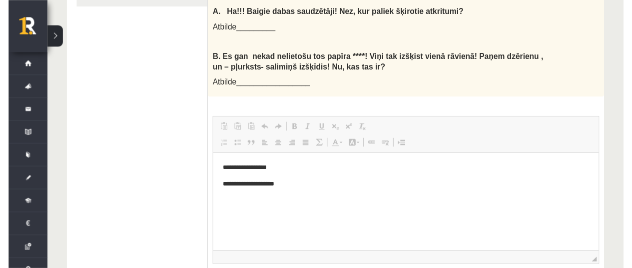
scroll to position [204, 0]
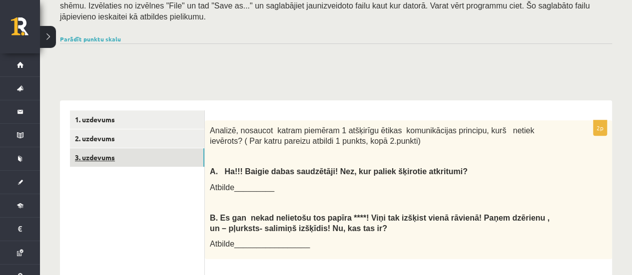
click at [117, 148] on link "3. uzdevums" at bounding box center [137, 157] width 134 height 18
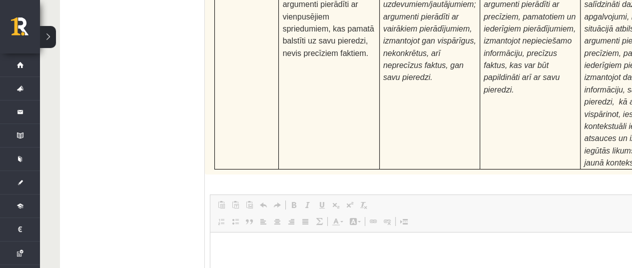
scroll to position [3922, 0]
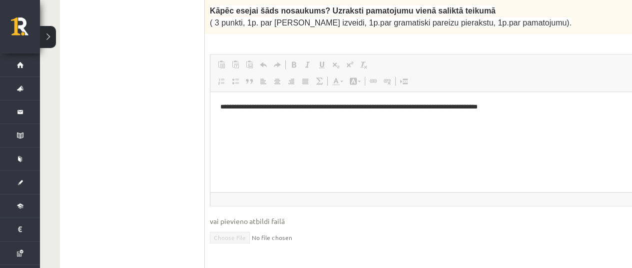
scroll to position [0, 0]
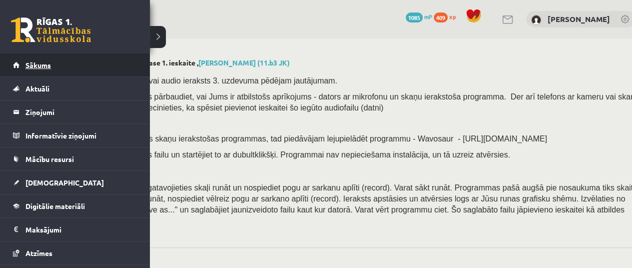
click at [46, 64] on span "Sākums" at bounding box center [37, 64] width 25 height 9
